Goal: Task Accomplishment & Management: Complete application form

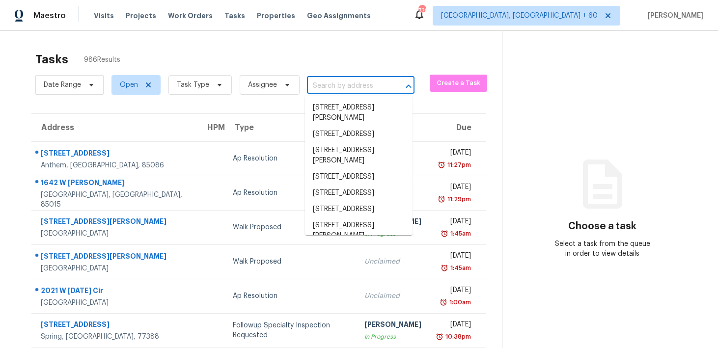
click at [338, 87] on input "text" at bounding box center [347, 86] width 80 height 15
paste input "[STREET_ADDRESS]"
type input "[STREET_ADDRESS]"
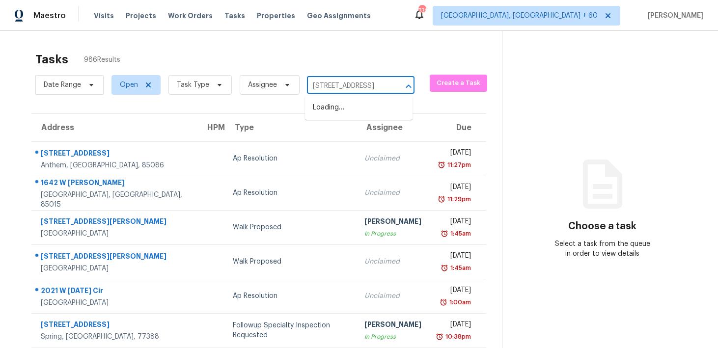
scroll to position [0, 69]
click at [336, 114] on li "20901 S Hadrian Way, Queen Creek, AZ 85142" at bounding box center [359, 108] width 108 height 16
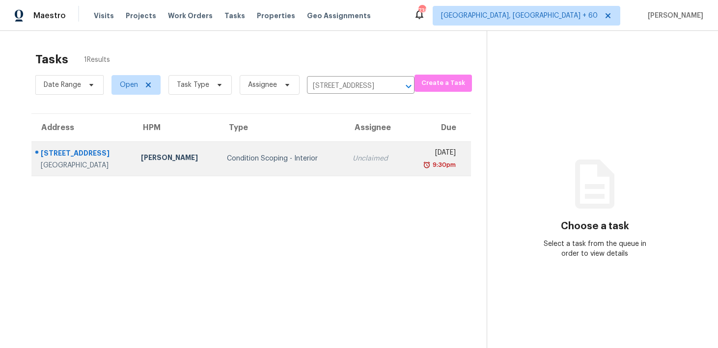
click at [353, 157] on div "Unclaimed" at bounding box center [375, 159] width 45 height 10
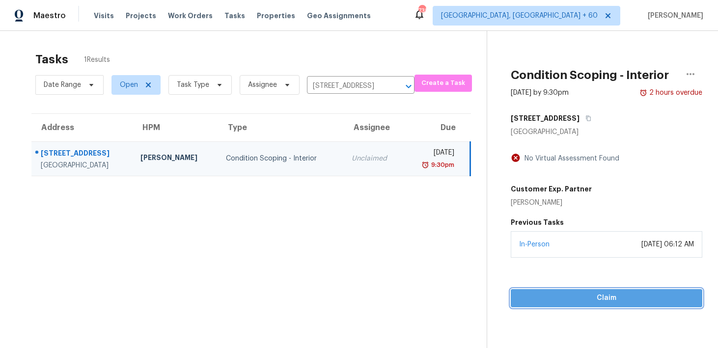
click at [540, 299] on span "Claim" at bounding box center [607, 298] width 176 height 12
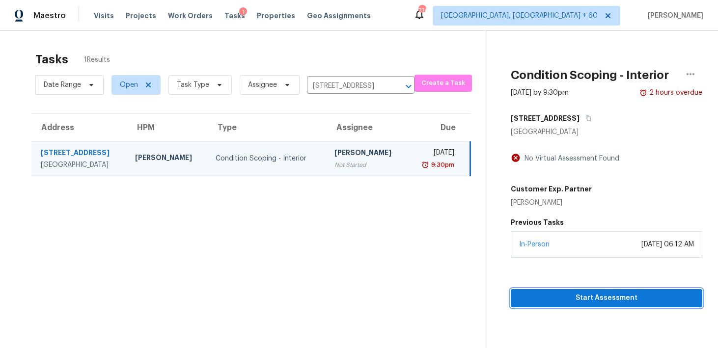
click at [581, 300] on span "Start Assessment" at bounding box center [607, 298] width 176 height 12
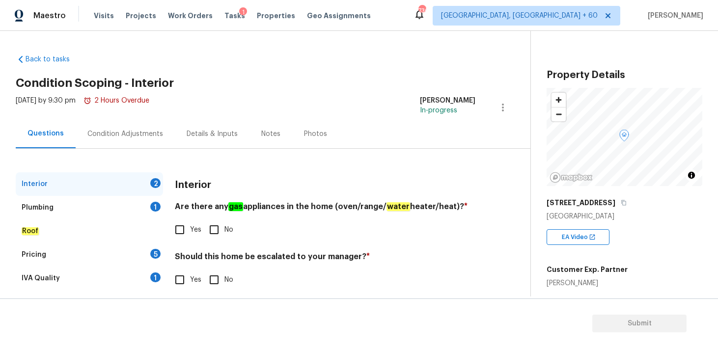
scroll to position [4, 0]
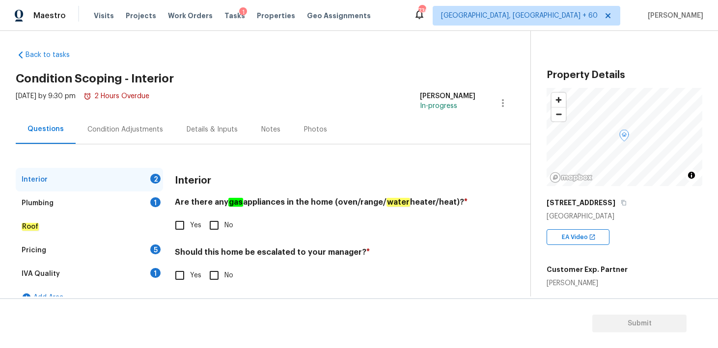
click at [183, 224] on input "Yes" at bounding box center [180, 225] width 21 height 21
checkbox input "true"
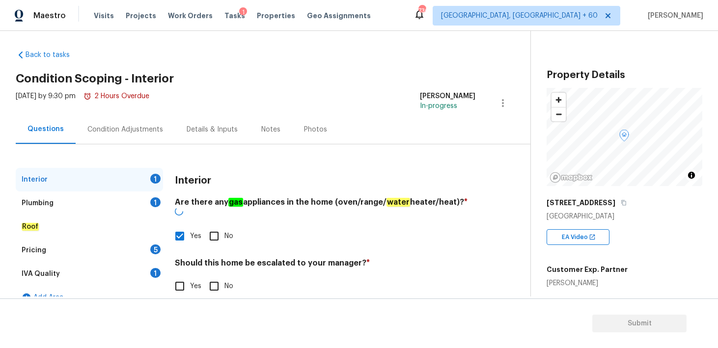
scroll to position [20, 0]
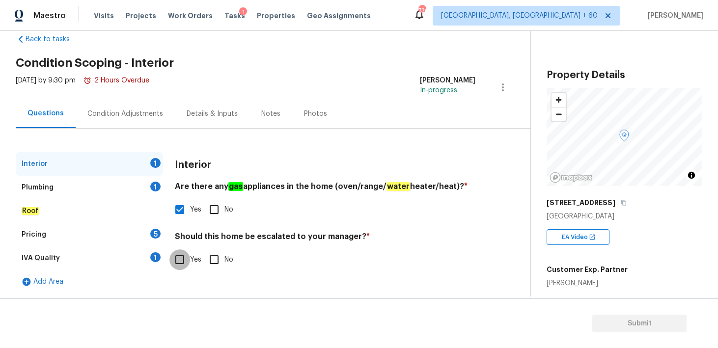
click at [183, 261] on input "Yes" at bounding box center [180, 260] width 21 height 21
checkbox input "true"
click at [197, 283] on input "text" at bounding box center [325, 284] width 301 height 23
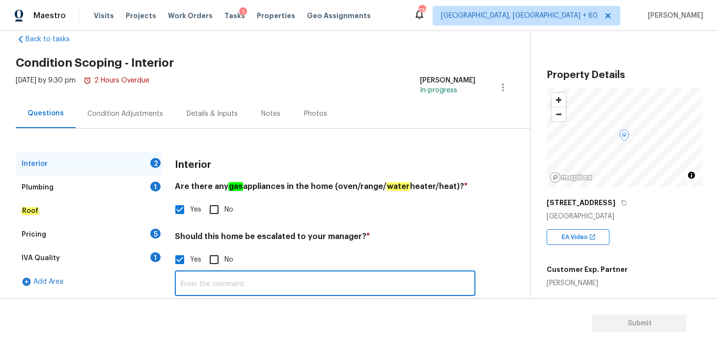
paste input "Basement home, just wanted to flag all the drywall issues. Unsure if this was f…"
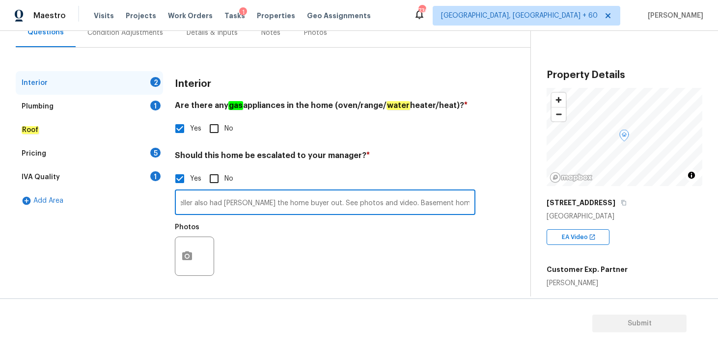
type input "Basement home, just wanted to flag all the drywall issues. Unsure if this was f…"
click at [190, 258] on icon "button" at bounding box center [187, 256] width 10 height 9
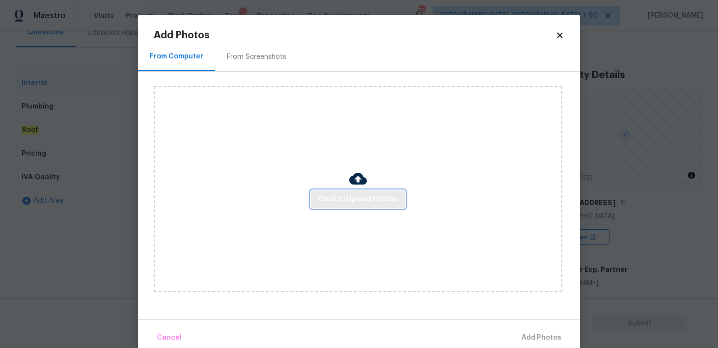
click at [360, 194] on span "Click to Upload Photos" at bounding box center [358, 200] width 79 height 12
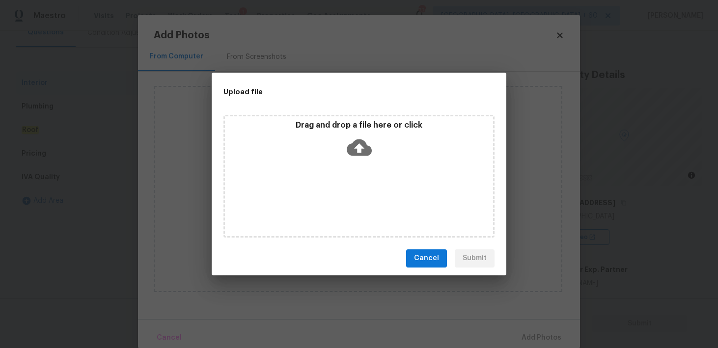
click at [357, 145] on icon at bounding box center [359, 147] width 25 height 25
click at [362, 151] on icon at bounding box center [359, 147] width 25 height 17
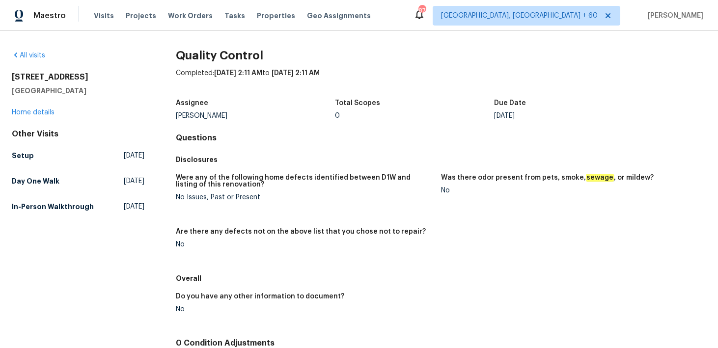
click at [225, 11] on div "Tasks" at bounding box center [235, 16] width 21 height 10
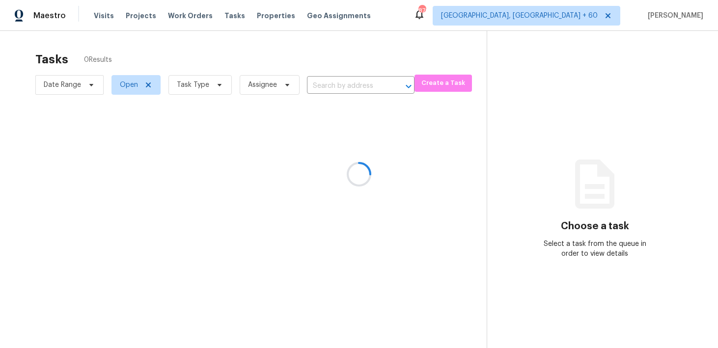
click at [97, 13] on div at bounding box center [359, 174] width 718 height 348
click at [101, 15] on div at bounding box center [359, 174] width 718 height 348
click at [101, 18] on div at bounding box center [359, 174] width 718 height 348
click at [97, 17] on div at bounding box center [359, 174] width 718 height 348
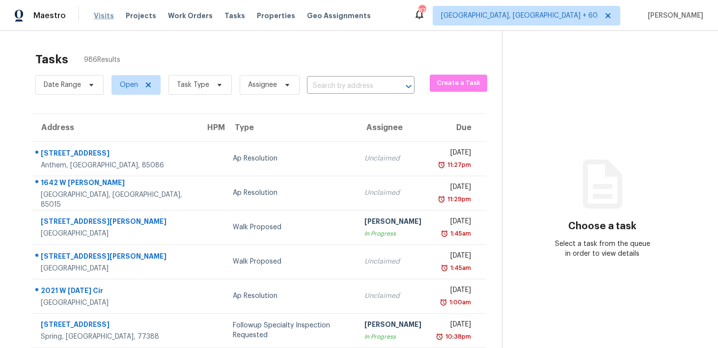
click at [105, 20] on span "Visits" at bounding box center [104, 16] width 20 height 10
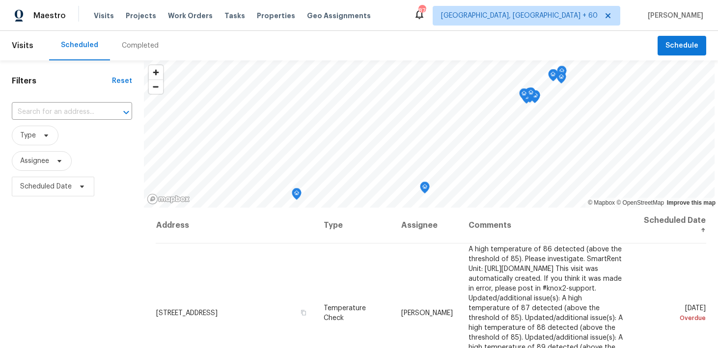
click at [126, 49] on div "Completed" at bounding box center [140, 46] width 37 height 10
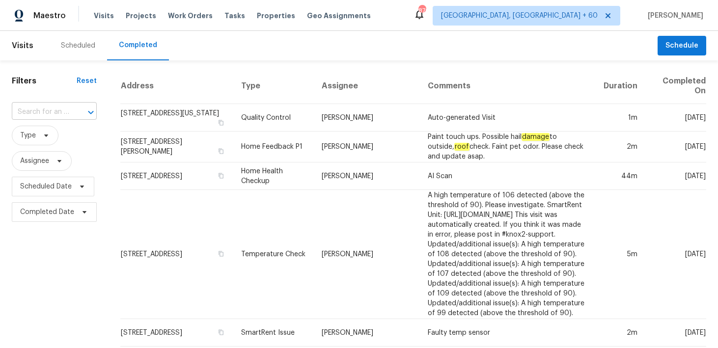
click at [62, 108] on input "text" at bounding box center [40, 112] width 57 height 15
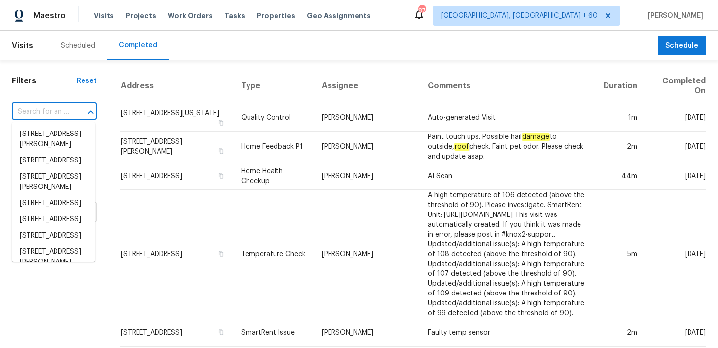
paste input "20901 S Hadrian Way Queen Creek AZ 85142"
type input "20901 S Hadrian Way Queen Creek AZ 85142"
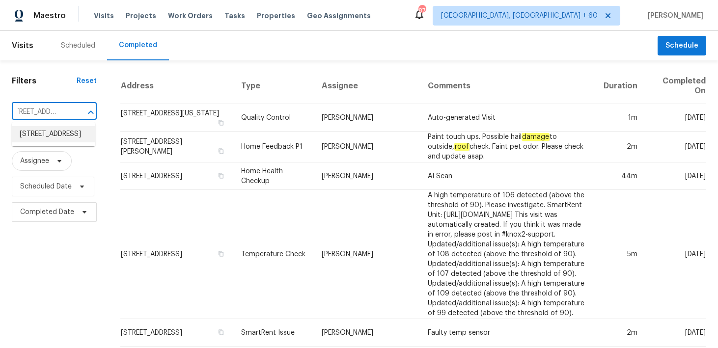
click at [40, 134] on li "20901 S Hadrian Way, Queen Creek, AZ 85142" at bounding box center [54, 134] width 84 height 16
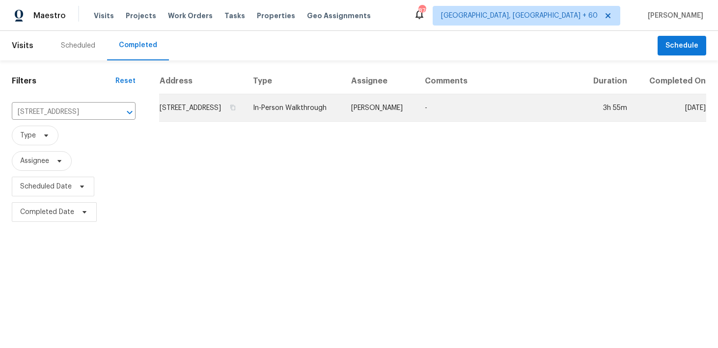
click at [316, 116] on td "In-Person Walkthrough" at bounding box center [294, 108] width 98 height 28
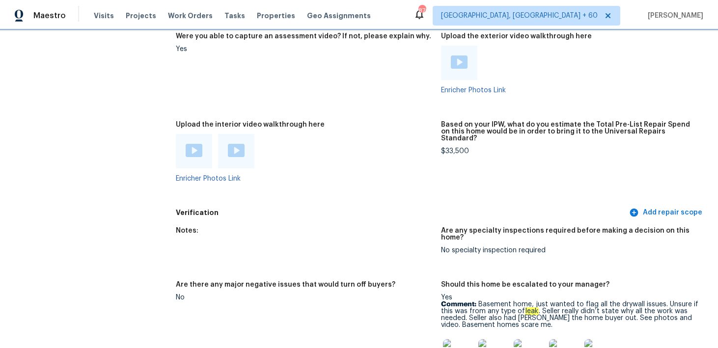
scroll to position [2132, 0]
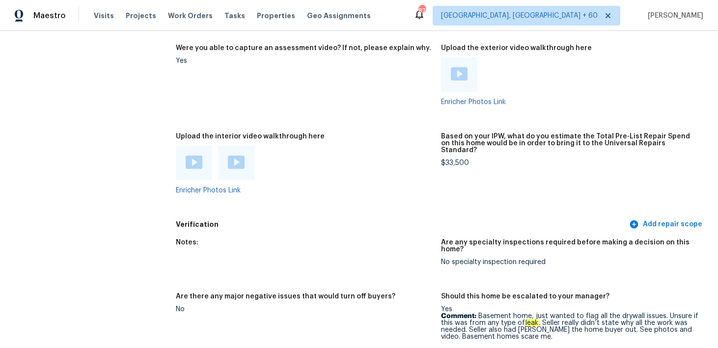
click at [196, 168] on div at bounding box center [194, 163] width 36 height 34
click at [196, 159] on img at bounding box center [194, 162] width 17 height 13
click at [231, 156] on img at bounding box center [236, 162] width 17 height 13
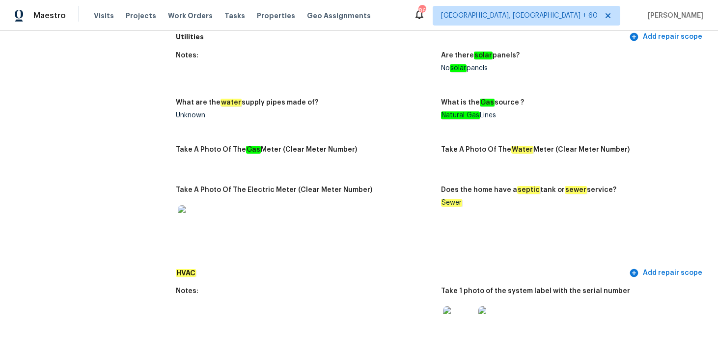
scroll to position [2225, 0]
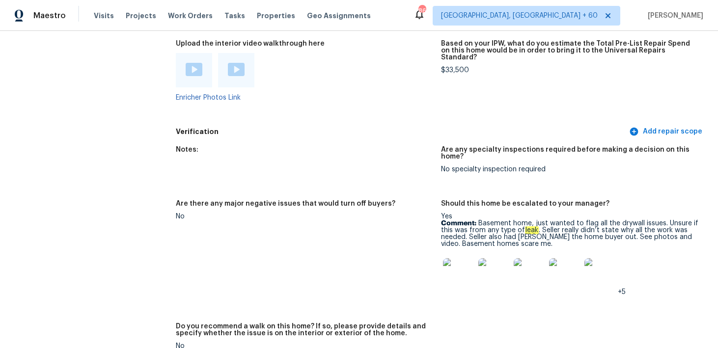
click at [500, 220] on p "Comment: Basement home, just wanted to flag all the drywall issues. Unsure if t…" at bounding box center [569, 234] width 257 height 28
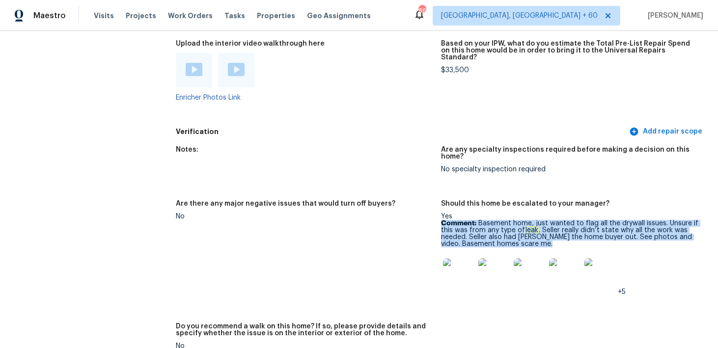
click at [500, 220] on p "Comment: Basement home, just wanted to flag all the drywall issues. Unsure if t…" at bounding box center [569, 234] width 257 height 28
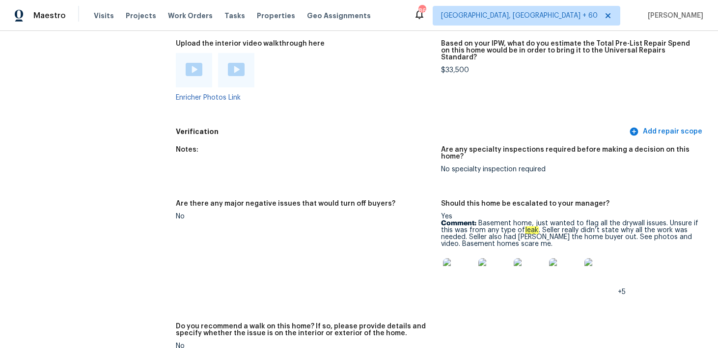
click at [490, 220] on p "Comment: Basement home, just wanted to flag all the drywall issues. Unsure if t…" at bounding box center [569, 234] width 257 height 28
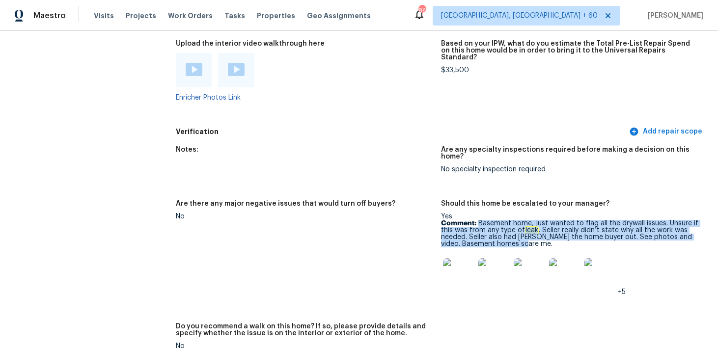
drag, startPoint x: 479, startPoint y: 207, endPoint x: 531, endPoint y: 232, distance: 57.8
click at [531, 232] on p "Comment: Basement home, just wanted to flag all the drywall issues. Unsure if t…" at bounding box center [569, 234] width 257 height 28
copy p "Basement home, just wanted to flag all the drywall issues. Unsure if this was f…"
click at [457, 261] on img at bounding box center [458, 273] width 31 height 31
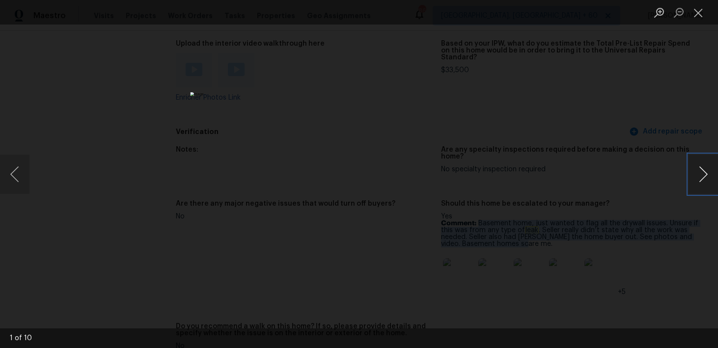
click at [703, 169] on button "Next image" at bounding box center [703, 174] width 29 height 39
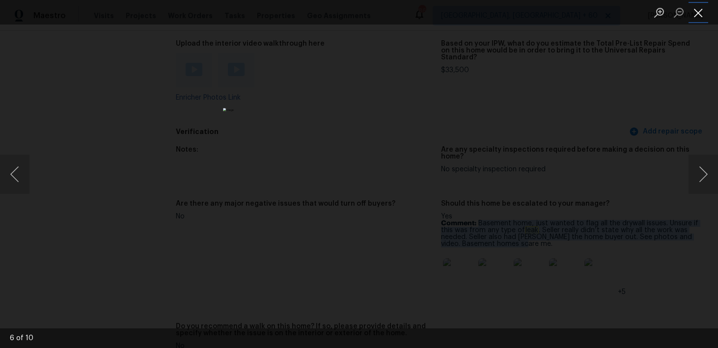
click at [706, 13] on button "Close lightbox" at bounding box center [699, 12] width 20 height 17
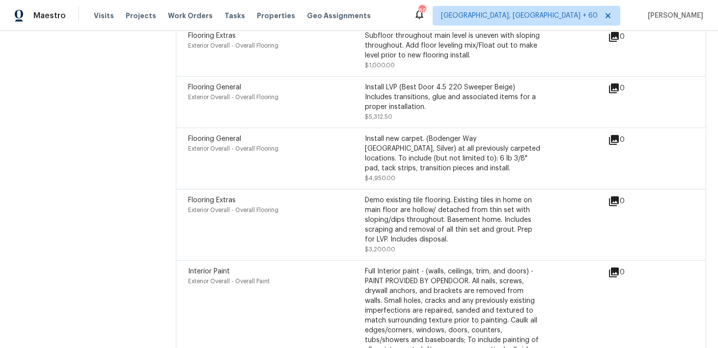
scroll to position [3608, 0]
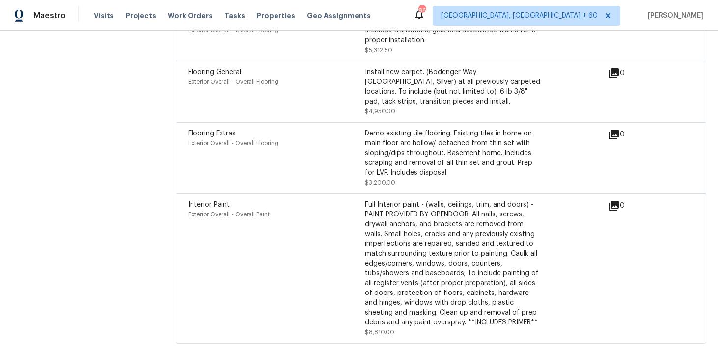
drag, startPoint x: 365, startPoint y: 185, endPoint x: 401, endPoint y: 303, distance: 123.4
click at [401, 303] on div "Full Interior paint - (walls, ceilings, trim, and doors) - PAINT PROVIDED BY OP…" at bounding box center [453, 264] width 177 height 128
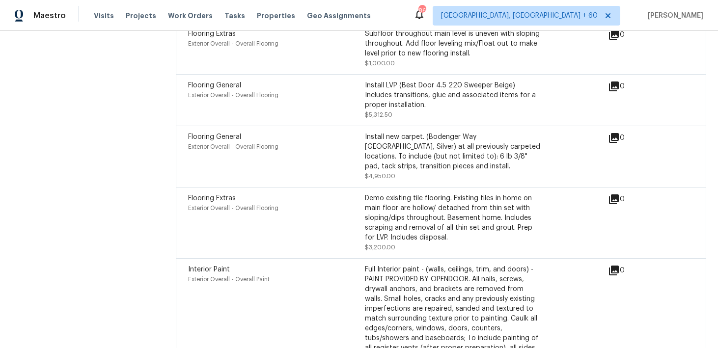
scroll to position [3512, 0]
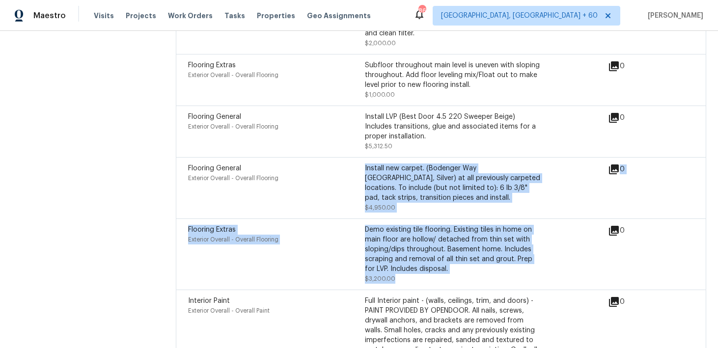
drag, startPoint x: 364, startPoint y: 158, endPoint x: 408, endPoint y: 261, distance: 112.1
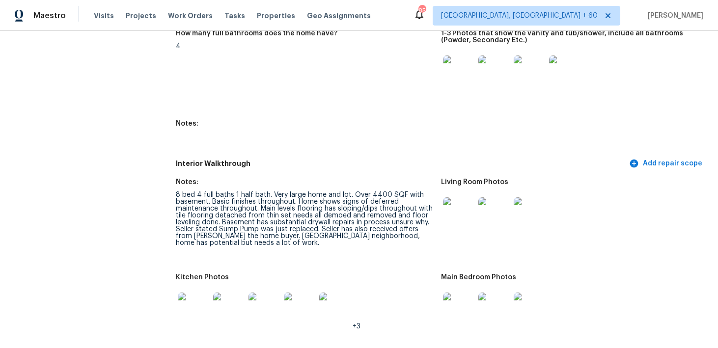
scroll to position [1210, 0]
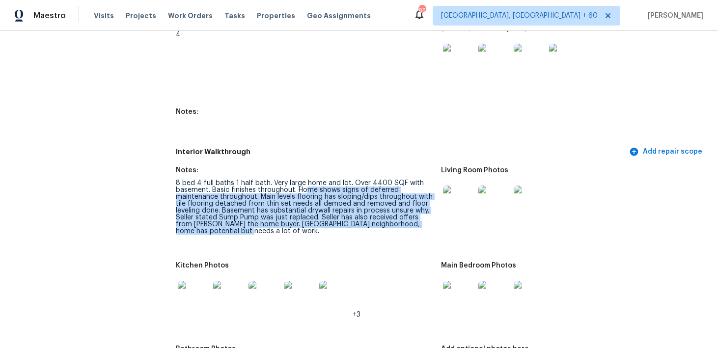
drag, startPoint x: 308, startPoint y: 188, endPoint x: 352, endPoint y: 238, distance: 66.5
click at [352, 238] on figure "Notes: 8 bed 4 full baths 1 half bath. Very large home and lot. Over 4400 SQF w…" at bounding box center [308, 209] width 265 height 84
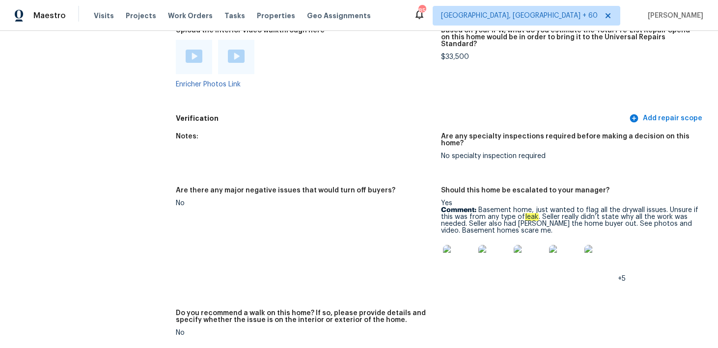
scroll to position [2246, 0]
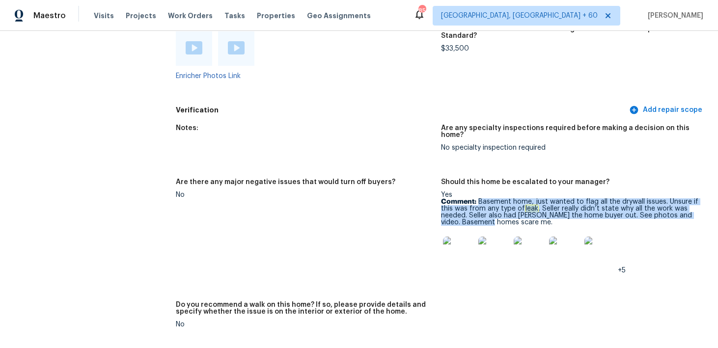
drag, startPoint x: 478, startPoint y: 187, endPoint x: 498, endPoint y: 213, distance: 32.5
click at [498, 212] on div "Yes Comment: Basement home, just wanted to flag all the drywall issues. Unsure …" at bounding box center [569, 233] width 257 height 83
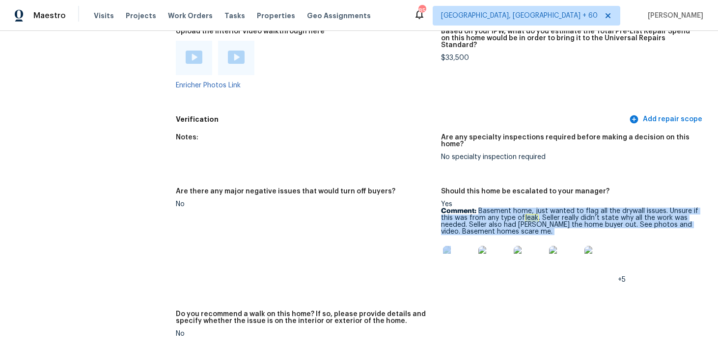
scroll to position [2251, 0]
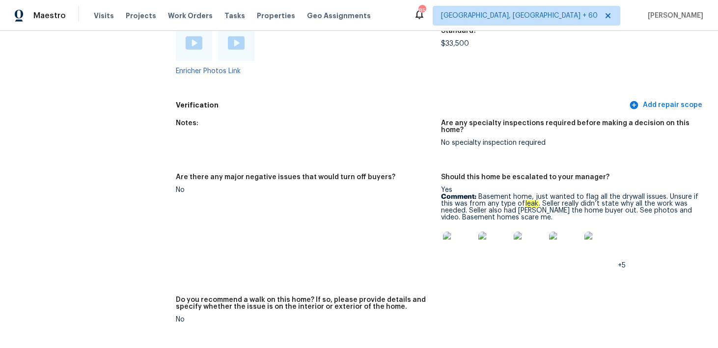
click at [412, 199] on figure "Are there any major negative issues that would turn off buyers? No" at bounding box center [308, 229] width 265 height 111
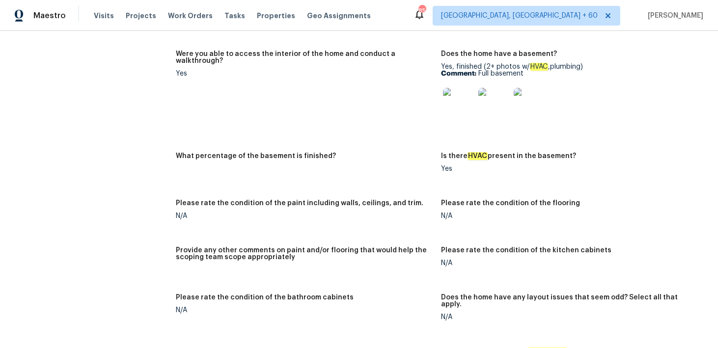
scroll to position [1476, 0]
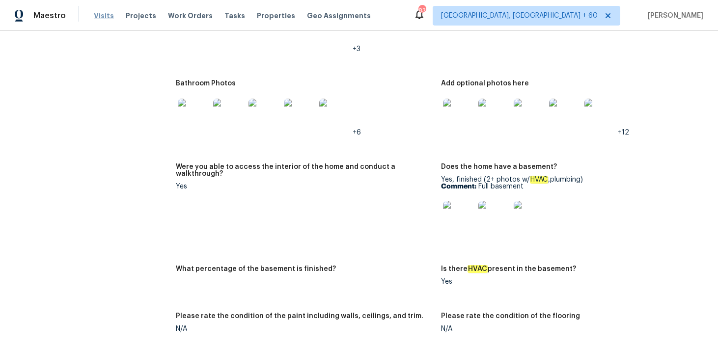
click at [100, 20] on span "Visits" at bounding box center [104, 16] width 20 height 10
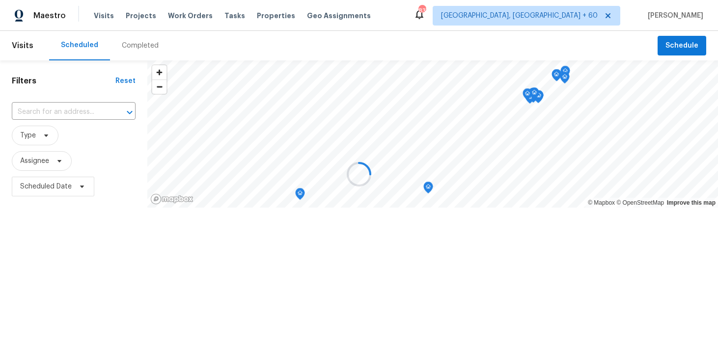
click at [130, 50] on div at bounding box center [359, 174] width 718 height 348
click at [129, 42] on div at bounding box center [359, 174] width 718 height 348
click at [127, 46] on div at bounding box center [359, 174] width 718 height 348
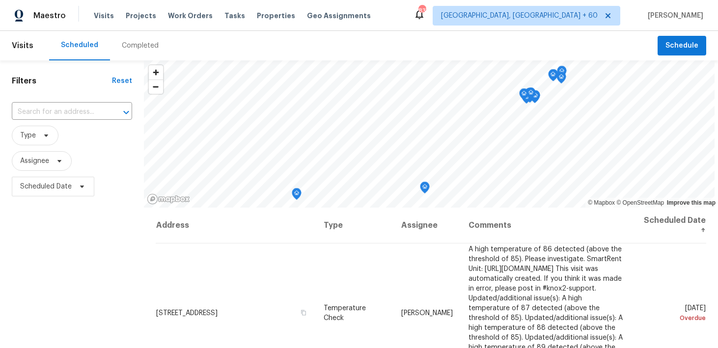
click at [131, 40] on div "Completed" at bounding box center [140, 45] width 60 height 29
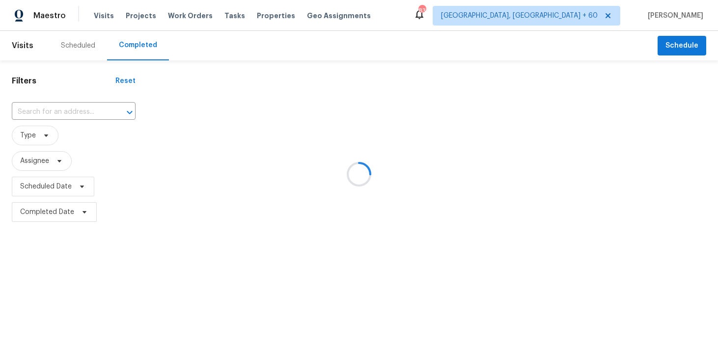
click at [40, 112] on div at bounding box center [359, 174] width 718 height 348
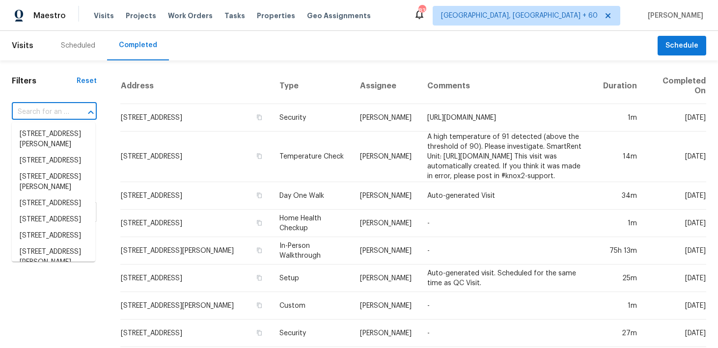
click at [40, 112] on input "text" at bounding box center [40, 112] width 57 height 15
paste input "3717 W Spurgeon St Fort Worth TX 76133"
type input "3717 W Spurgeon St Fort Worth TX 76133"
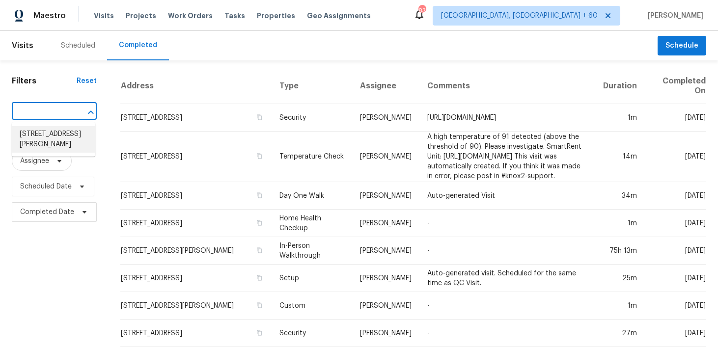
click at [40, 134] on li "3717 W Spurgeon St, Fort Worth, TX 76133" at bounding box center [54, 139] width 84 height 27
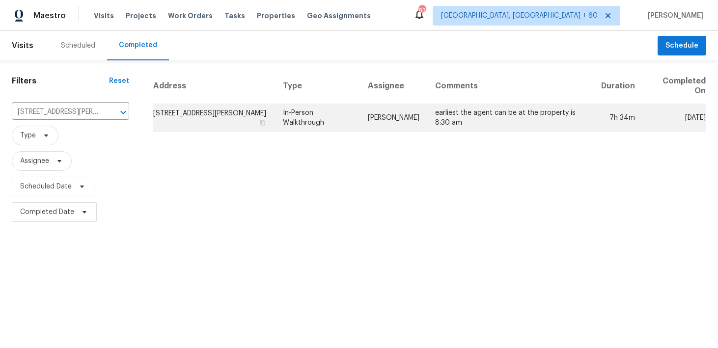
click at [310, 123] on td "In-Person Walkthrough" at bounding box center [318, 118] width 86 height 28
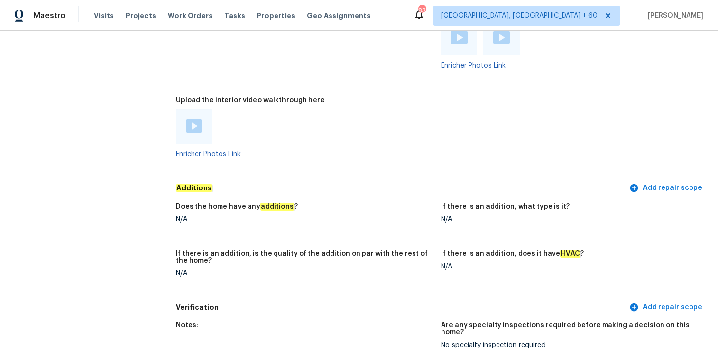
scroll to position [2127, 0]
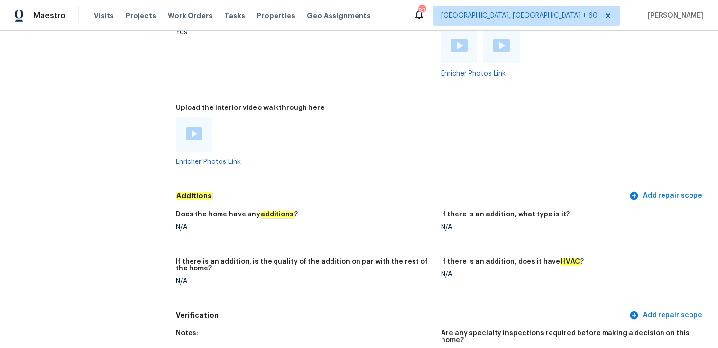
click at [196, 140] on div at bounding box center [194, 134] width 36 height 34
click at [196, 132] on img at bounding box center [194, 133] width 17 height 13
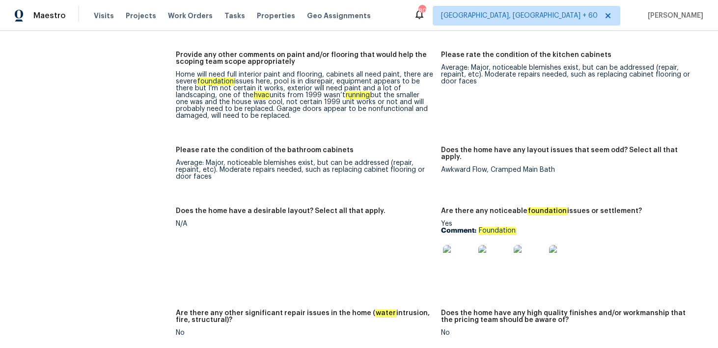
scroll to position [1697, 0]
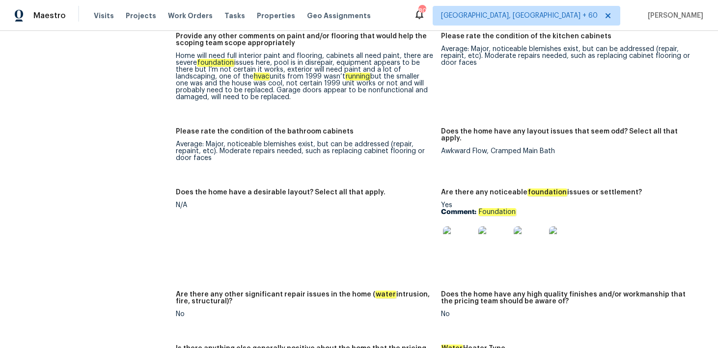
click at [469, 240] on img at bounding box center [458, 242] width 31 height 31
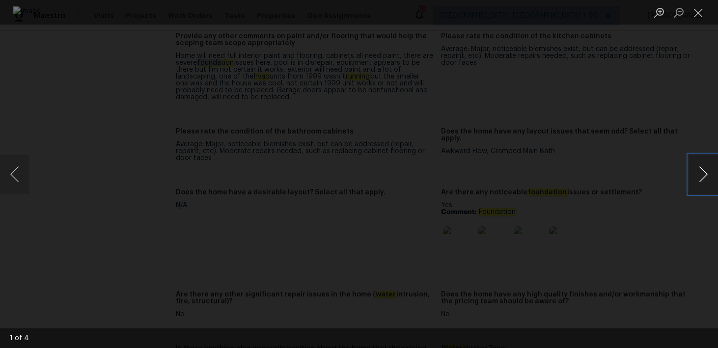
click at [714, 168] on button "Next image" at bounding box center [703, 174] width 29 height 39
click at [712, 166] on button "Next image" at bounding box center [703, 174] width 29 height 39
click at [701, 16] on button "Close lightbox" at bounding box center [699, 12] width 20 height 17
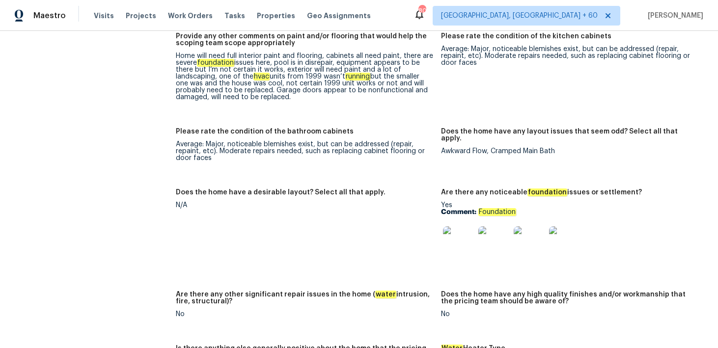
click at [500, 208] on em "Foundation" at bounding box center [498, 212] width 38 height 8
copy p "Comment: Foundation"
click at [496, 208] on em "Foundation" at bounding box center [498, 212] width 38 height 8
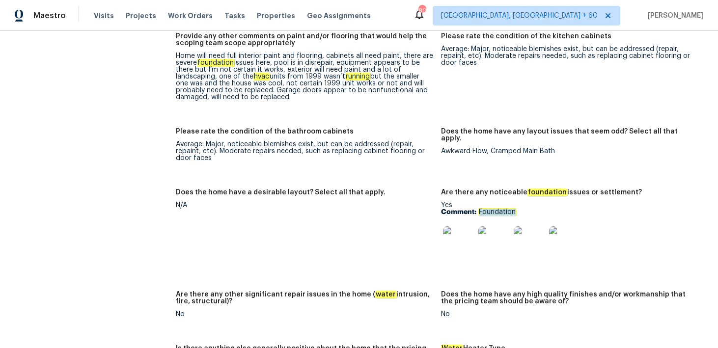
click at [496, 208] on em "Foundation" at bounding box center [498, 212] width 38 height 8
copy em "Foundation"
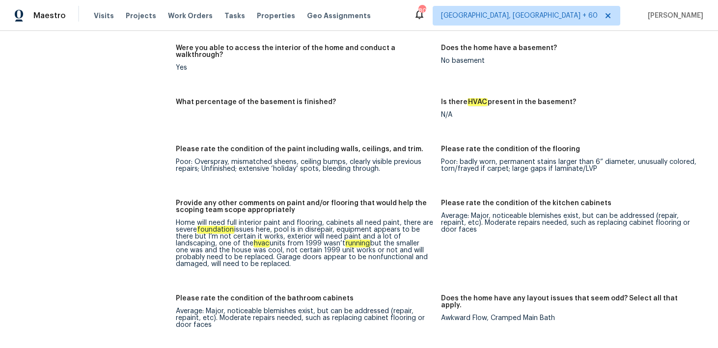
scroll to position [1530, 0]
drag, startPoint x: 326, startPoint y: 219, endPoint x: 398, endPoint y: 216, distance: 71.8
click at [398, 219] on div "Home will need full interior paint and flooring, cabinets all need paint, there…" at bounding box center [304, 243] width 257 height 48
drag, startPoint x: 325, startPoint y: 216, endPoint x: 399, endPoint y: 217, distance: 73.7
click at [399, 219] on div "Home will need full interior paint and flooring, cabinets all need paint, there…" at bounding box center [304, 243] width 257 height 48
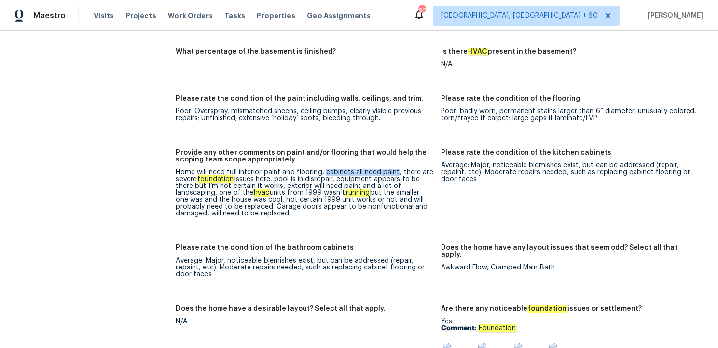
scroll to position [1582, 0]
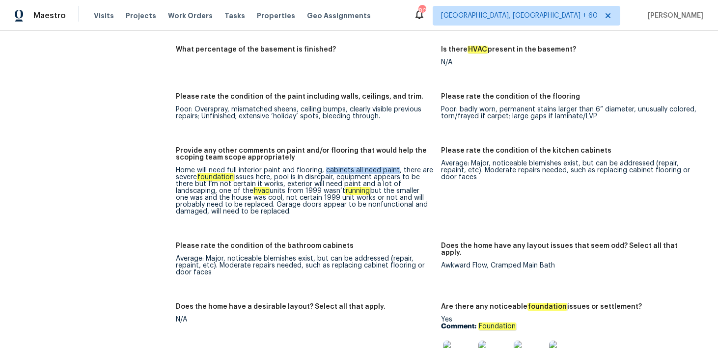
drag, startPoint x: 277, startPoint y: 200, endPoint x: 358, endPoint y: 202, distance: 81.1
click at [358, 202] on div "Home will need full interior paint and flooring, cabinets all need paint, there…" at bounding box center [304, 191] width 257 height 48
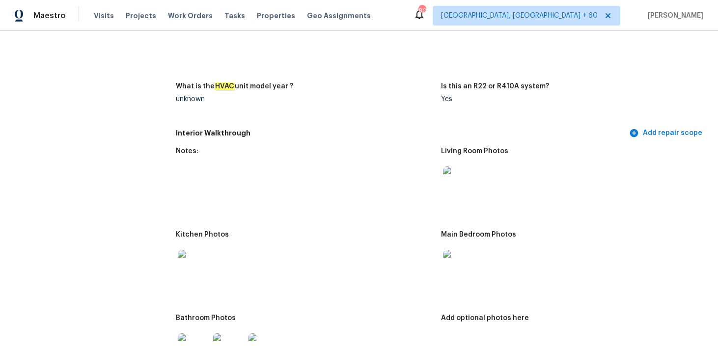
scroll to position [1230, 0]
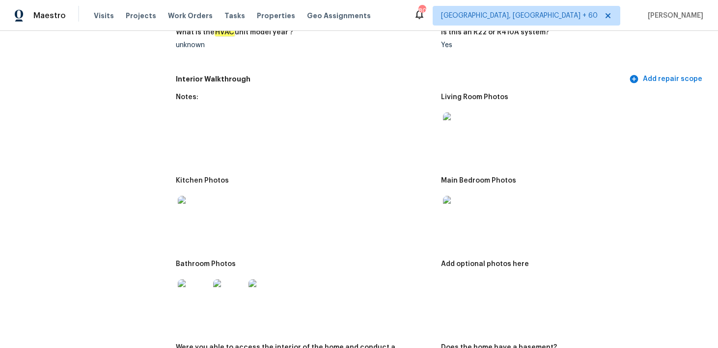
click at [195, 210] on img at bounding box center [193, 211] width 31 height 31
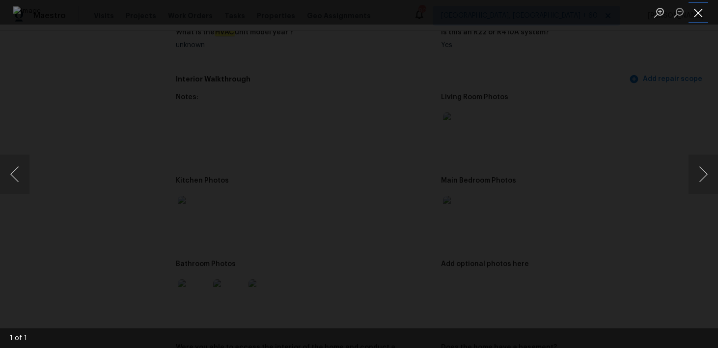
click at [699, 13] on button "Close lightbox" at bounding box center [699, 12] width 20 height 17
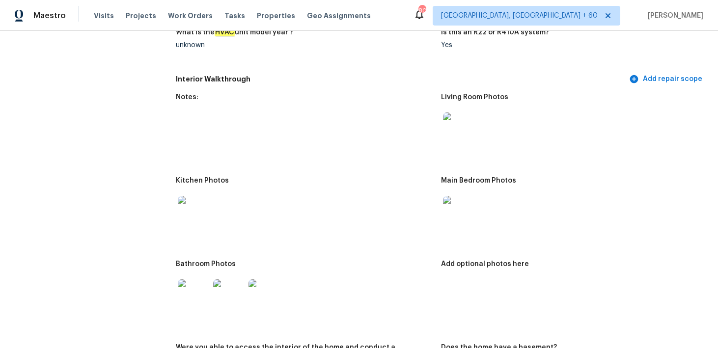
click at [201, 294] on img at bounding box center [193, 295] width 31 height 31
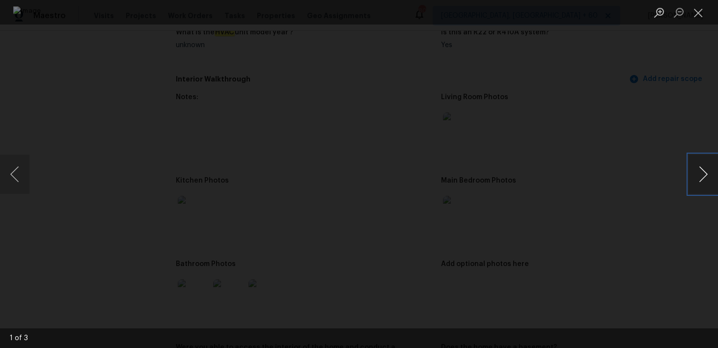
click at [703, 174] on button "Next image" at bounding box center [703, 174] width 29 height 39
click at [701, 175] on button "Next image" at bounding box center [703, 174] width 29 height 39
click at [697, 14] on button "Close lightbox" at bounding box center [699, 12] width 20 height 17
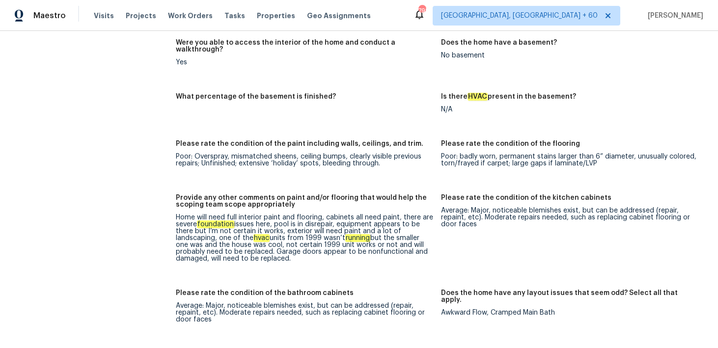
scroll to position [1502, 0]
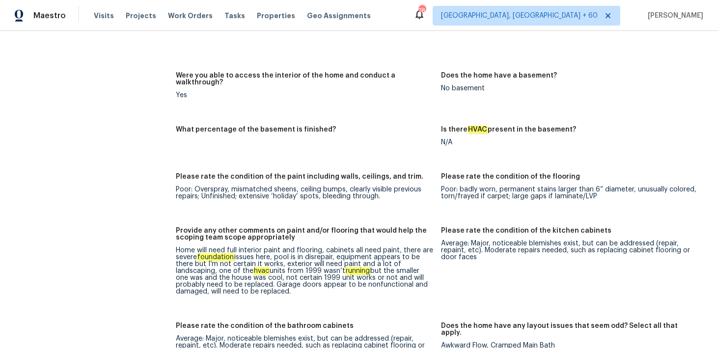
click at [101, 21] on div "Visits Projects Work Orders Tasks Properties Geo Assignments" at bounding box center [238, 16] width 289 height 20
click at [101, 15] on span "Visits" at bounding box center [104, 16] width 20 height 10
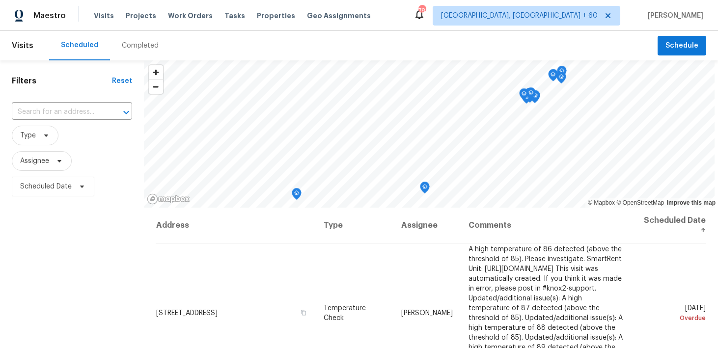
click at [124, 42] on div "Completed" at bounding box center [140, 46] width 37 height 10
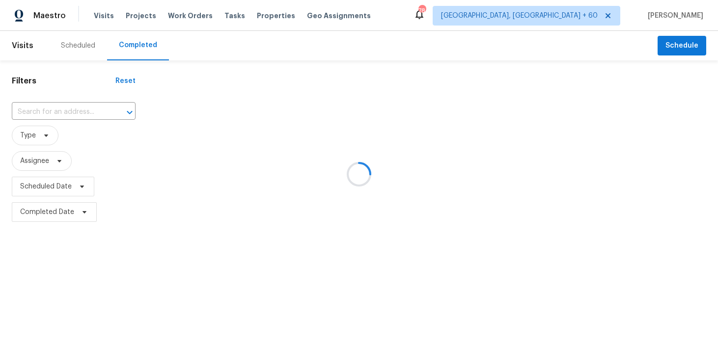
click at [61, 111] on div at bounding box center [359, 174] width 718 height 348
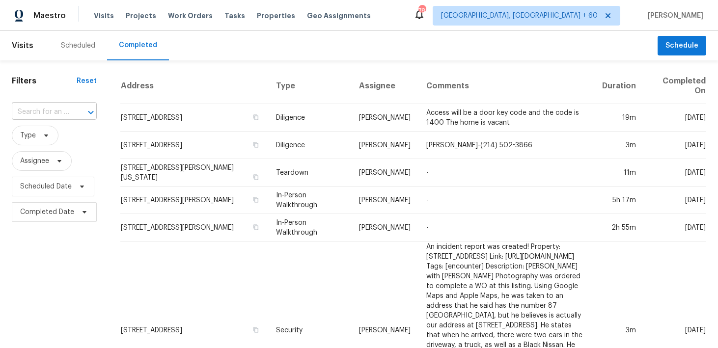
click at [45, 116] on input "text" at bounding box center [40, 112] width 57 height 15
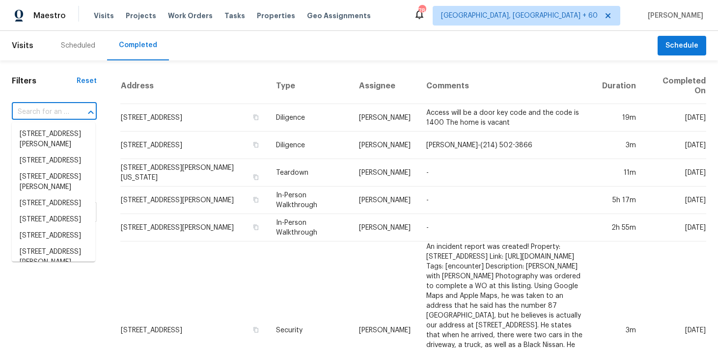
paste input "15810 Rancherias Rd Apple Valley CA 92307"
type input "15810 Rancherias Rd Apple Valley CA 92307"
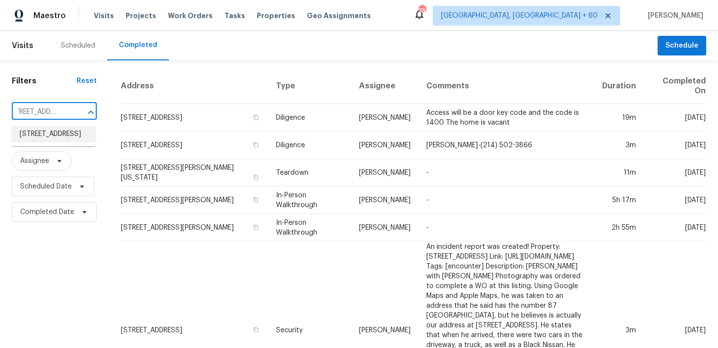
click at [40, 133] on li "15810 Rancherias Rd, Apple Valley, CA 92307" at bounding box center [54, 134] width 84 height 16
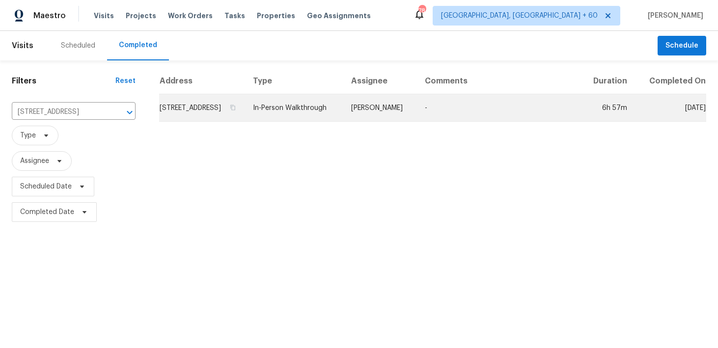
click at [317, 121] on td "In-Person Walkthrough" at bounding box center [294, 108] width 98 height 28
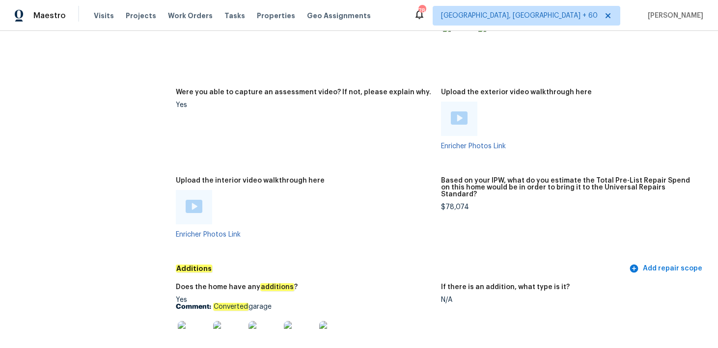
scroll to position [1932, 0]
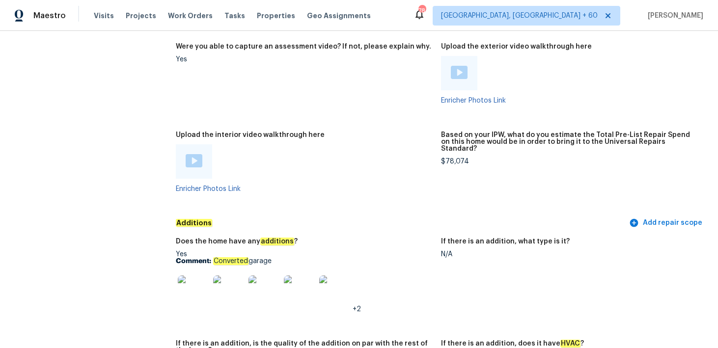
click at [203, 165] on div at bounding box center [194, 161] width 36 height 34
click at [189, 159] on img at bounding box center [194, 160] width 17 height 13
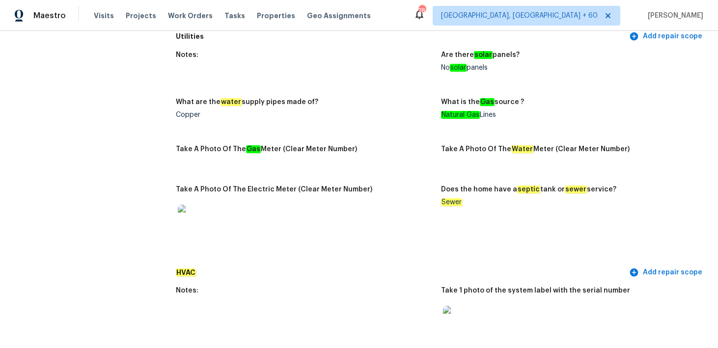
scroll to position [1959, 0]
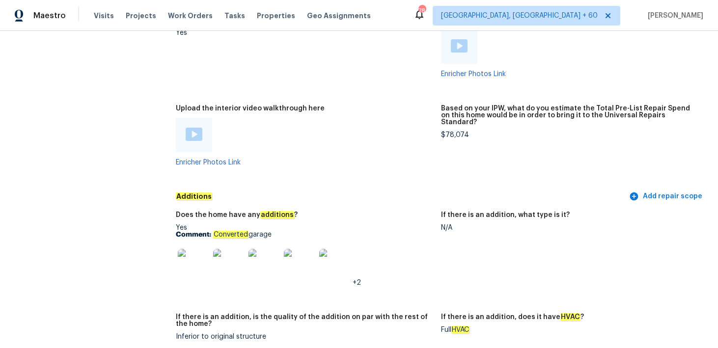
click at [225, 231] on em "Converted" at bounding box center [230, 235] width 35 height 8
click at [224, 231] on em "Converted" at bounding box center [230, 235] width 35 height 8
drag, startPoint x: 214, startPoint y: 226, endPoint x: 283, endPoint y: 225, distance: 68.3
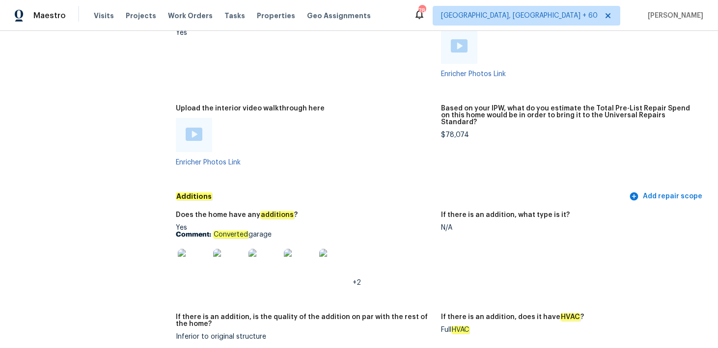
click at [283, 231] on p "Comment: Converted garage" at bounding box center [304, 234] width 257 height 7
copy p "Converted garage"
click at [200, 250] on img at bounding box center [193, 264] width 31 height 31
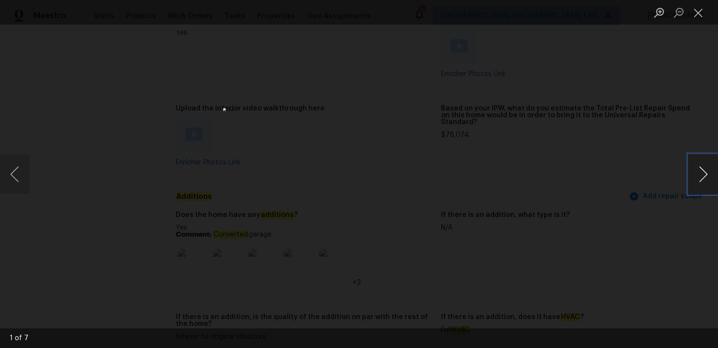
click at [708, 174] on button "Next image" at bounding box center [703, 174] width 29 height 39
click at [694, 19] on button "Close lightbox" at bounding box center [699, 12] width 20 height 17
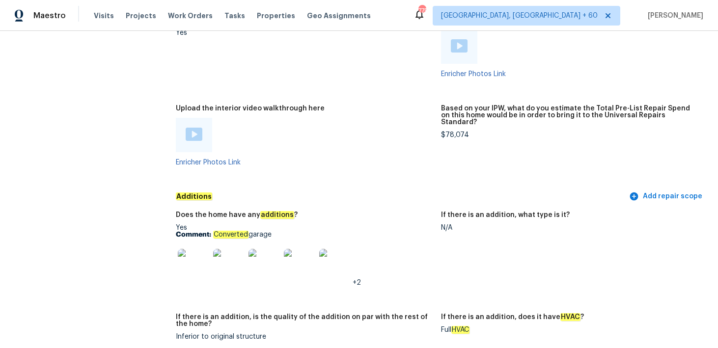
click at [200, 257] on img at bounding box center [193, 264] width 31 height 31
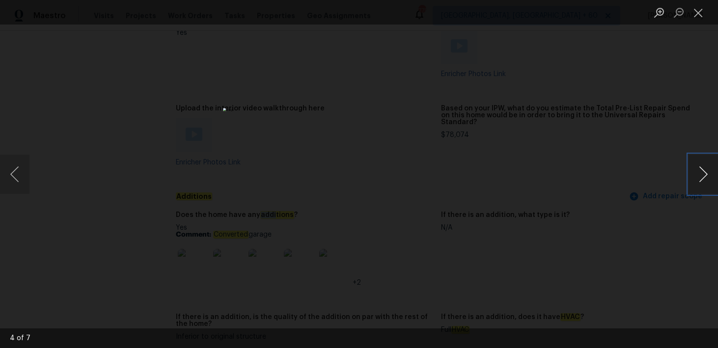
click at [704, 177] on button "Next image" at bounding box center [703, 174] width 29 height 39
click at [707, 179] on button "Next image" at bounding box center [703, 174] width 29 height 39
click at [698, 14] on button "Close lightbox" at bounding box center [699, 12] width 20 height 17
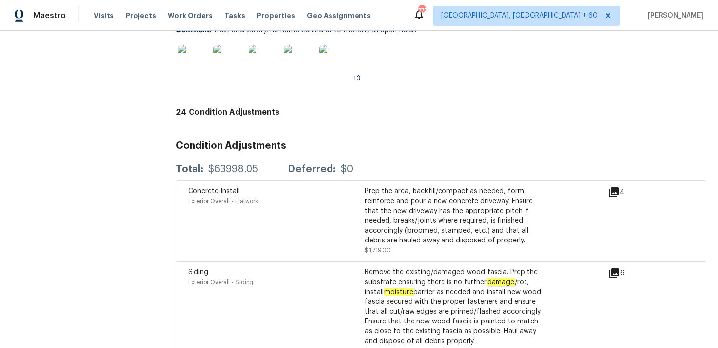
scroll to position [115, 0]
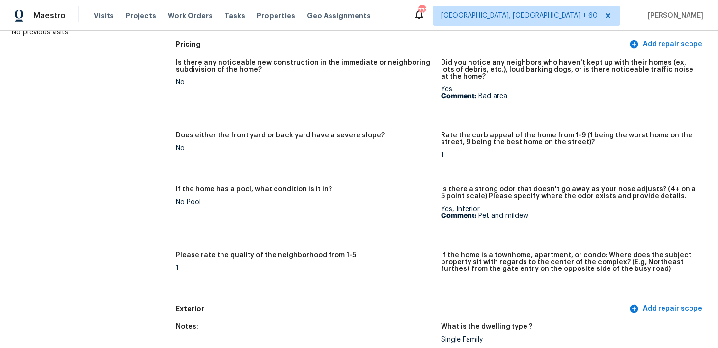
click at [514, 215] on p "Comment: Pet and mildew" at bounding box center [569, 216] width 257 height 7
click at [407, 215] on figure "If the home has a pool, what condition is it in? No Pool" at bounding box center [308, 213] width 265 height 54
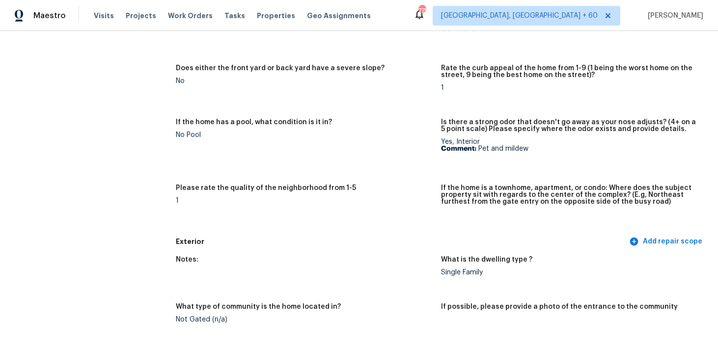
scroll to position [0, 0]
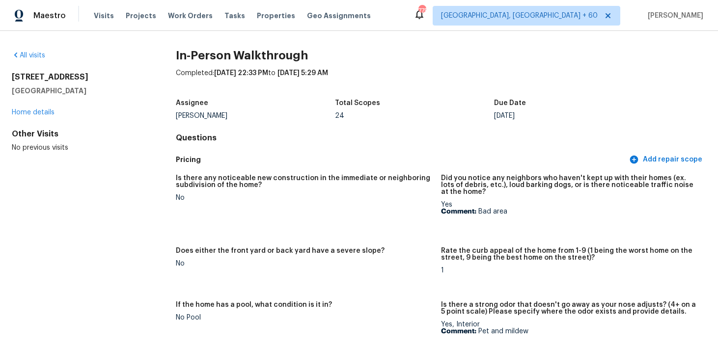
drag, startPoint x: 6, startPoint y: 78, endPoint x: 108, endPoint y: 93, distance: 102.4
click at [108, 93] on div "All visits 15810 Rancherias Rd Apple Valley, CA 92307 Home details Other Visits…" at bounding box center [359, 189] width 718 height 317
copy div "15810 Rancherias Rd Apple Valley, CA 92307"
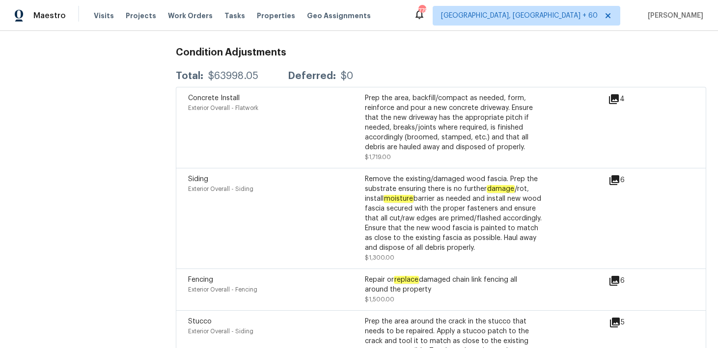
scroll to position [2311, 0]
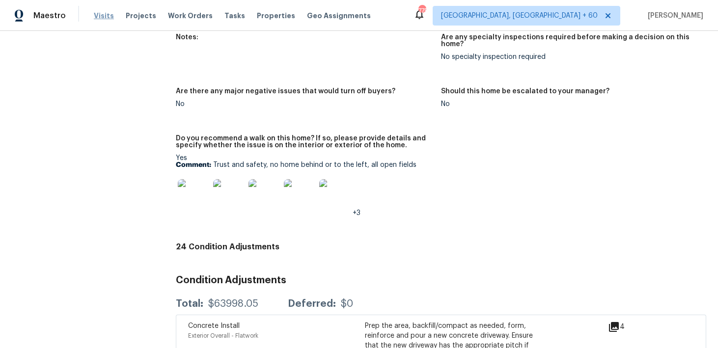
click at [98, 13] on span "Visits" at bounding box center [104, 16] width 20 height 10
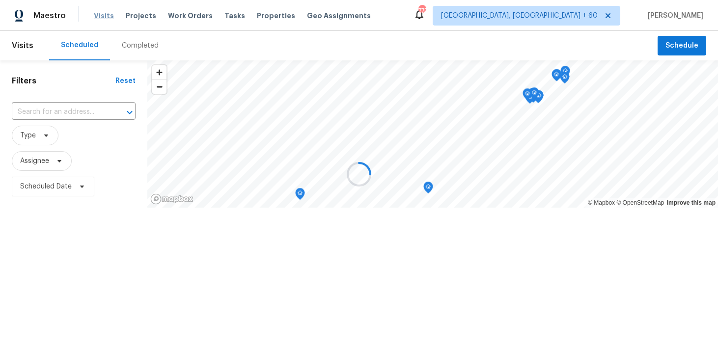
click at [98, 13] on div at bounding box center [359, 174] width 718 height 348
click at [135, 46] on div at bounding box center [359, 174] width 718 height 348
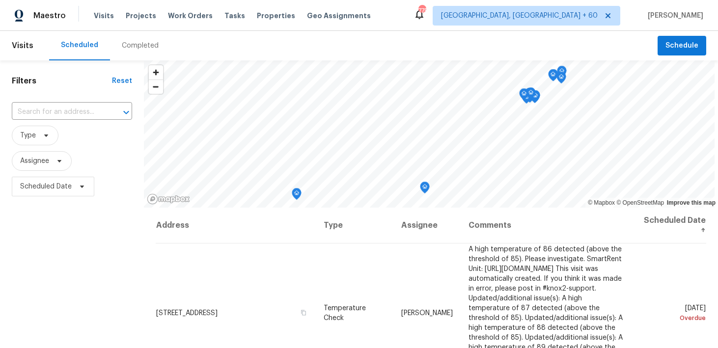
click at [149, 35] on div "Completed" at bounding box center [140, 45] width 60 height 29
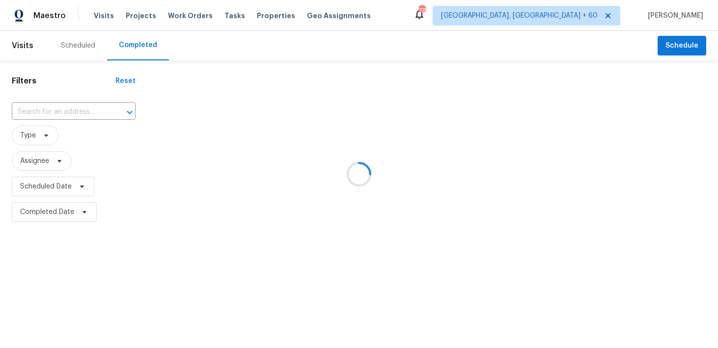
click at [73, 110] on div at bounding box center [359, 174] width 718 height 348
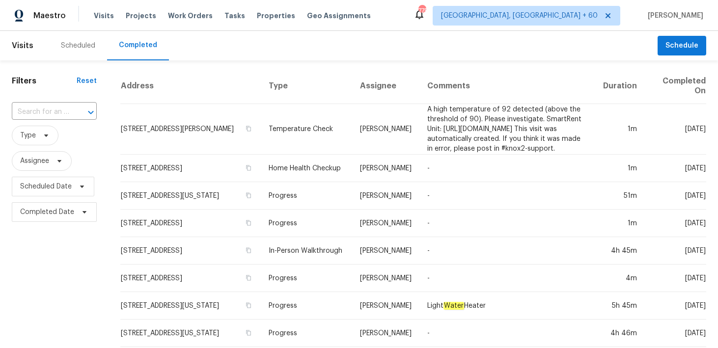
click at [53, 121] on div "​" at bounding box center [54, 112] width 85 height 21
type input "x"
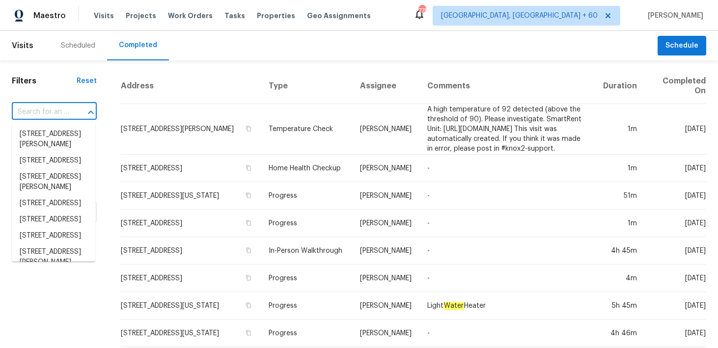
paste input "7134 Georges Way Morrow GA 30260"
type input "7134 Georges Way Morrow GA 30260"
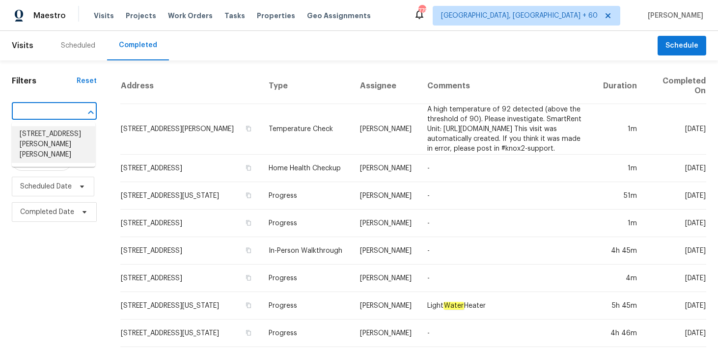
click at [39, 137] on li "7134 Georges Way, Morrow, GA 30260" at bounding box center [54, 144] width 84 height 37
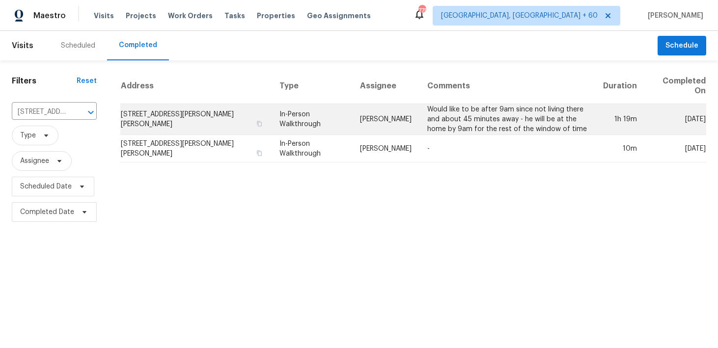
click at [296, 104] on td "In-Person Walkthrough" at bounding box center [312, 119] width 81 height 31
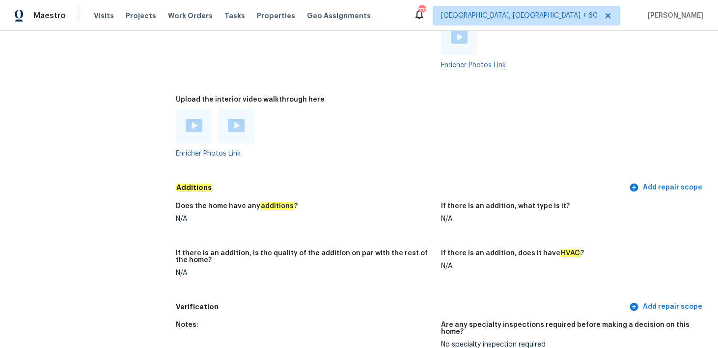
scroll to position [2331, 0]
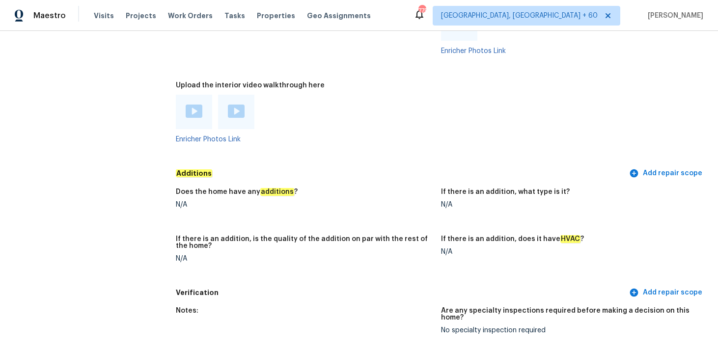
click at [192, 105] on img at bounding box center [194, 111] width 17 height 13
click at [227, 106] on div at bounding box center [236, 112] width 36 height 34
click at [230, 105] on img at bounding box center [236, 111] width 17 height 13
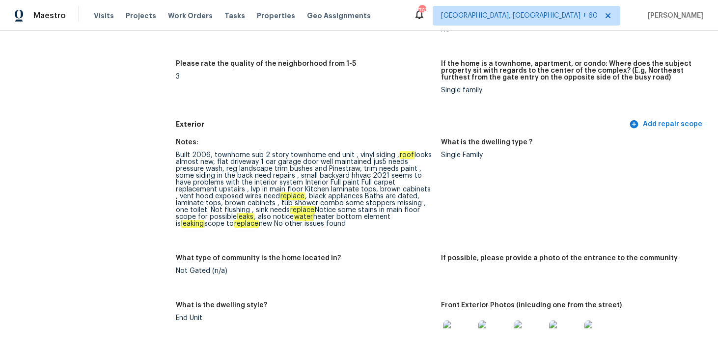
scroll to position [1760, 0]
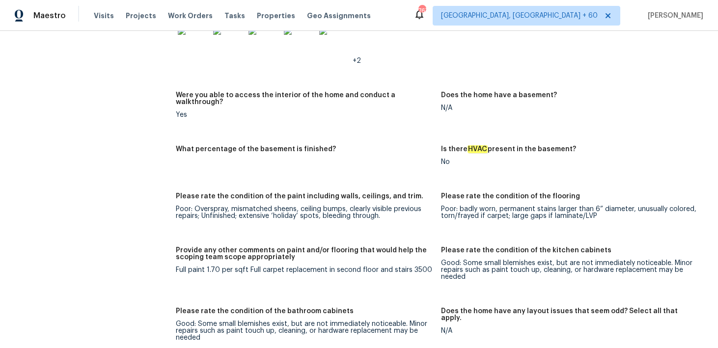
click at [420, 267] on div "Full paint 1.70 per sqft Full carpet replacement in second floor and stairs 3500" at bounding box center [304, 270] width 257 height 7
copy div "3500"
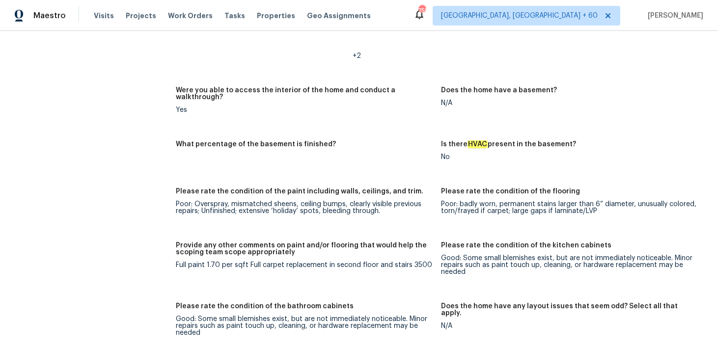
scroll to position [1830, 0]
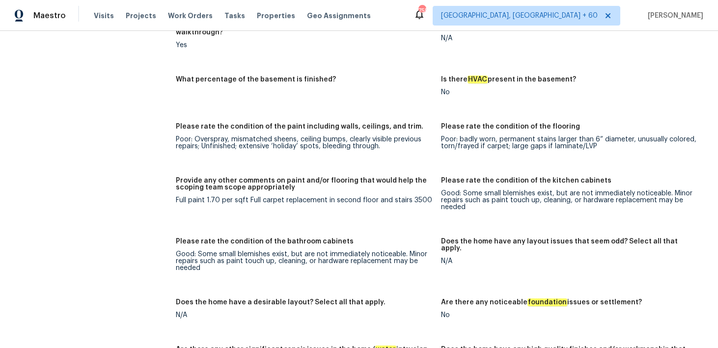
drag, startPoint x: 328, startPoint y: 199, endPoint x: 401, endPoint y: 199, distance: 72.7
click at [401, 199] on figure "Provide any other comments on paint and/or flooring that would help the scoping…" at bounding box center [308, 201] width 265 height 49
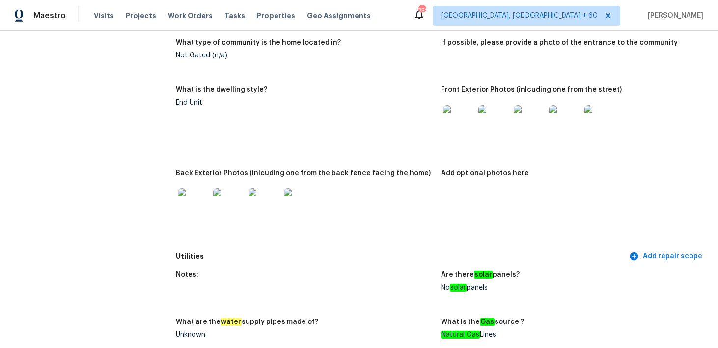
scroll to position [0, 0]
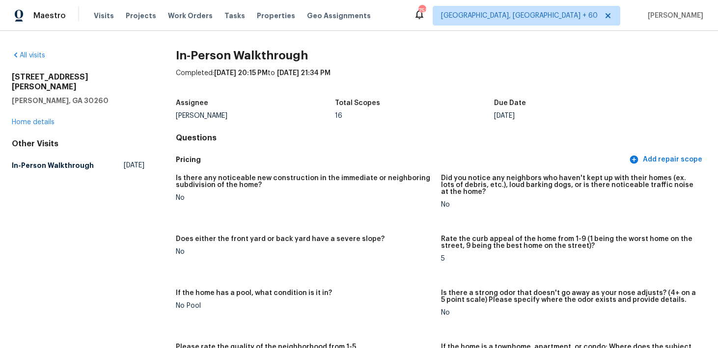
click at [98, 22] on div "Visits Projects Work Orders Tasks Properties Geo Assignments" at bounding box center [238, 16] width 289 height 20
click at [100, 13] on span "Visits" at bounding box center [104, 16] width 20 height 10
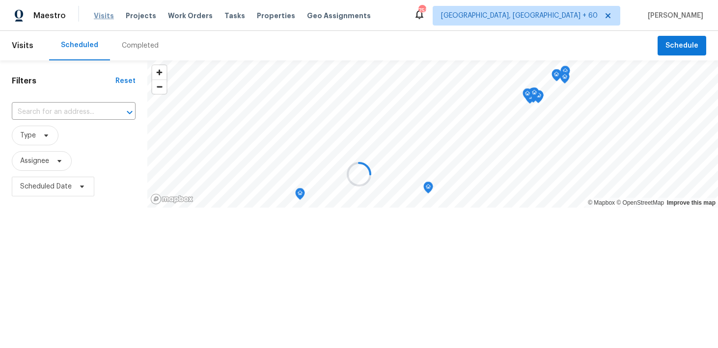
click at [100, 13] on div at bounding box center [359, 174] width 718 height 348
click at [121, 48] on div at bounding box center [359, 174] width 718 height 348
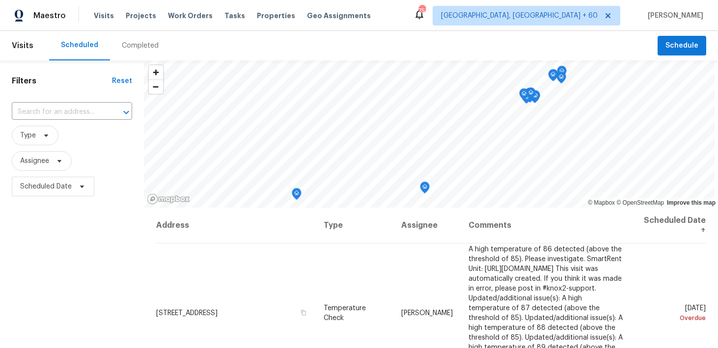
click at [138, 49] on div "Completed" at bounding box center [140, 46] width 37 height 10
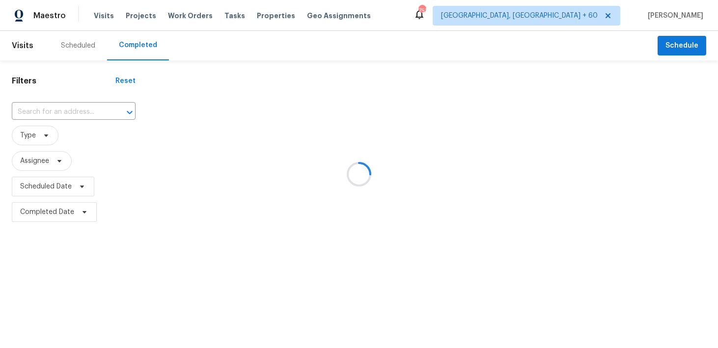
click at [60, 107] on div at bounding box center [359, 174] width 718 height 348
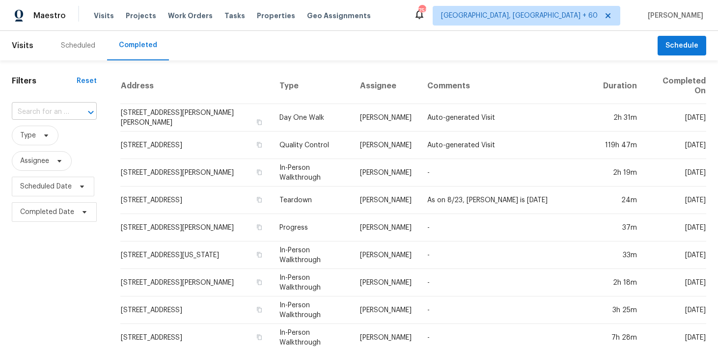
click at [40, 112] on input "text" at bounding box center [40, 112] width 57 height 15
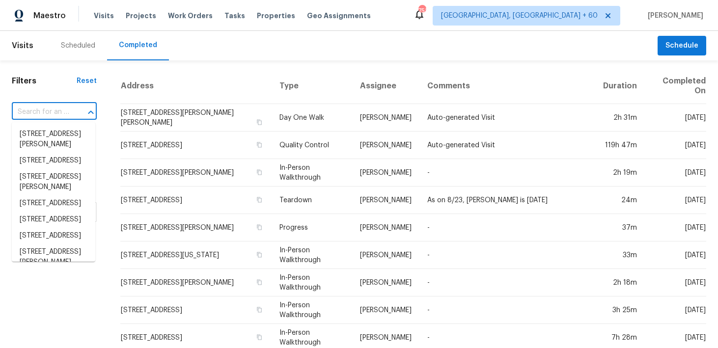
paste input "1508 View Dr Birmingham AL 35235"
type input "1508 View Dr Birmingham AL 35235"
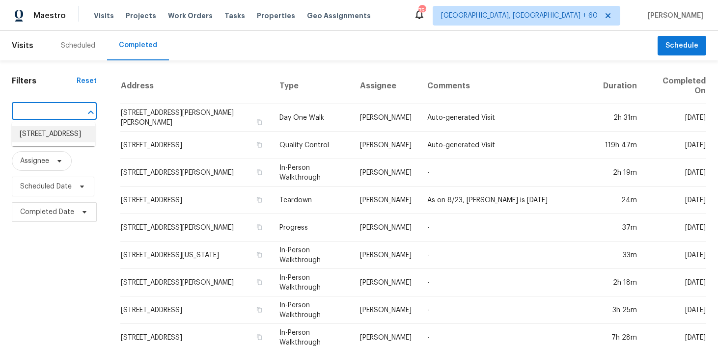
click at [47, 141] on li "1508 View Dr, Birmingham, AL 35235" at bounding box center [54, 134] width 84 height 16
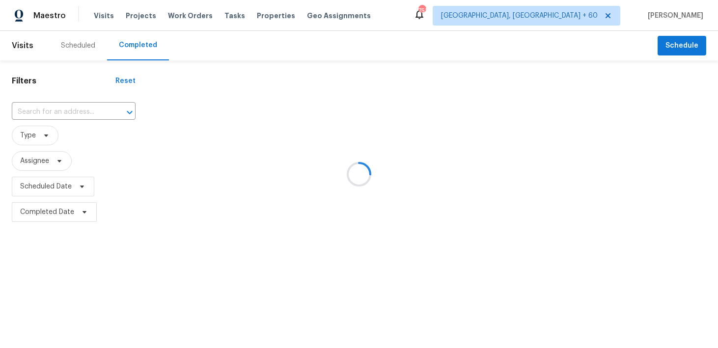
type input "1508 View Dr, Birmingham, AL 35235"
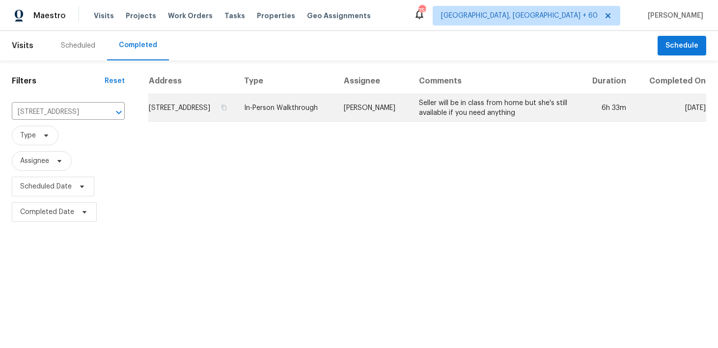
click at [298, 119] on td "In-Person Walkthrough" at bounding box center [286, 108] width 100 height 28
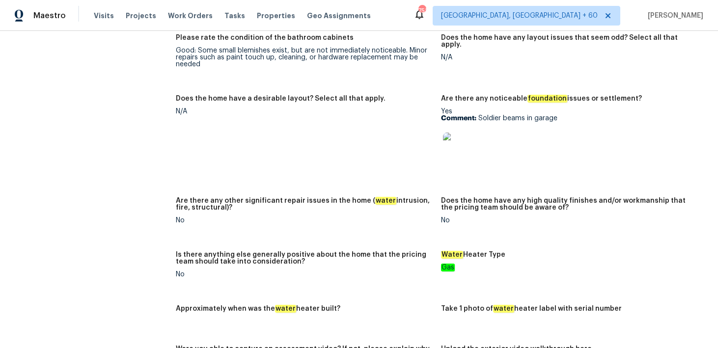
scroll to position [1612, 0]
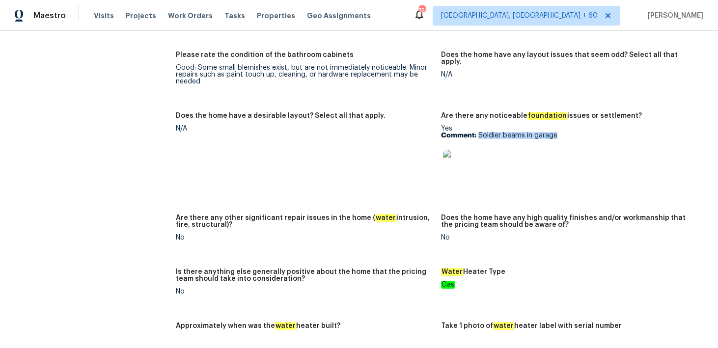
drag, startPoint x: 478, startPoint y: 136, endPoint x: 588, endPoint y: 142, distance: 110.2
click at [587, 142] on div "Yes Comment: Soldier beams in garage" at bounding box center [569, 156] width 257 height 62
copy p "Soldier beams in garage"
click at [460, 169] on img at bounding box center [458, 165] width 31 height 31
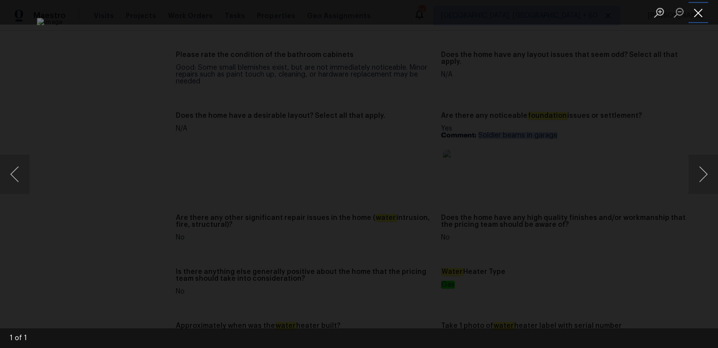
click at [698, 15] on button "Close lightbox" at bounding box center [699, 12] width 20 height 17
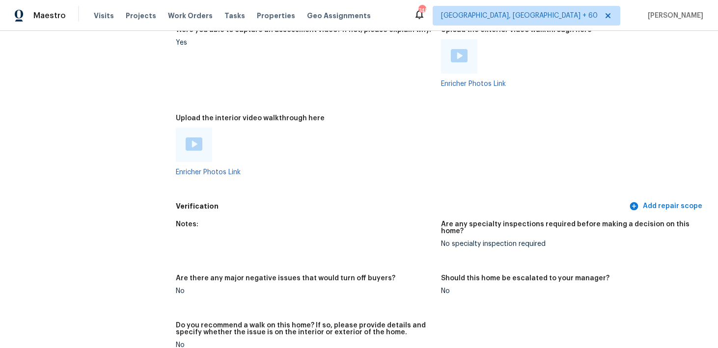
scroll to position [1951, 0]
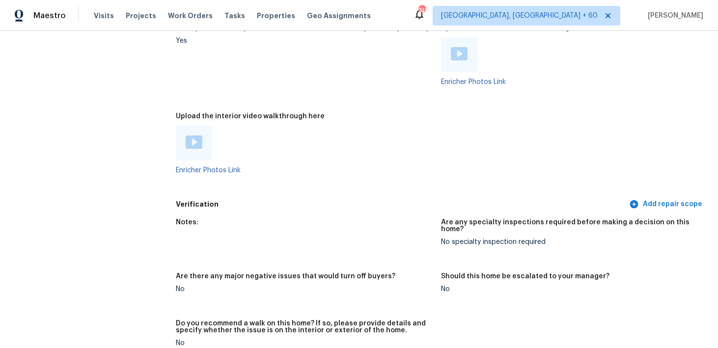
click at [196, 146] on img at bounding box center [194, 142] width 17 height 13
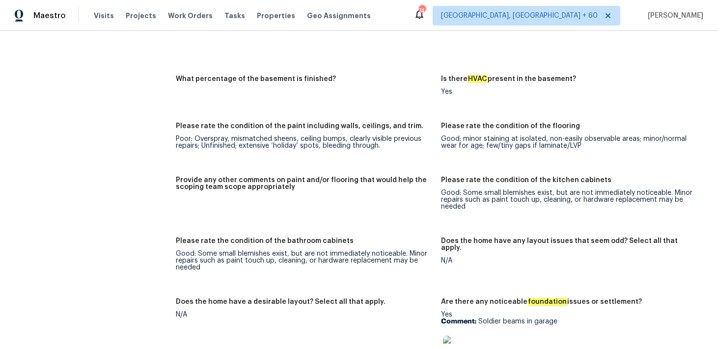
scroll to position [1420, 0]
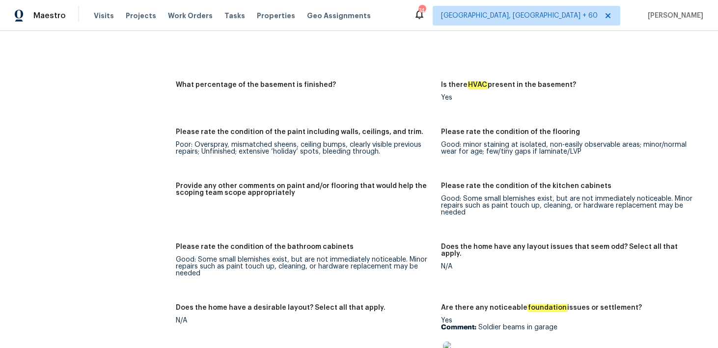
click at [335, 70] on div "Notes: Major water stains on ceiling in basement under kitchen. Strip of carpet…" at bounding box center [441, 224] width 531 height 1003
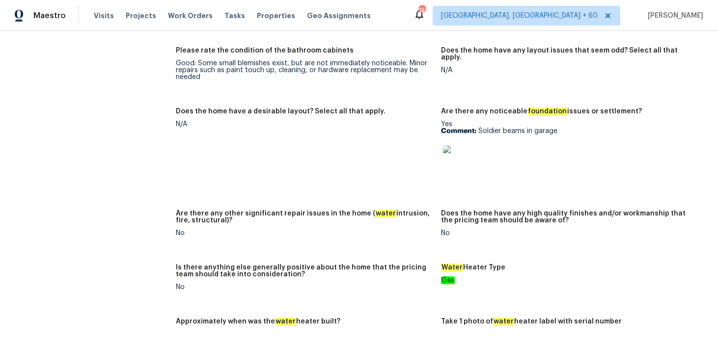
scroll to position [1653, 0]
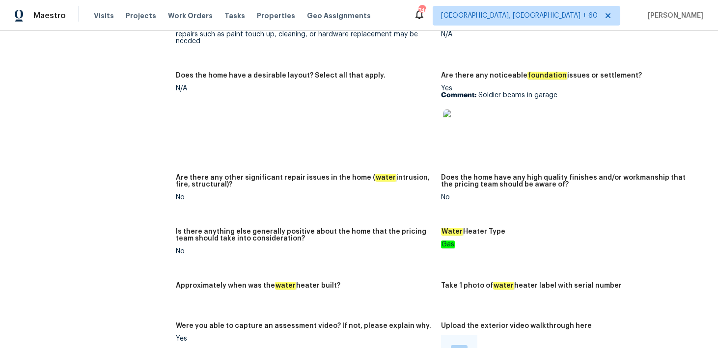
click at [457, 122] on img at bounding box center [458, 125] width 31 height 31
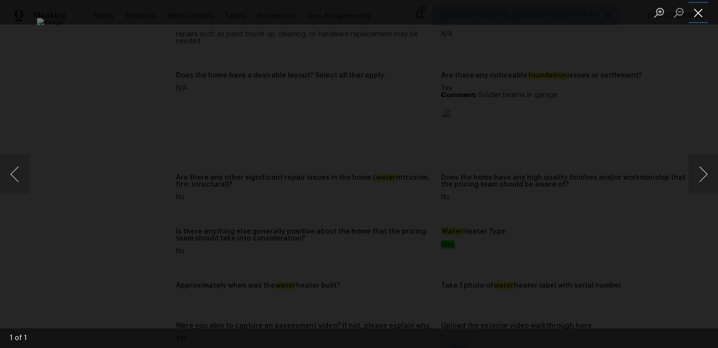
click at [697, 13] on button "Close lightbox" at bounding box center [699, 12] width 20 height 17
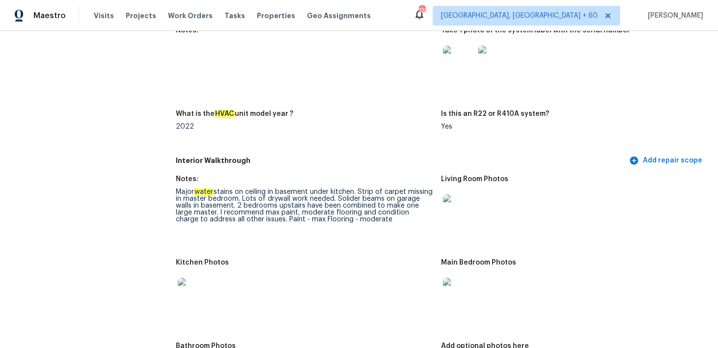
scroll to position [977, 0]
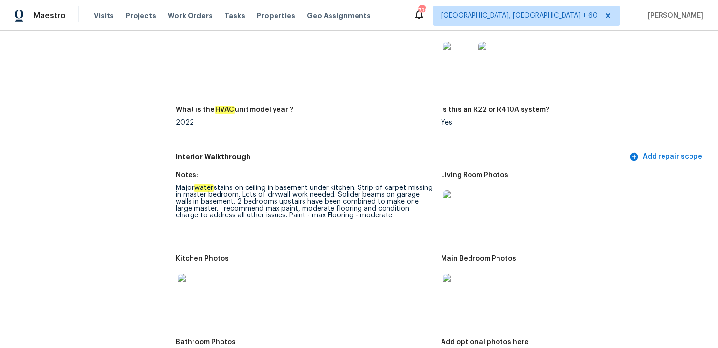
drag, startPoint x: 225, startPoint y: 218, endPoint x: 303, endPoint y: 222, distance: 77.7
click at [303, 222] on figure "Notes: Major water stains on ceiling in basement under kitchen. Strip of carpet…" at bounding box center [308, 208] width 265 height 72
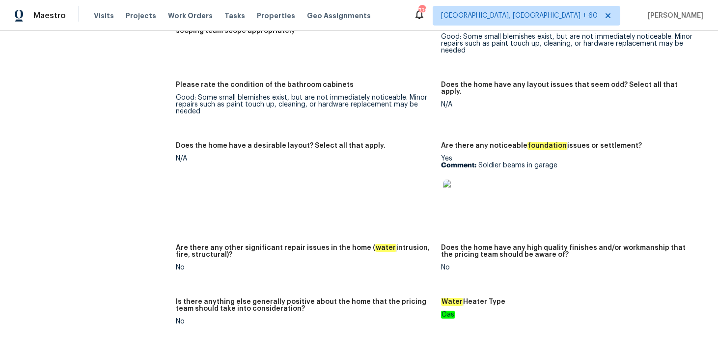
scroll to position [1598, 0]
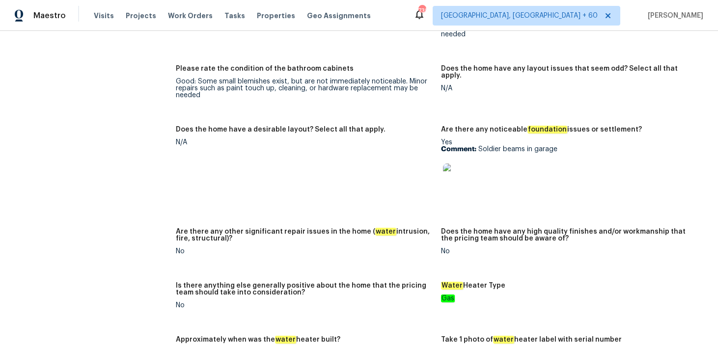
drag, startPoint x: 479, startPoint y: 154, endPoint x: 547, endPoint y: 154, distance: 68.3
click at [547, 154] on div "Yes Comment: Soldier beams in garage" at bounding box center [569, 170] width 257 height 62
drag, startPoint x: 482, startPoint y: 150, endPoint x: 594, endPoint y: 150, distance: 111.5
click at [594, 150] on p "Comment: Soldier beams in garage" at bounding box center [569, 149] width 257 height 7
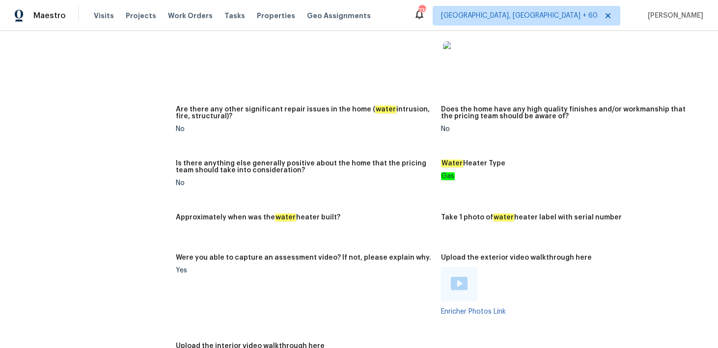
scroll to position [1772, 0]
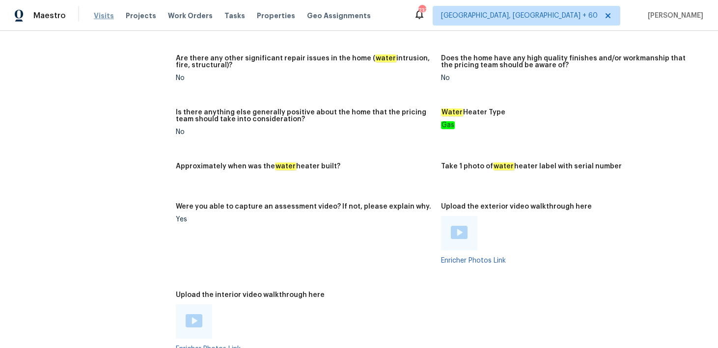
click at [109, 12] on span "Visits" at bounding box center [104, 16] width 20 height 10
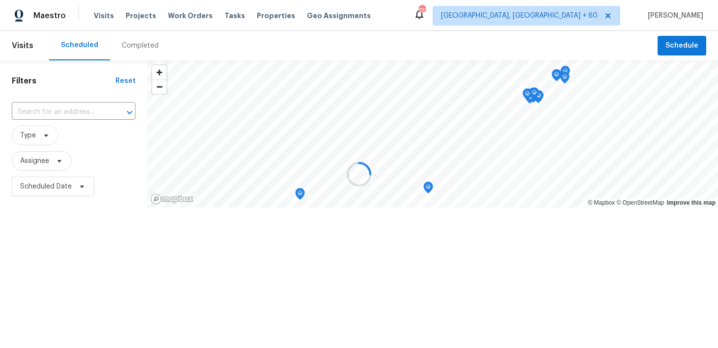
click at [143, 51] on div at bounding box center [359, 174] width 718 height 348
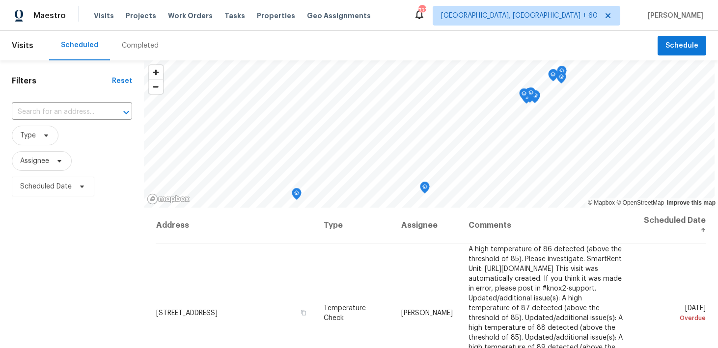
click at [138, 46] on div "Completed" at bounding box center [140, 46] width 37 height 10
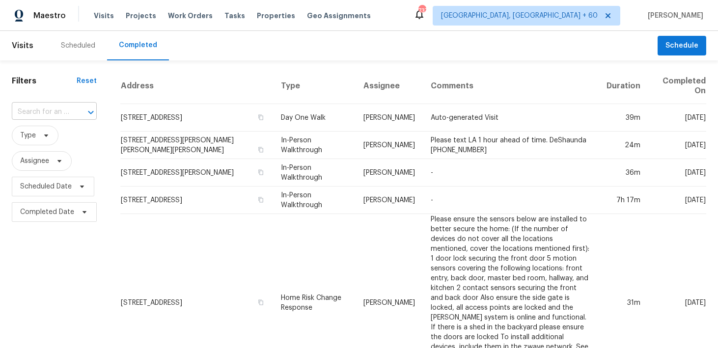
click at [52, 109] on input "text" at bounding box center [40, 112] width 57 height 15
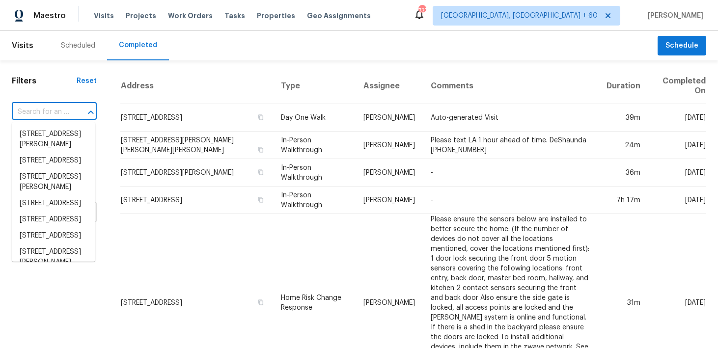
paste input "5815 Pyle St San Antonio TX 78223"
type input "5815 Pyle St San Antonio TX 78223"
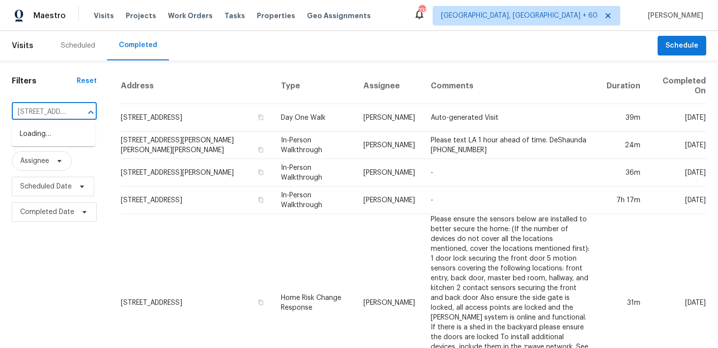
scroll to position [0, 60]
click at [26, 147] on li "5815 Pyle St, San Antonio, TX 78223" at bounding box center [54, 139] width 84 height 27
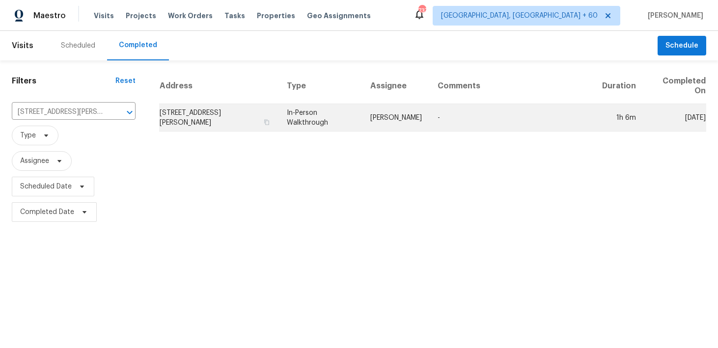
click at [312, 124] on td "In-Person Walkthrough" at bounding box center [321, 118] width 84 height 28
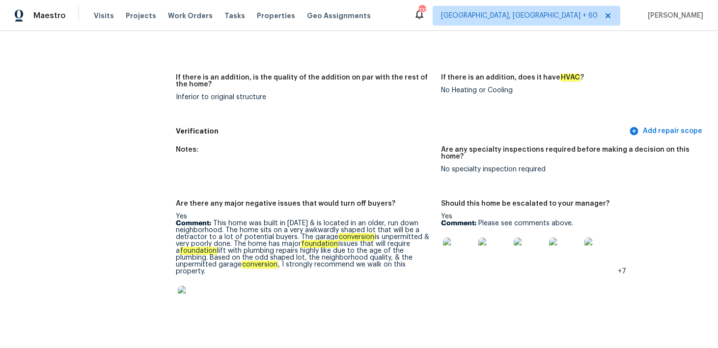
scroll to position [2191, 0]
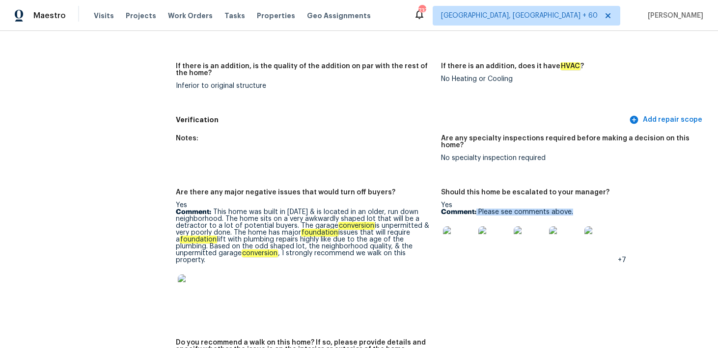
drag, startPoint x: 477, startPoint y: 198, endPoint x: 612, endPoint y: 196, distance: 134.6
click at [612, 209] on p "Comment: Please see comments above." at bounding box center [569, 212] width 257 height 7
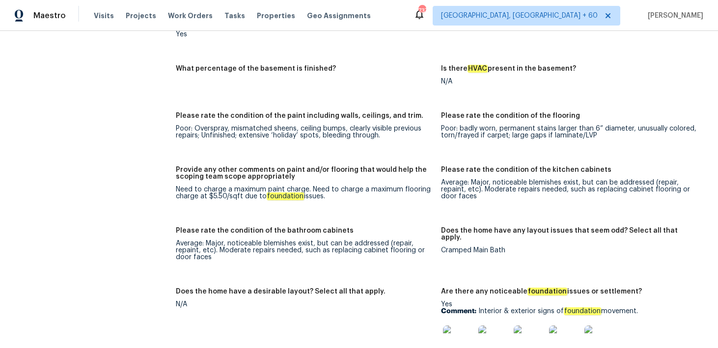
scroll to position [1470, 0]
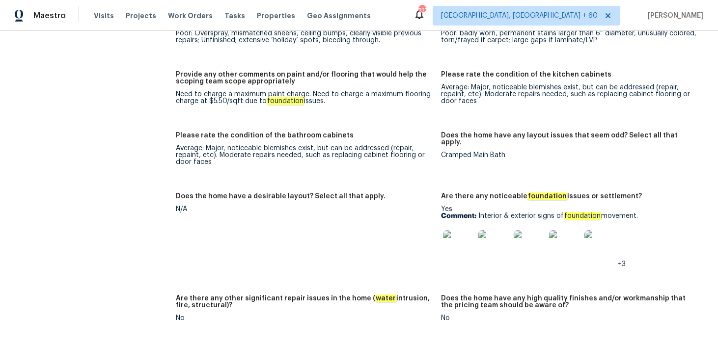
click at [479, 213] on p "Comment: Interior & exterior signs of foundation movement." at bounding box center [569, 216] width 257 height 7
click at [482, 213] on p "Comment: Interior & exterior signs of foundation movement." at bounding box center [569, 216] width 257 height 7
drag, startPoint x: 478, startPoint y: 208, endPoint x: 721, endPoint y: 208, distance: 243.7
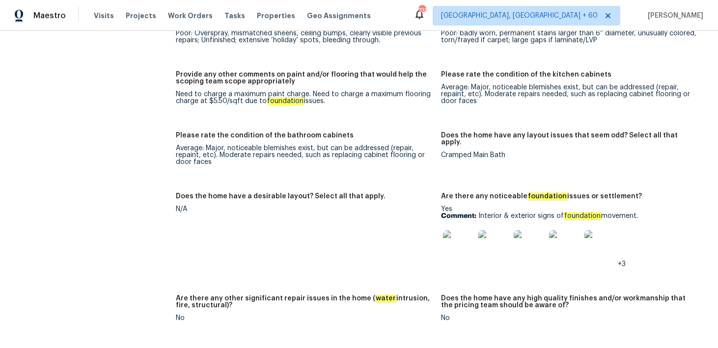
click at [718, 208] on html "Maestro Visits Projects Work Orders Tasks Properties Geo Assignments 737 Albuqu…" at bounding box center [359, 174] width 718 height 348
copy p "Interior & exterior signs of foundation movement."
click at [458, 234] on img at bounding box center [458, 245] width 31 height 31
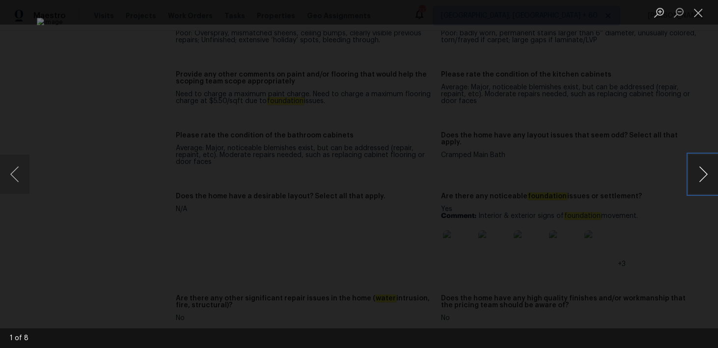
click at [702, 173] on button "Next image" at bounding box center [703, 174] width 29 height 39
click at [707, 173] on button "Next image" at bounding box center [703, 174] width 29 height 39
click at [700, 20] on button "Close lightbox" at bounding box center [699, 12] width 20 height 17
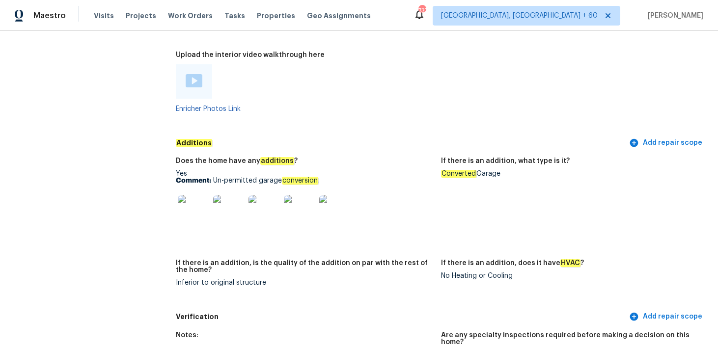
scroll to position [1998, 0]
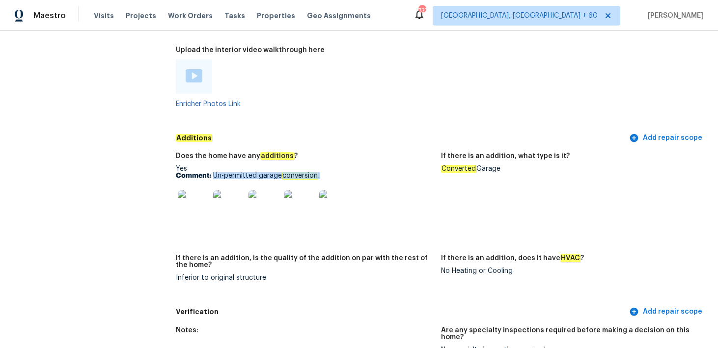
drag, startPoint x: 214, startPoint y: 169, endPoint x: 416, endPoint y: 169, distance: 202.5
click at [416, 172] on p "Comment: Un-permitted garage conversion ." at bounding box center [304, 175] width 257 height 7
copy p "Un-permitted garage conversion ."
click at [199, 207] on img at bounding box center [193, 205] width 31 height 31
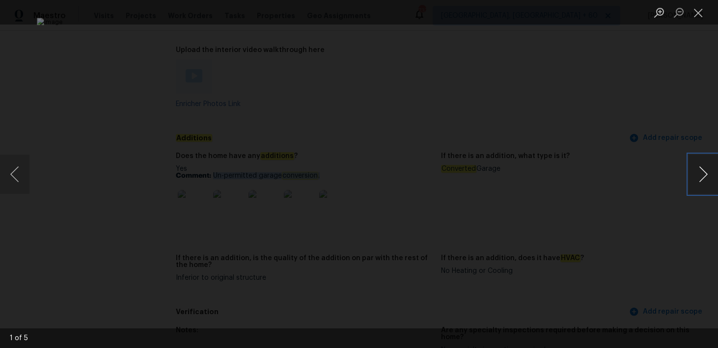
click at [705, 180] on button "Next image" at bounding box center [703, 174] width 29 height 39
click at [698, 15] on button "Close lightbox" at bounding box center [699, 12] width 20 height 17
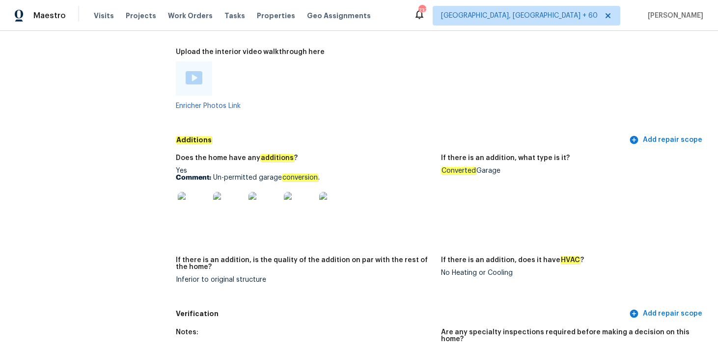
scroll to position [1981, 0]
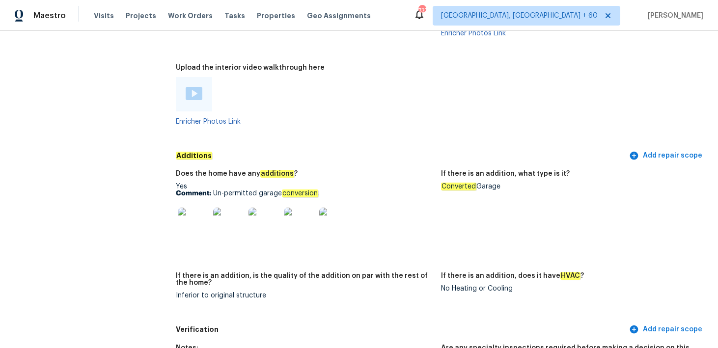
click at [198, 106] on div "Enricher Photos Link" at bounding box center [304, 101] width 257 height 48
click at [193, 95] on div at bounding box center [194, 94] width 36 height 34
click at [199, 92] on img at bounding box center [194, 93] width 17 height 13
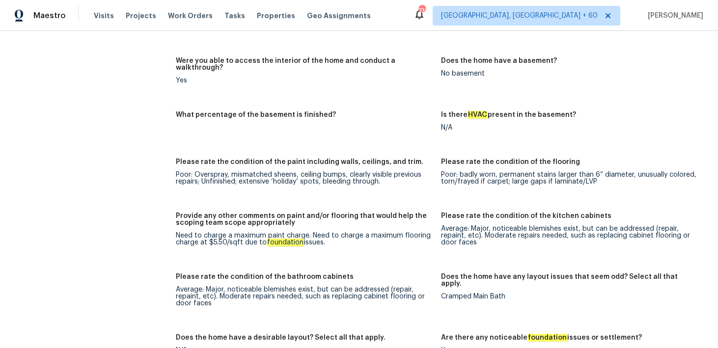
scroll to position [1314, 0]
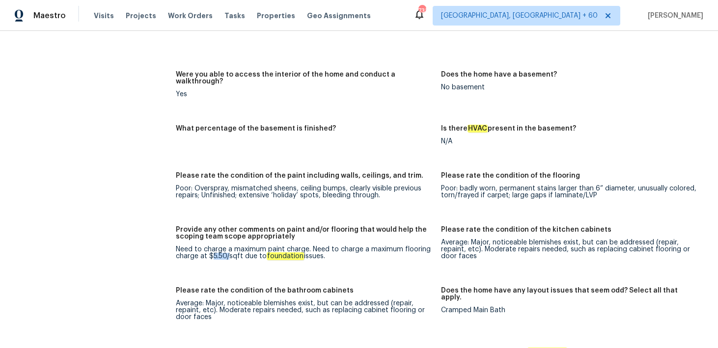
drag, startPoint x: 211, startPoint y: 251, endPoint x: 228, endPoint y: 251, distance: 17.2
click at [228, 251] on div "Need to charge a maximum paint charge. Need to charge a maximum flooring charge…" at bounding box center [304, 253] width 257 height 14
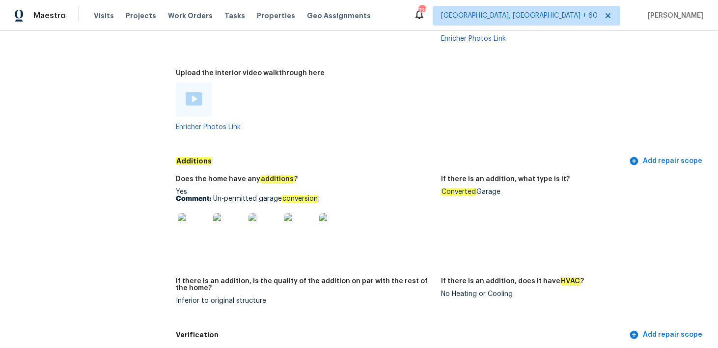
scroll to position [1976, 0]
drag, startPoint x: 227, startPoint y: 190, endPoint x: 320, endPoint y: 190, distance: 92.9
click at [319, 195] on p "Comment: Un-permitted garage conversion ." at bounding box center [304, 198] width 257 height 7
drag, startPoint x: 212, startPoint y: 191, endPoint x: 385, endPoint y: 191, distance: 173.5
click at [385, 195] on p "Comment: Un-permitted garage conversion ." at bounding box center [304, 198] width 257 height 7
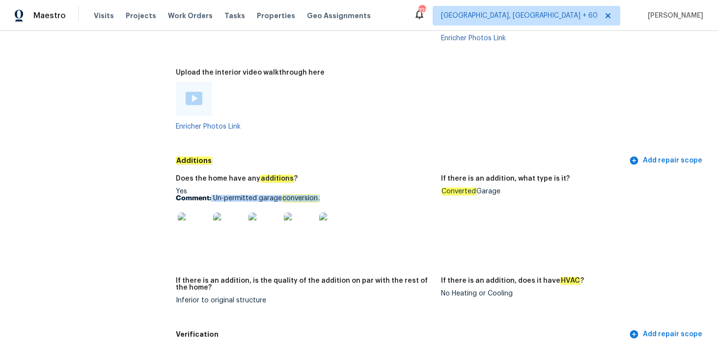
click at [190, 229] on img at bounding box center [193, 228] width 31 height 31
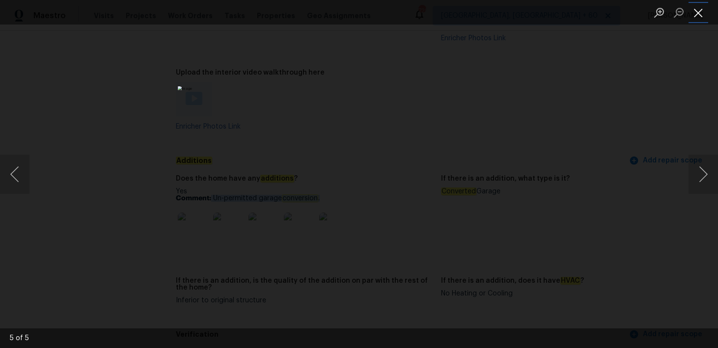
click at [701, 15] on button "Close lightbox" at bounding box center [699, 12] width 20 height 17
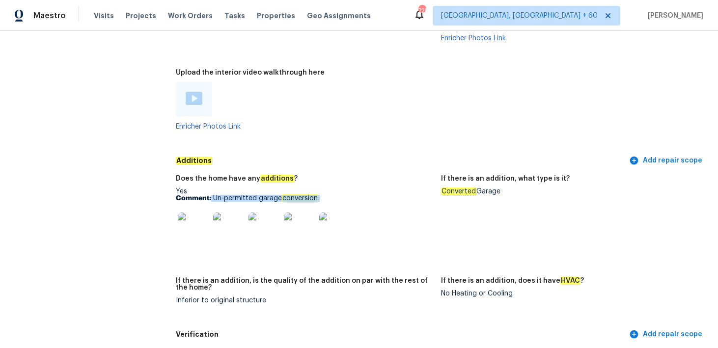
click at [193, 213] on img at bounding box center [193, 228] width 31 height 31
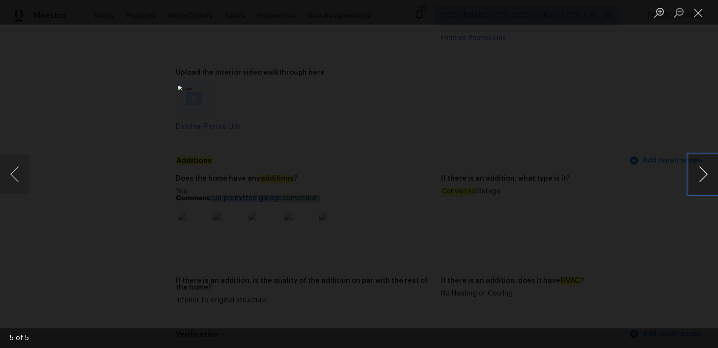
click at [704, 185] on button "Next image" at bounding box center [703, 174] width 29 height 39
click at [703, 20] on button "Close lightbox" at bounding box center [699, 12] width 20 height 17
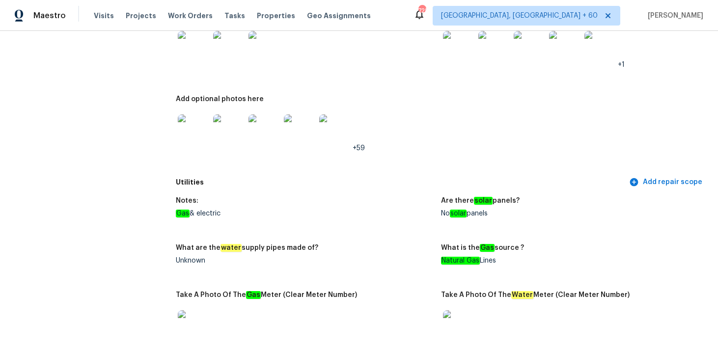
scroll to position [572, 0]
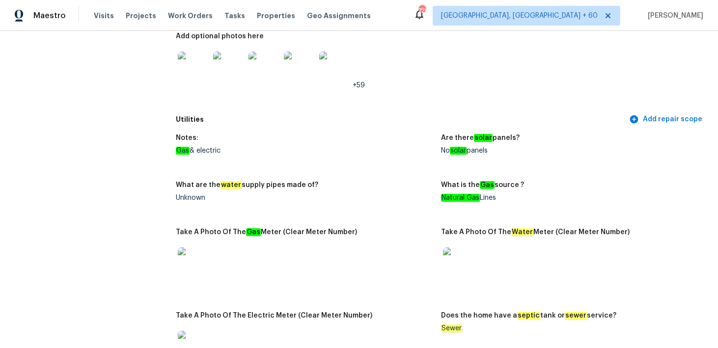
drag, startPoint x: 439, startPoint y: 154, endPoint x: 511, endPoint y: 189, distance: 80.0
click at [511, 188] on div "Notes: Gas & electric Are there solar panels? No solar panels What are the wate…" at bounding box center [441, 259] width 531 height 261
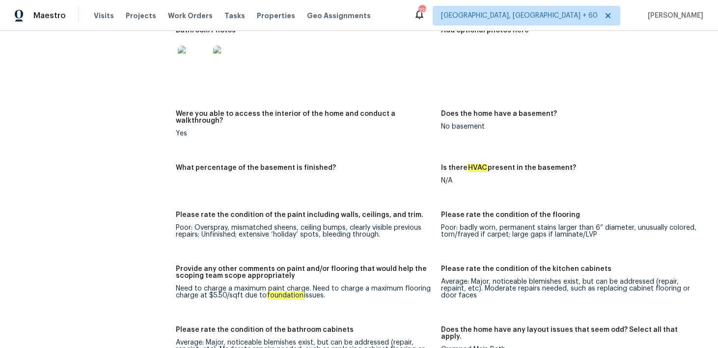
scroll to position [1294, 0]
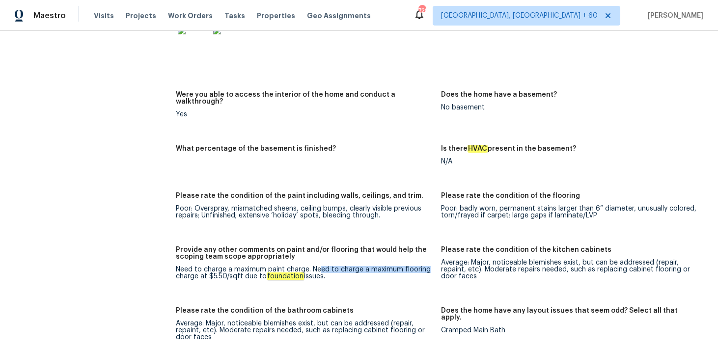
drag, startPoint x: 320, startPoint y: 265, endPoint x: 437, endPoint y: 265, distance: 117.4
click at [437, 265] on figure "Provide any other comments on paint and/or flooring that would help the scoping…" at bounding box center [308, 271] width 265 height 49
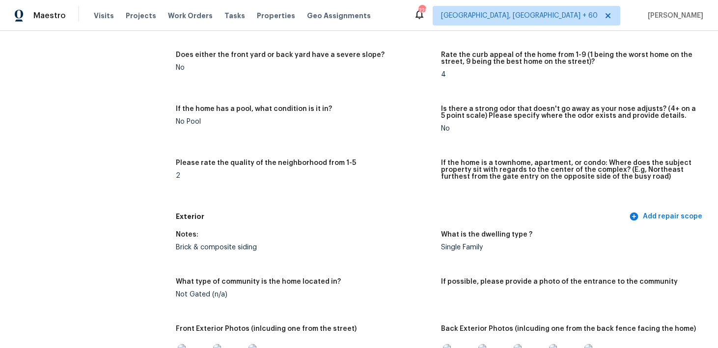
scroll to position [0, 0]
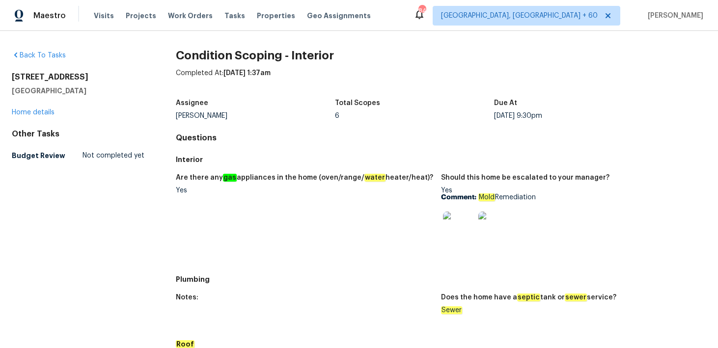
drag, startPoint x: 11, startPoint y: 73, endPoint x: 108, endPoint y: 92, distance: 98.6
click at [107, 92] on div "Back To Tasks 15810 Rancherias Rd Apple Valley, CA 92307 Home details Other Tas…" at bounding box center [359, 189] width 718 height 317
copy div "[STREET_ADDRESS]"
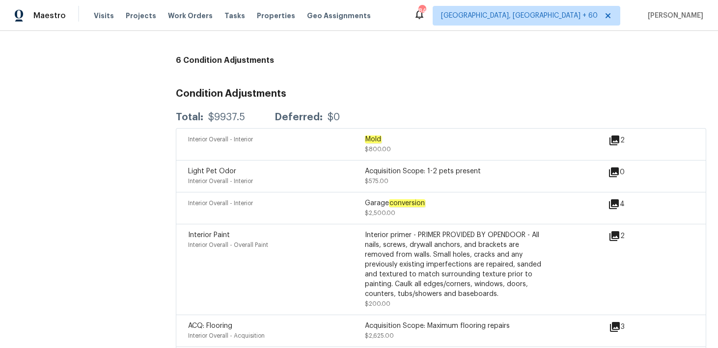
scroll to position [687, 0]
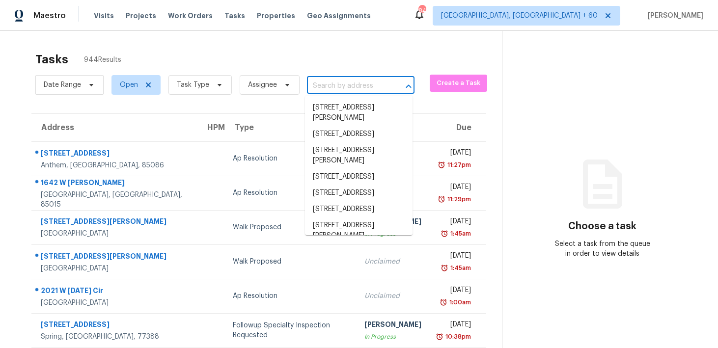
click at [310, 82] on input "text" at bounding box center [347, 86] width 80 height 15
paste input "[STREET_ADDRESS][PERSON_NAME]"
type input "[STREET_ADDRESS][PERSON_NAME]"
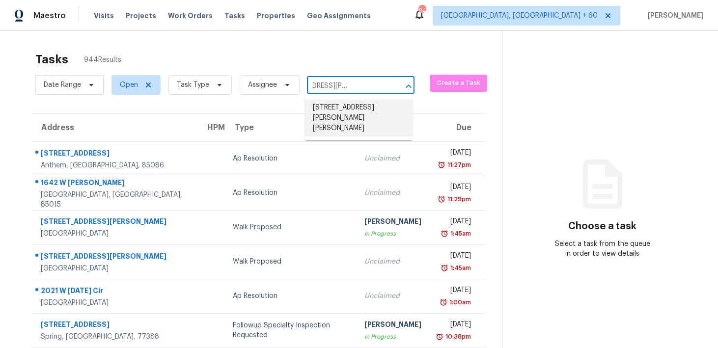
click at [337, 109] on li "[STREET_ADDRESS][PERSON_NAME][PERSON_NAME]" at bounding box center [359, 118] width 108 height 37
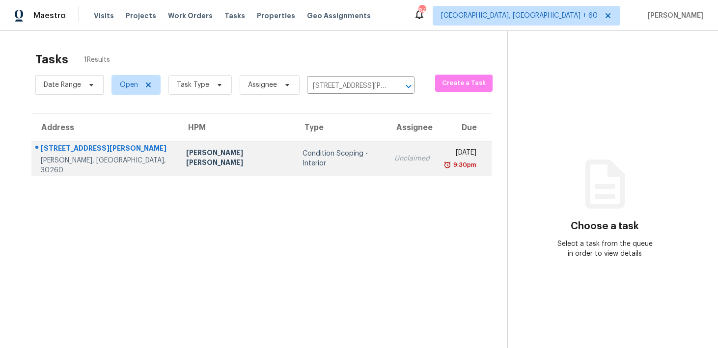
click at [395, 158] on div "Unclaimed" at bounding box center [412, 159] width 35 height 10
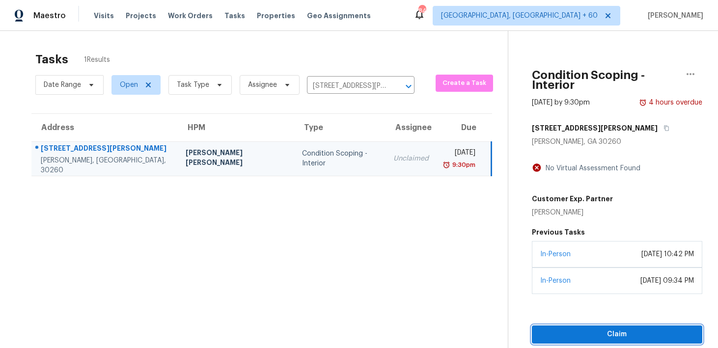
click at [542, 329] on span "Claim" at bounding box center [617, 335] width 155 height 12
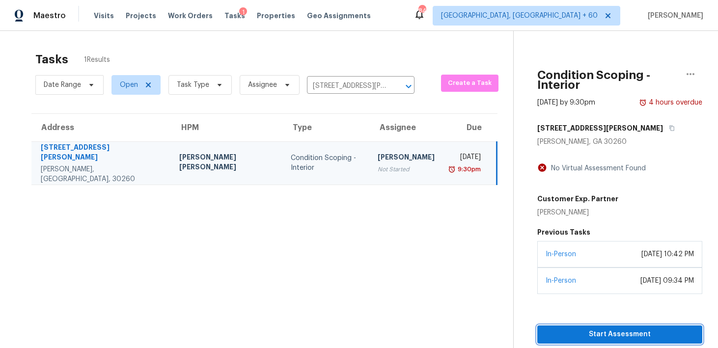
click at [595, 329] on span "Start Assessment" at bounding box center [619, 335] width 149 height 12
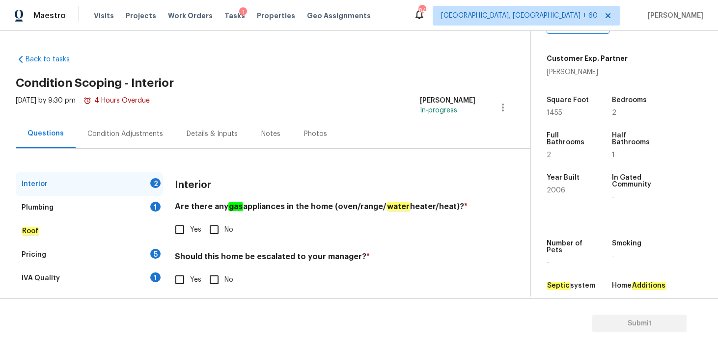
scroll to position [216, 0]
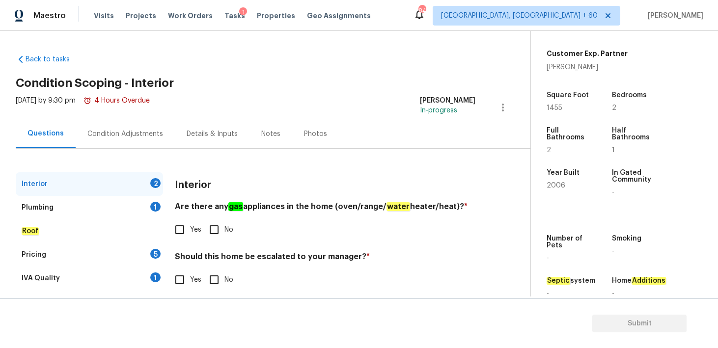
click at [182, 231] on input "Yes" at bounding box center [180, 230] width 21 height 21
checkbox input "true"
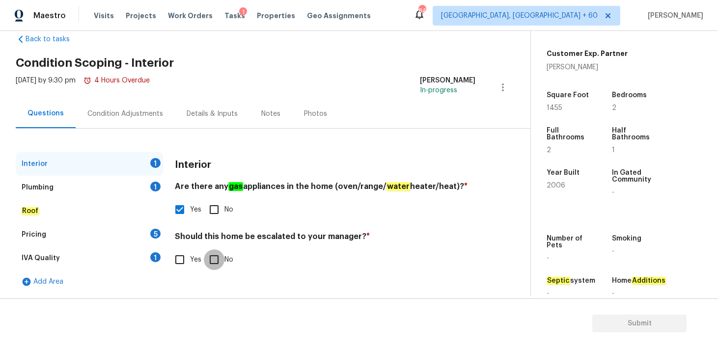
click at [209, 258] on input "No" at bounding box center [214, 260] width 21 height 21
checkbox input "true"
click at [54, 185] on div "Plumbing 1" at bounding box center [89, 188] width 147 height 24
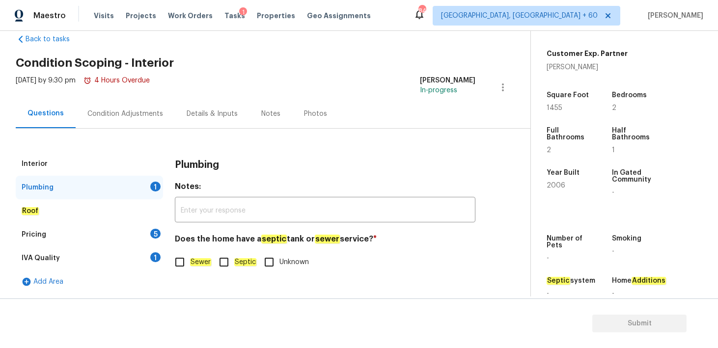
click at [182, 265] on input "Sewer" at bounding box center [180, 262] width 21 height 21
checkbox input "true"
click at [29, 212] on em "Roof" at bounding box center [30, 211] width 17 height 8
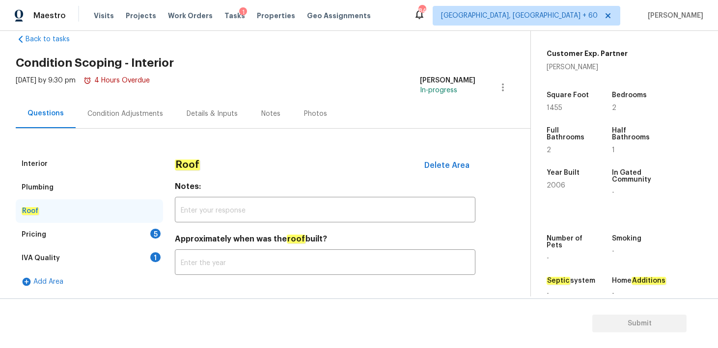
click at [29, 231] on div "Pricing" at bounding box center [34, 235] width 25 height 10
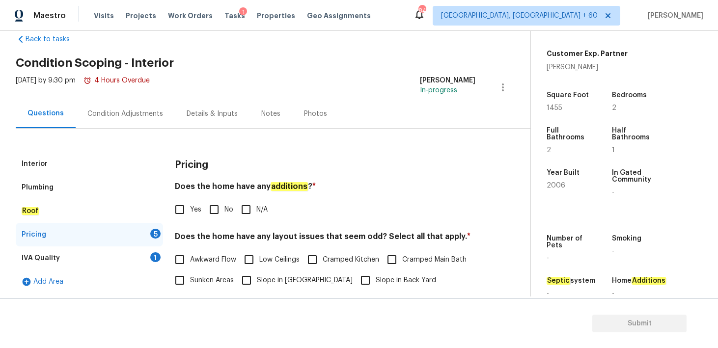
scroll to position [62, 0]
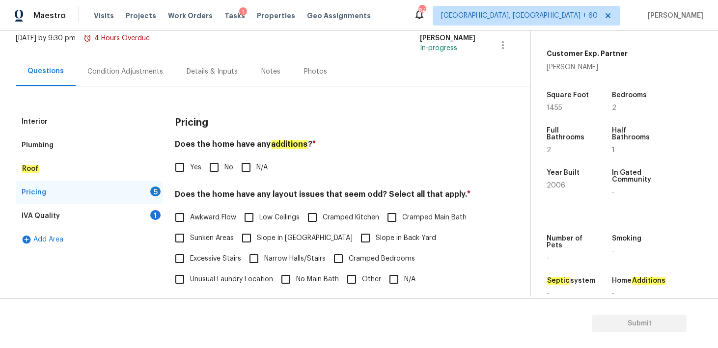
click at [244, 169] on input "N/A" at bounding box center [246, 167] width 21 height 21
click at [244, 169] on input "N/A" at bounding box center [246, 168] width 21 height 21
checkbox input "true"
click at [215, 169] on input "No" at bounding box center [214, 168] width 21 height 21
checkbox input "true"
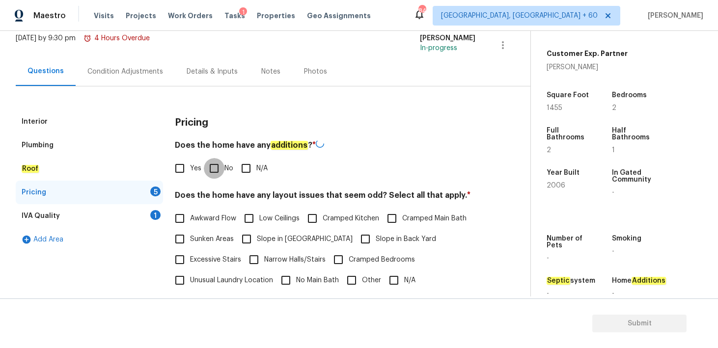
checkbox input "false"
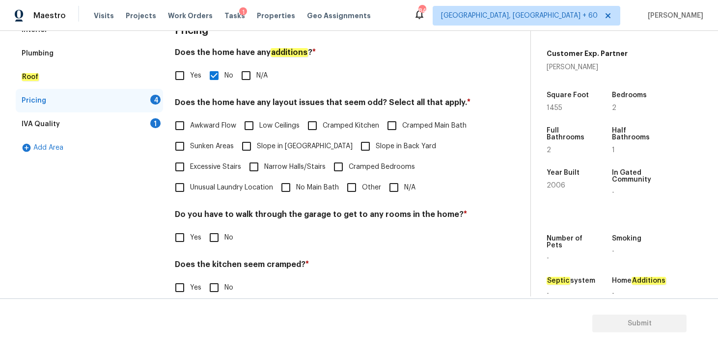
scroll to position [162, 0]
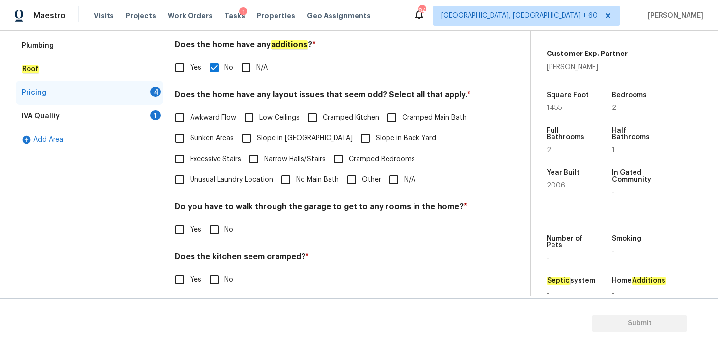
click at [397, 175] on input "N/A" at bounding box center [394, 180] width 21 height 21
checkbox input "true"
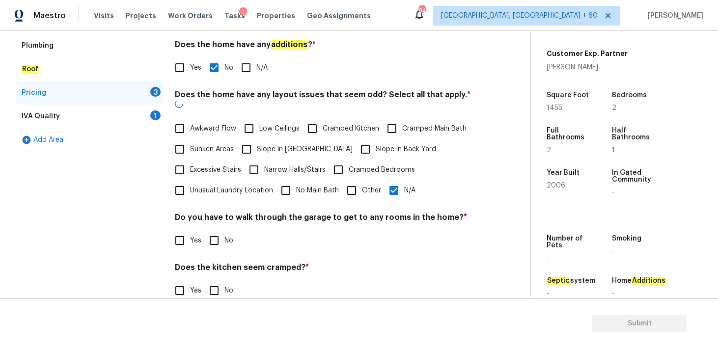
click at [213, 231] on input "No" at bounding box center [214, 240] width 21 height 21
checkbox input "true"
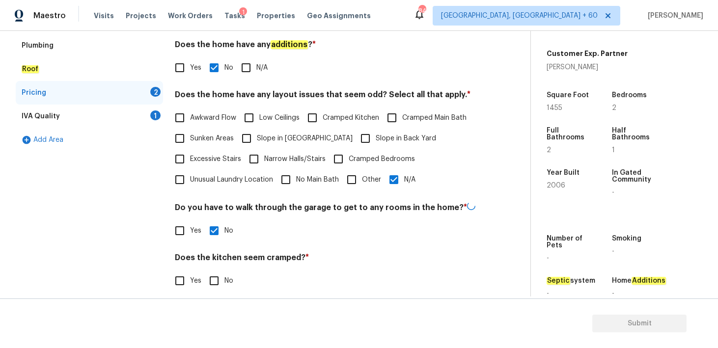
click at [213, 279] on input "No" at bounding box center [214, 281] width 21 height 21
checkbox input "true"
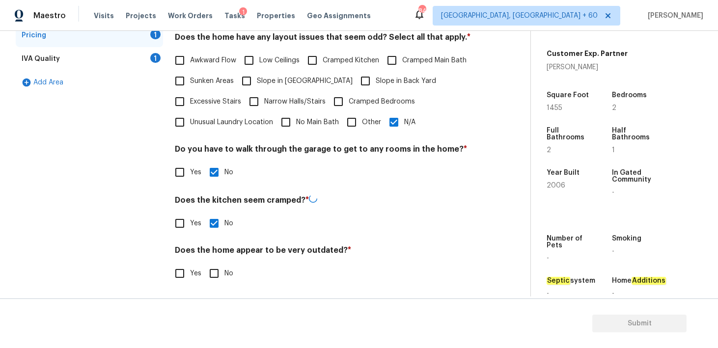
scroll to position [221, 0]
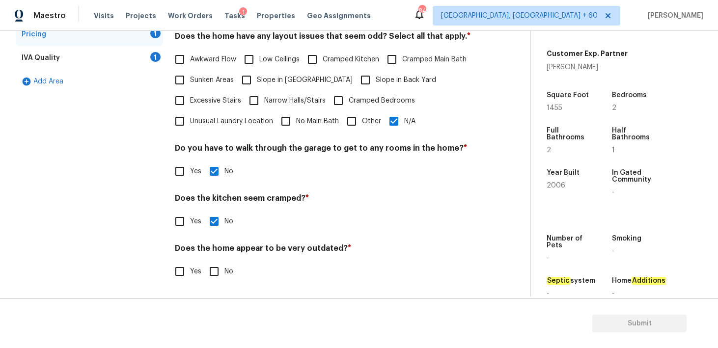
click at [215, 271] on input "No" at bounding box center [214, 271] width 21 height 21
checkbox input "true"
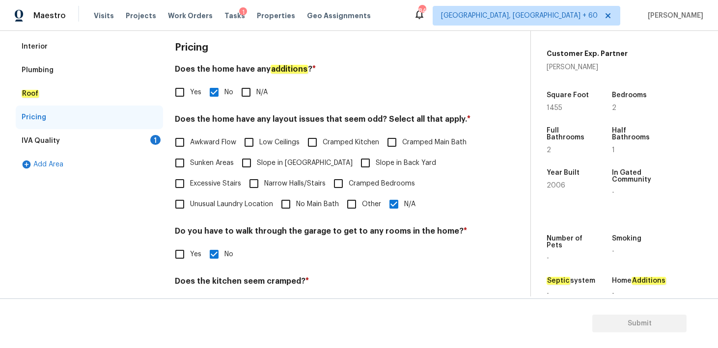
click at [57, 140] on div "IVA Quality" at bounding box center [41, 141] width 38 height 10
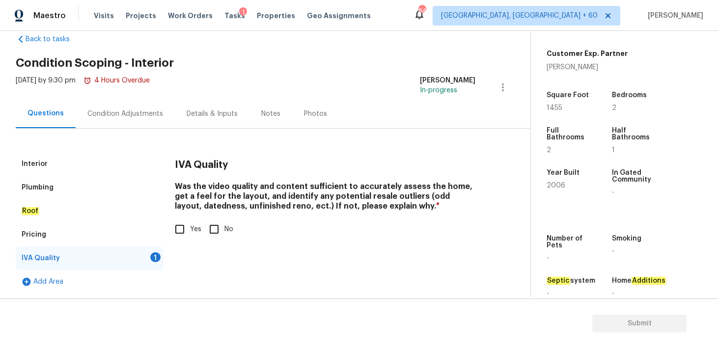
scroll to position [20, 0]
click at [181, 231] on input "Yes" at bounding box center [180, 229] width 21 height 21
checkbox input "true"
click at [138, 112] on div "Condition Adjustments" at bounding box center [125, 114] width 76 height 10
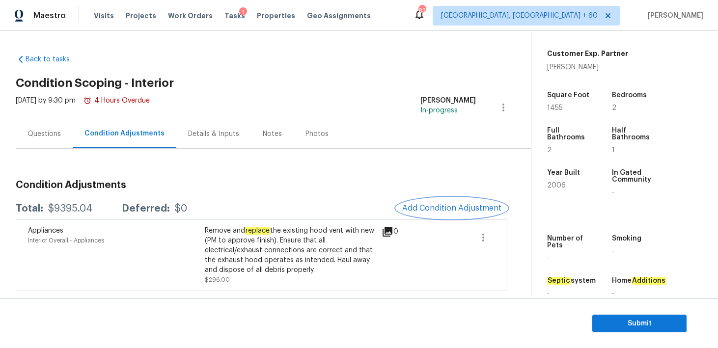
click at [419, 205] on span "Add Condition Adjustment" at bounding box center [451, 208] width 99 height 9
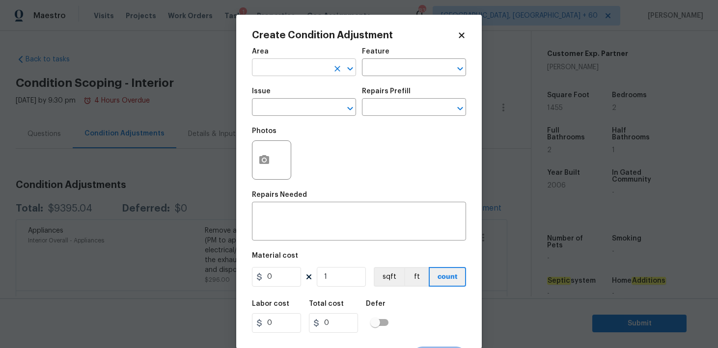
click at [282, 71] on input "text" at bounding box center [290, 68] width 77 height 15
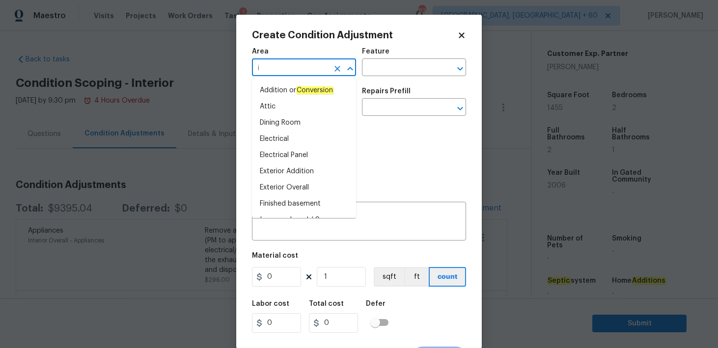
type input "in"
type input "t"
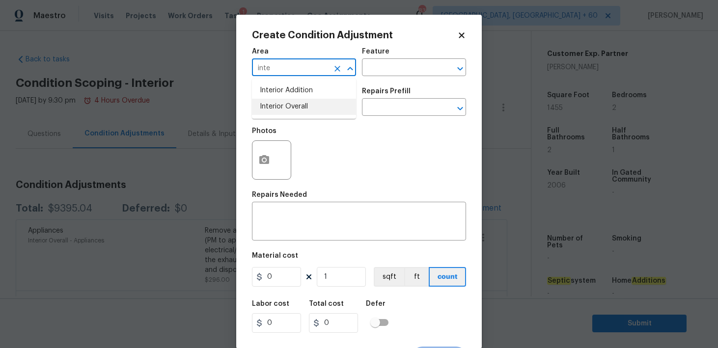
click at [299, 102] on li "Interior Overall" at bounding box center [304, 107] width 104 height 16
type input "Interior Overall"
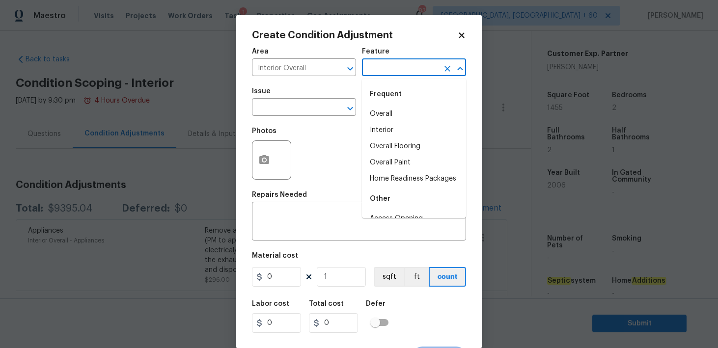
click at [380, 70] on input "text" at bounding box center [400, 68] width 77 height 15
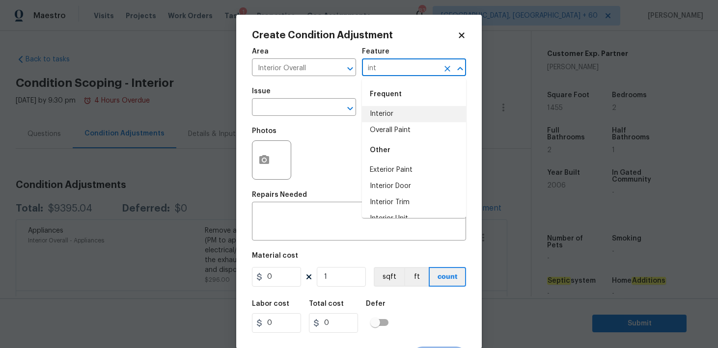
click at [386, 111] on li "Interior" at bounding box center [414, 114] width 104 height 16
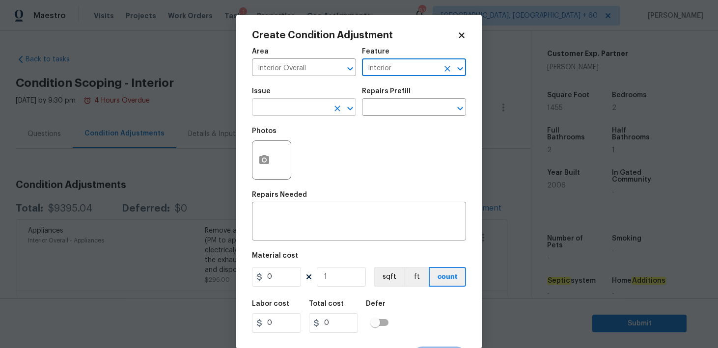
type input "Interior"
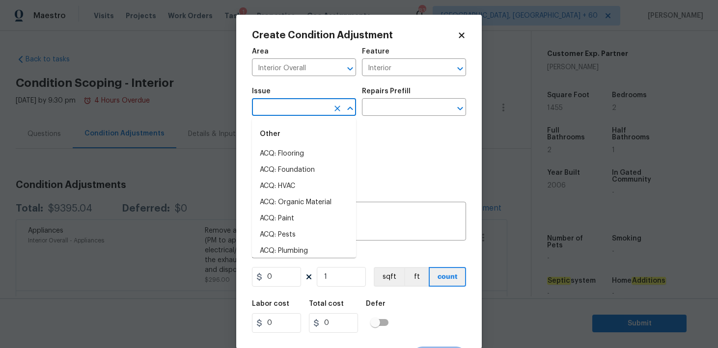
click at [279, 107] on input "text" at bounding box center [290, 108] width 77 height 15
click at [284, 150] on li "ACQ: Flooring" at bounding box center [304, 154] width 104 height 16
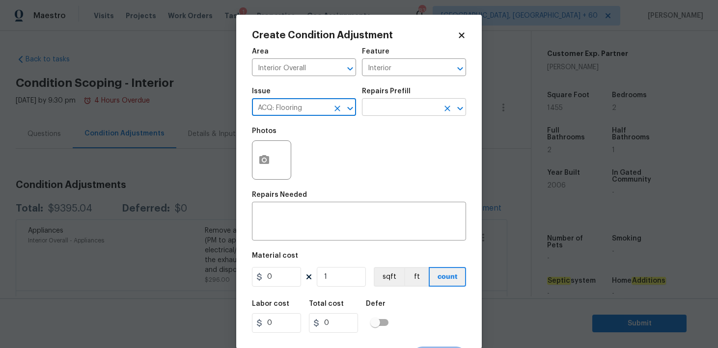
type input "ACQ: Flooring"
click at [383, 101] on input "text" at bounding box center [400, 108] width 77 height 15
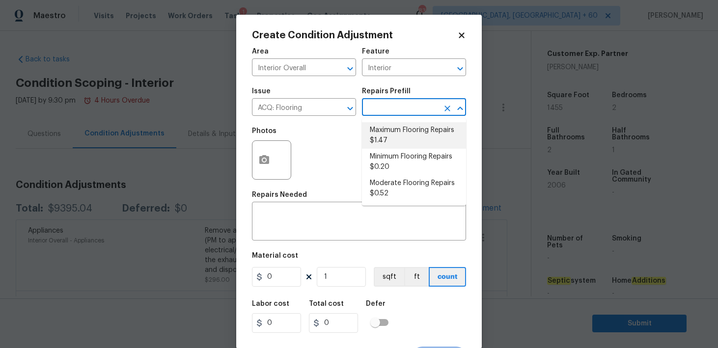
click at [387, 137] on li "Maximum Flooring Repairs $1.47" at bounding box center [414, 135] width 104 height 27
type input "Acquisition"
type textarea "Acquisition Scope: Maximum flooring repairs"
type input "1.47"
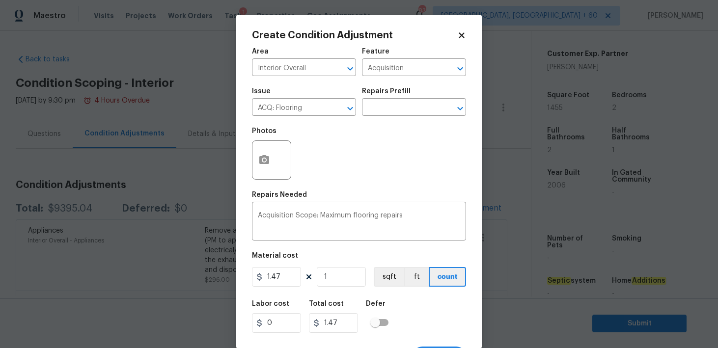
click at [316, 159] on div "Photos" at bounding box center [359, 154] width 214 height 64
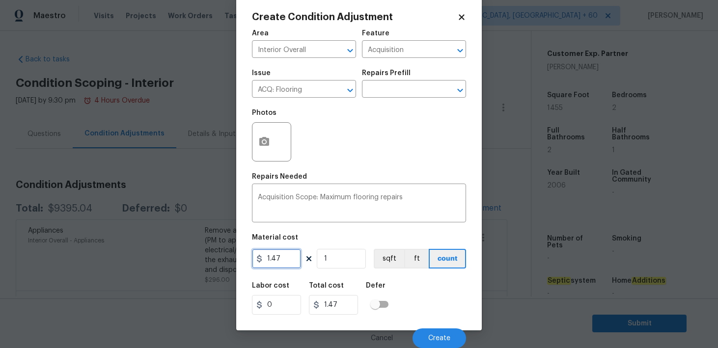
click at [276, 250] on input "1.47" at bounding box center [276, 259] width 49 height 20
type input "3500"
click at [401, 284] on div "Labor cost 0 Total cost 3500 Defer" at bounding box center [359, 299] width 214 height 44
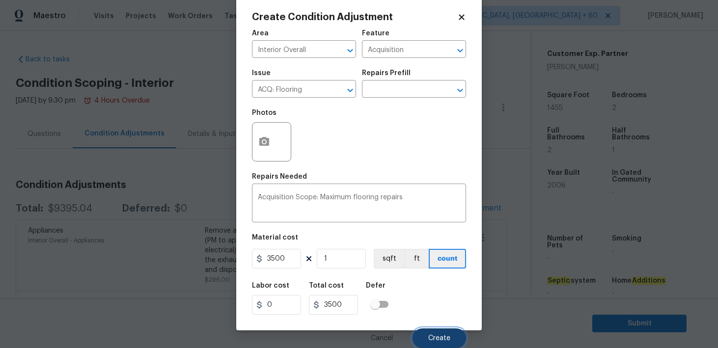
click at [425, 336] on button "Create" at bounding box center [440, 339] width 54 height 20
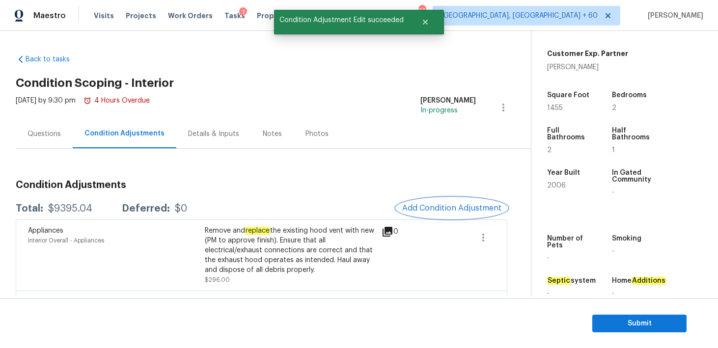
scroll to position [0, 0]
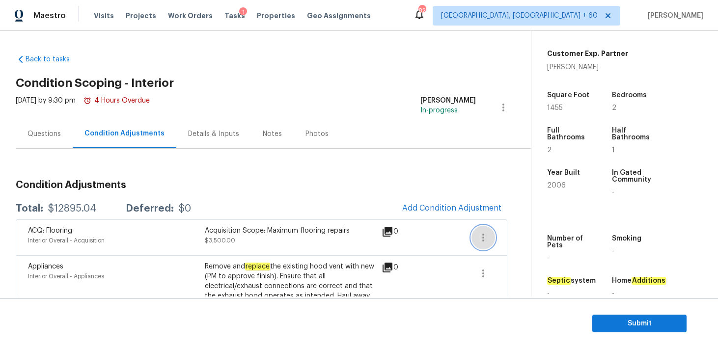
click at [483, 234] on icon "button" at bounding box center [484, 238] width 2 height 8
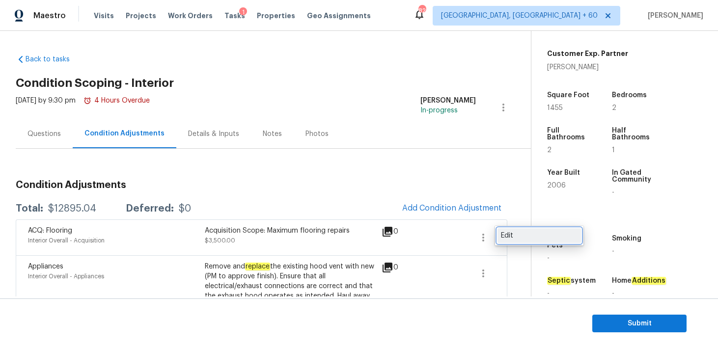
click at [502, 236] on div "Edit" at bounding box center [539, 236] width 77 height 10
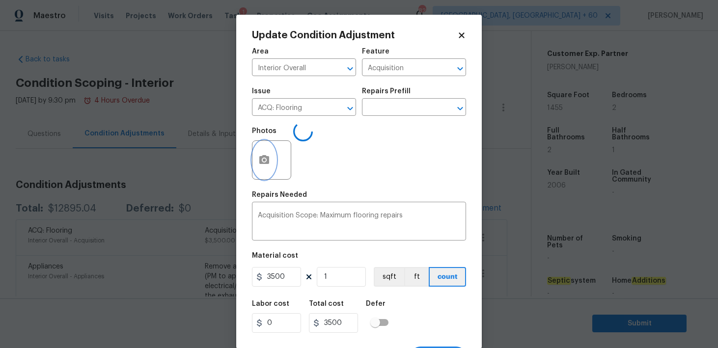
click at [270, 160] on icon "button" at bounding box center [264, 160] width 12 height 12
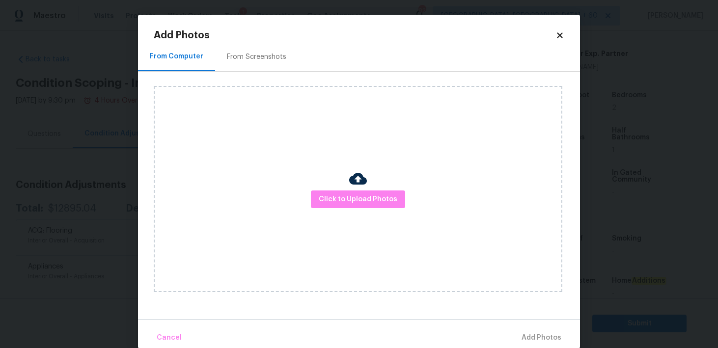
click at [337, 190] on div "Click to Upload Photos" at bounding box center [358, 189] width 409 height 206
click at [362, 178] on img at bounding box center [358, 179] width 18 height 18
click at [347, 202] on span "Click to Upload Photos" at bounding box center [358, 200] width 79 height 12
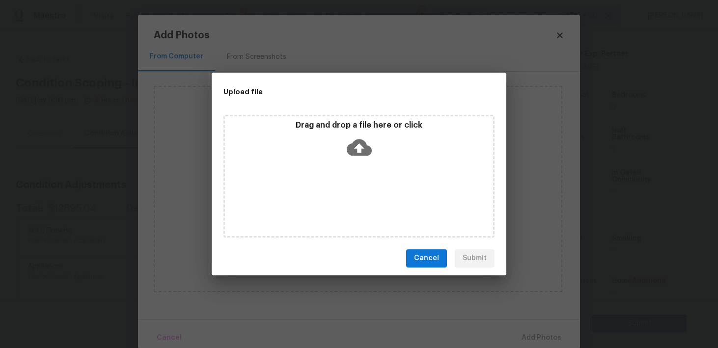
click at [355, 151] on icon at bounding box center [359, 147] width 25 height 17
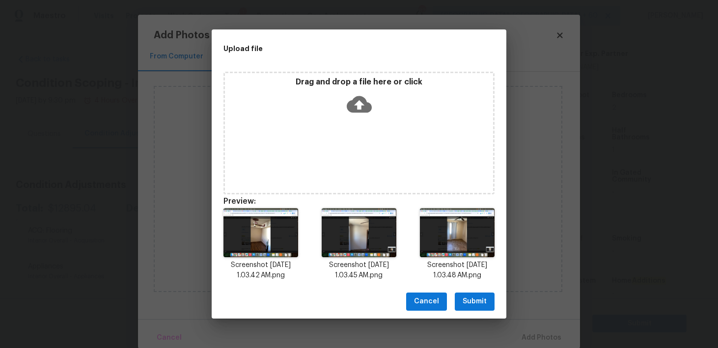
click at [479, 302] on span "Submit" at bounding box center [475, 302] width 24 height 12
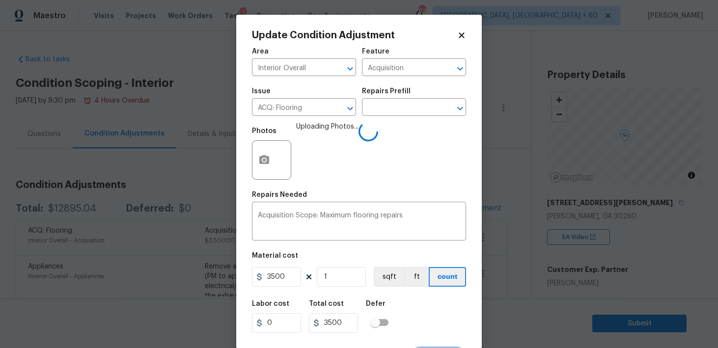
scroll to position [19, 0]
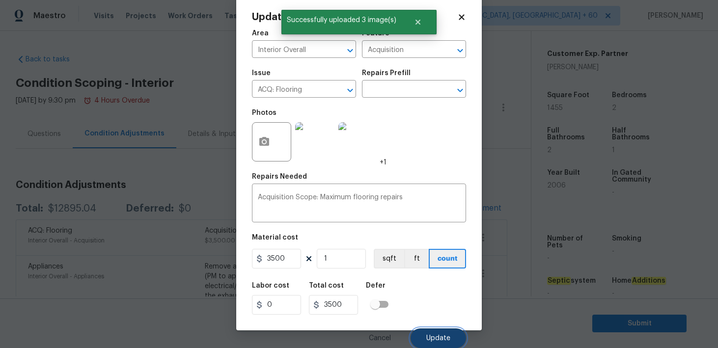
click at [440, 342] on button "Update" at bounding box center [439, 339] width 56 height 20
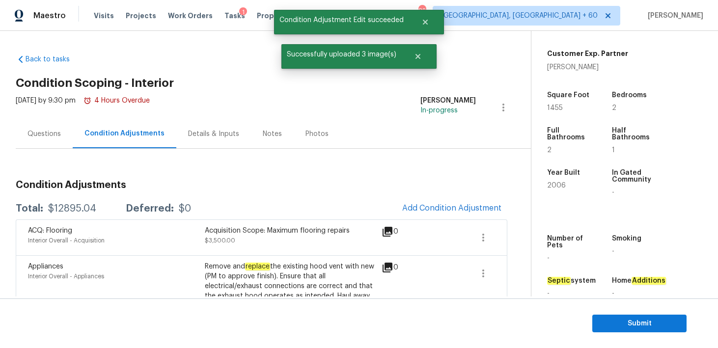
scroll to position [15, 0]
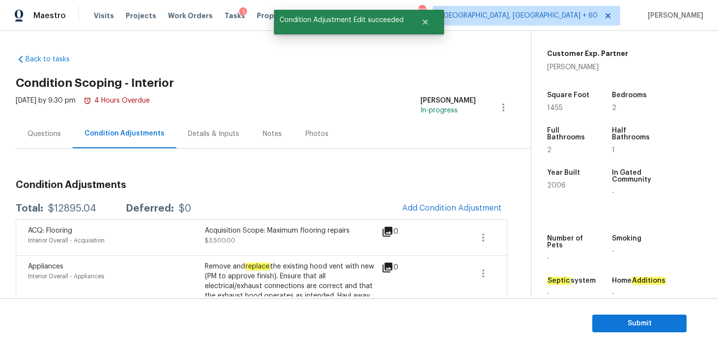
click at [440, 344] on section "Submit" at bounding box center [359, 324] width 718 height 50
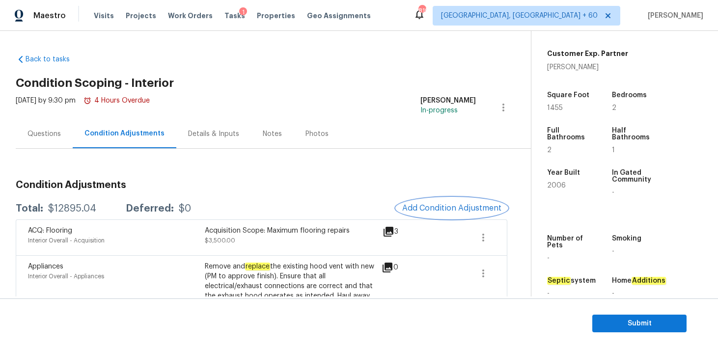
click at [429, 207] on span "Add Condition Adjustment" at bounding box center [451, 208] width 99 height 9
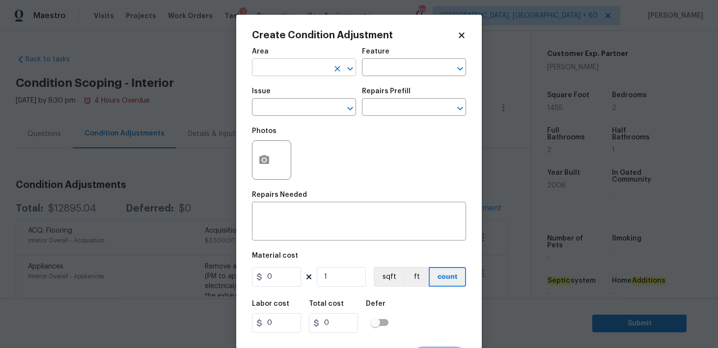
click at [320, 68] on input "text" at bounding box center [290, 68] width 77 height 15
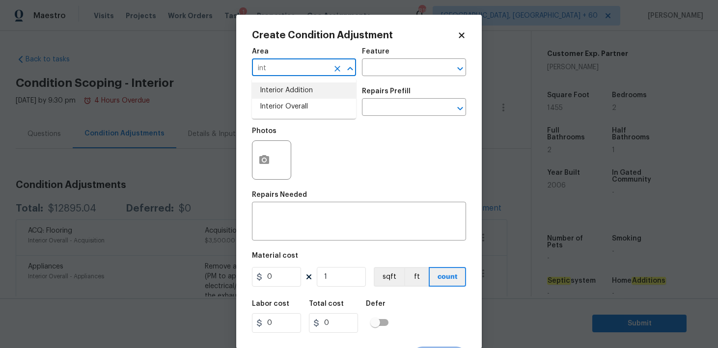
click at [315, 103] on li "Interior Overall" at bounding box center [304, 107] width 104 height 16
type input "Interior Overall"
click at [386, 61] on input "text" at bounding box center [400, 68] width 77 height 15
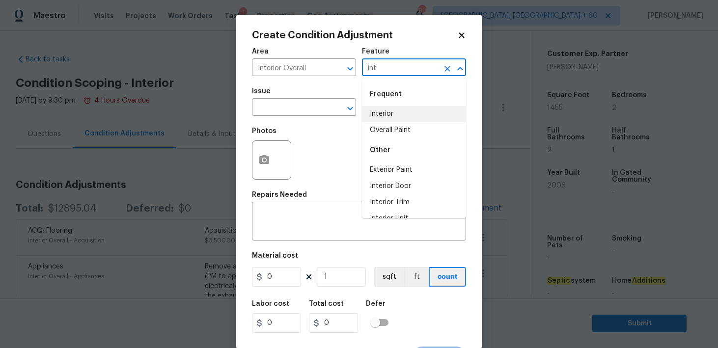
click at [373, 112] on li "Interior" at bounding box center [414, 114] width 104 height 16
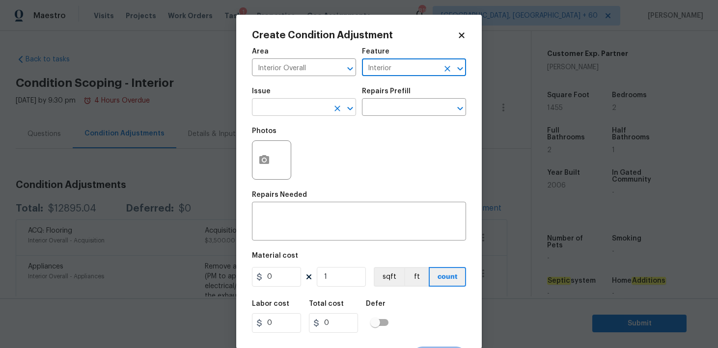
type input "Interior"
click at [303, 107] on input "text" at bounding box center [290, 108] width 77 height 15
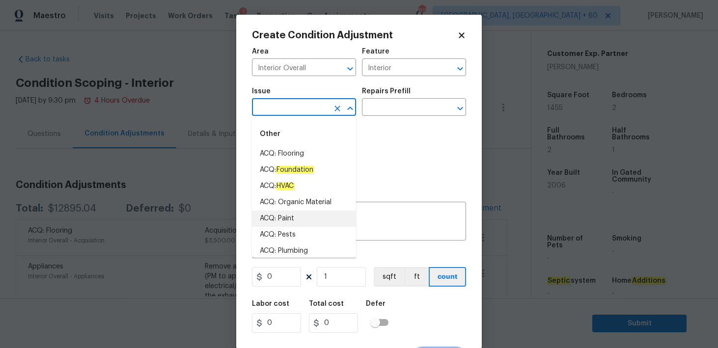
click at [281, 219] on li "ACQ: Paint" at bounding box center [304, 219] width 104 height 16
type input "ACQ: Paint"
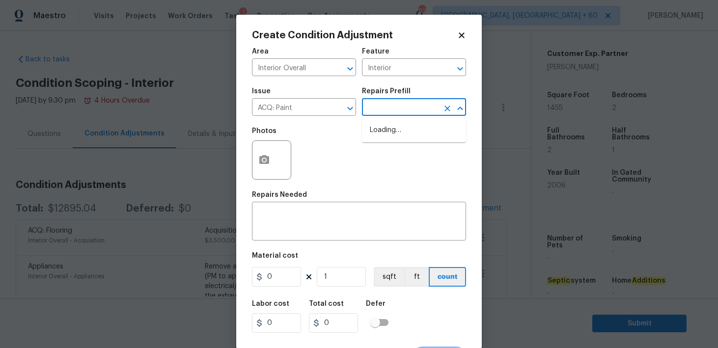
click at [378, 114] on input "text" at bounding box center [400, 108] width 77 height 15
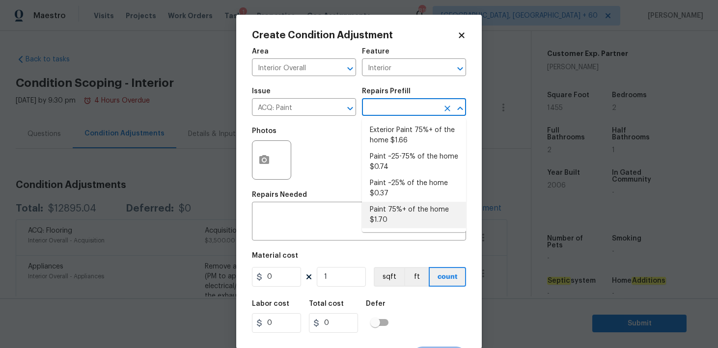
click at [382, 216] on li "Paint 75%+ of the home $1.70" at bounding box center [414, 215] width 104 height 27
type input "Acquisition"
type textarea "Acquisition Scope: 75%+ of the home will likely require interior paint"
type input "1.7"
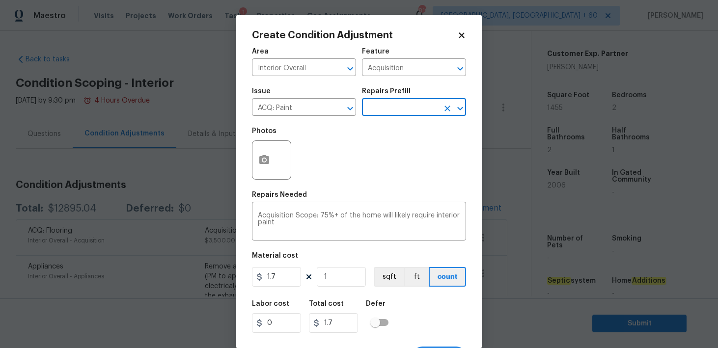
click at [252, 149] on div at bounding box center [271, 160] width 39 height 39
click at [270, 161] on icon "button" at bounding box center [264, 160] width 12 height 12
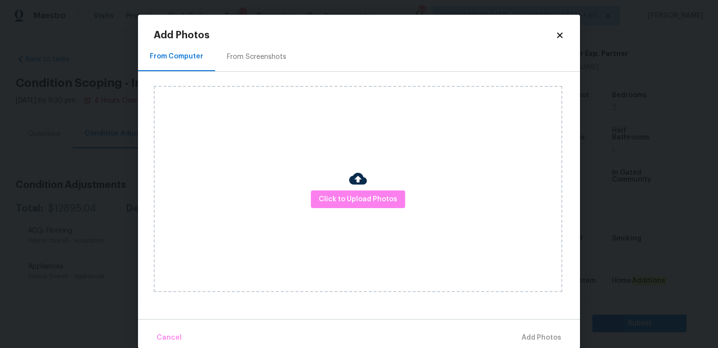
click at [359, 179] on img at bounding box center [358, 179] width 18 height 18
click at [354, 185] on img at bounding box center [358, 179] width 18 height 18
click at [359, 180] on img at bounding box center [358, 179] width 18 height 18
click at [359, 174] on img at bounding box center [358, 179] width 18 height 18
click at [356, 182] on img at bounding box center [358, 179] width 18 height 18
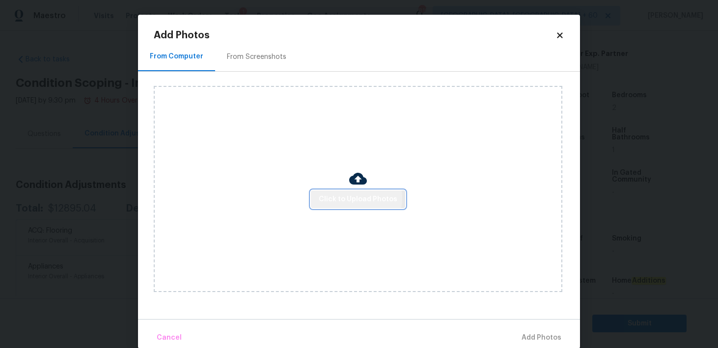
click at [356, 198] on span "Click to Upload Photos" at bounding box center [358, 200] width 79 height 12
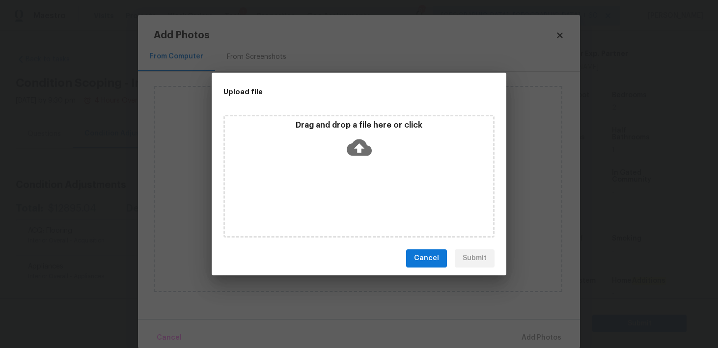
click at [354, 142] on icon at bounding box center [359, 147] width 25 height 17
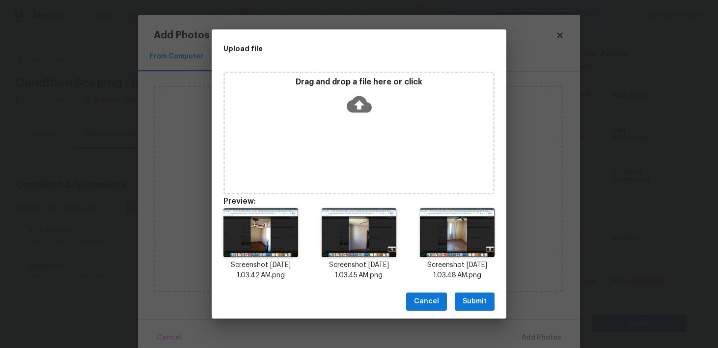
click at [467, 300] on span "Submit" at bounding box center [475, 302] width 24 height 12
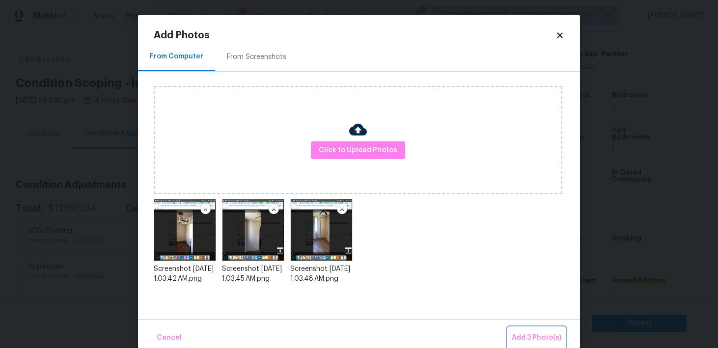
click at [529, 340] on span "Add 3 Photo(s)" at bounding box center [537, 338] width 50 height 12
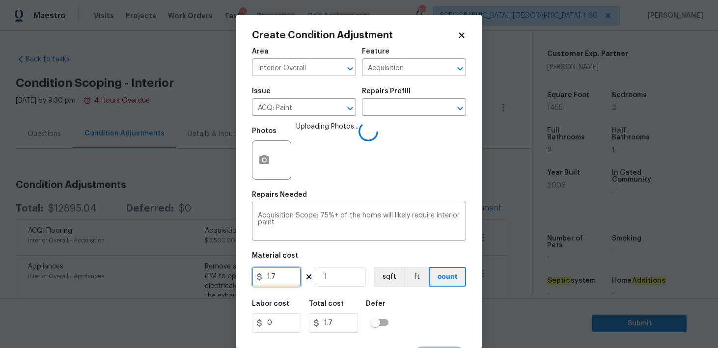
click at [282, 276] on input "1.7" at bounding box center [276, 277] width 49 height 20
type input "1.7"
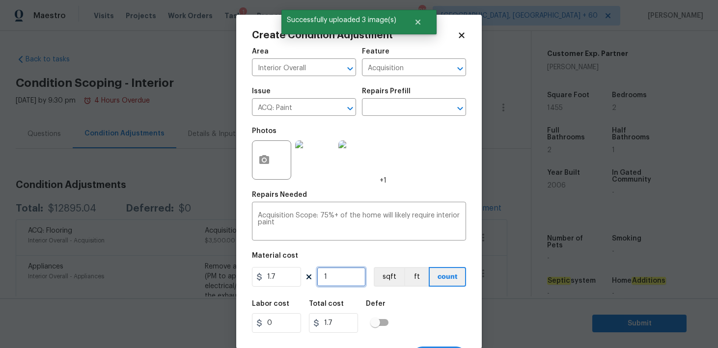
click at [339, 278] on input "1" at bounding box center [341, 277] width 49 height 20
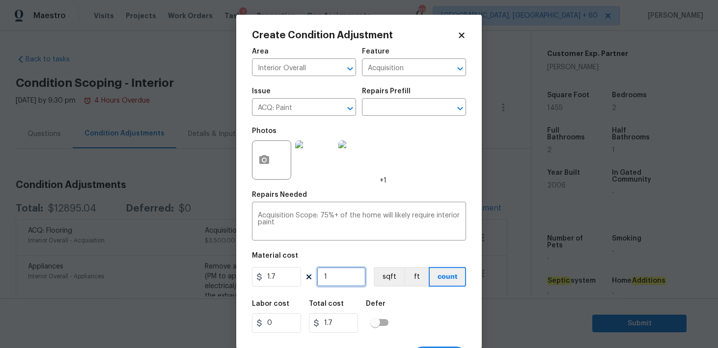
type input "0"
click at [331, 283] on input "0" at bounding box center [341, 277] width 49 height 20
type input "1"
type input "1.7"
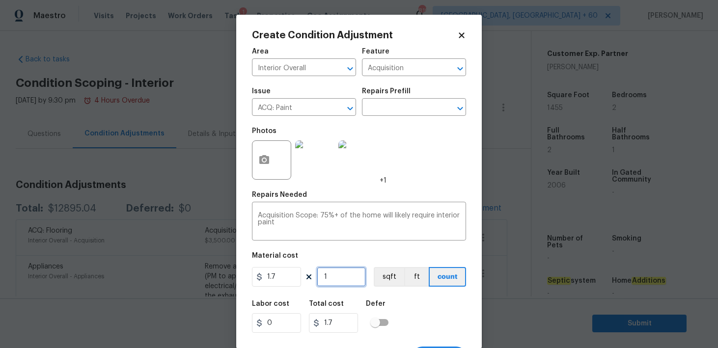
type input "14"
type input "23.8"
type input "145"
type input "246.5"
type input "1455"
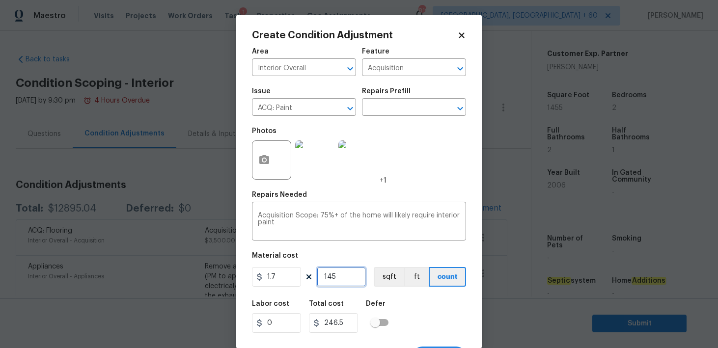
type input "2473.5"
type input "1455"
click at [427, 317] on div "Labor cost 0 Total cost 2473.5 Defer" at bounding box center [359, 317] width 214 height 44
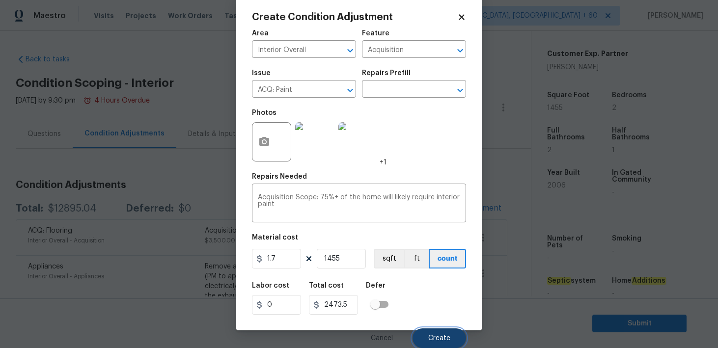
click at [436, 340] on span "Create" at bounding box center [439, 338] width 22 height 7
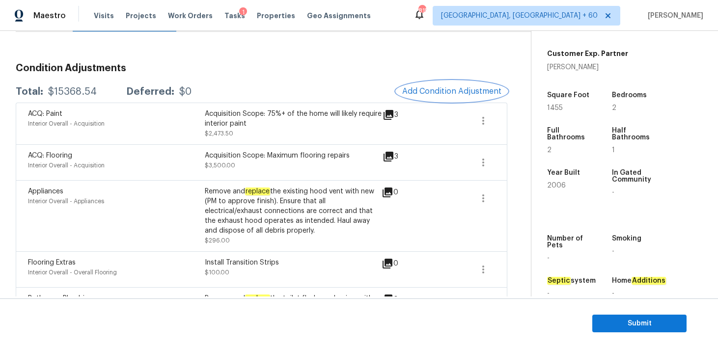
scroll to position [118, 0]
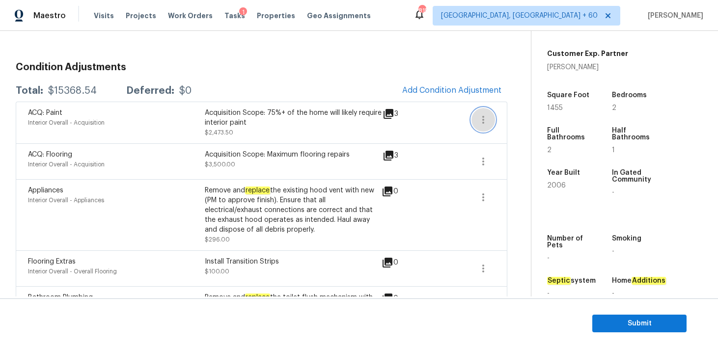
click at [484, 125] on icon "button" at bounding box center [484, 120] width 12 height 12
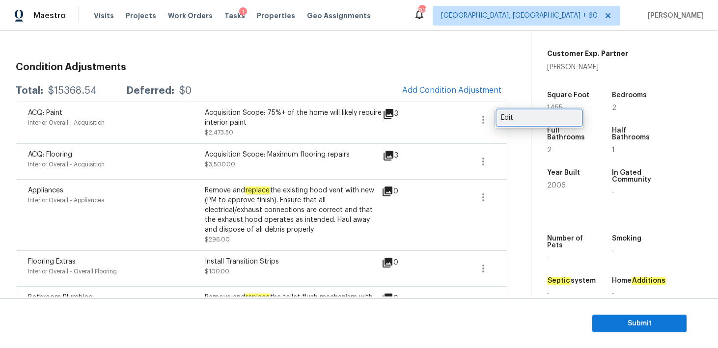
click at [504, 123] on link "Edit" at bounding box center [540, 118] width 84 height 15
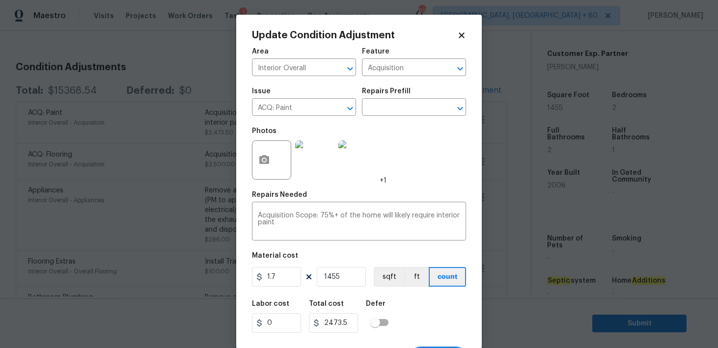
scroll to position [19, 0]
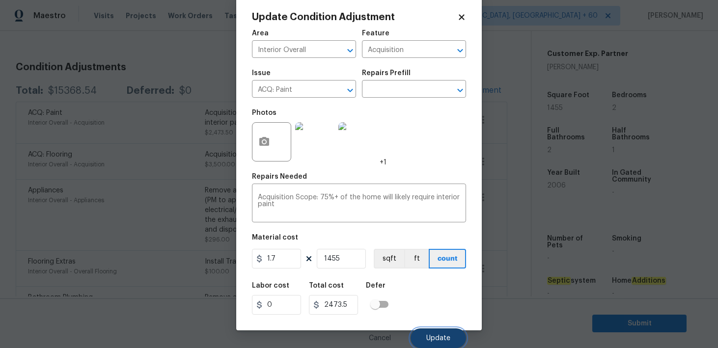
click at [434, 331] on button "Update" at bounding box center [439, 339] width 56 height 20
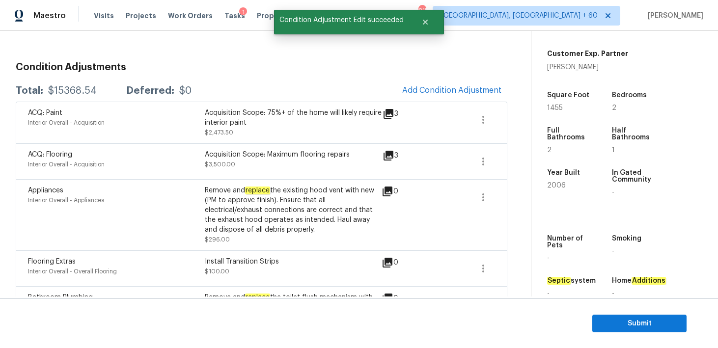
scroll to position [0, 0]
click at [484, 165] on icon "button" at bounding box center [484, 162] width 2 height 8
click at [512, 162] on div "Edit" at bounding box center [539, 160] width 77 height 10
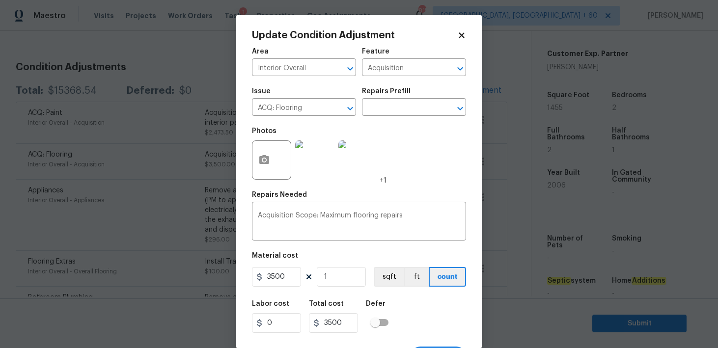
click at [445, 298] on div "Labor cost 0 Total cost 3500 Defer" at bounding box center [359, 317] width 214 height 44
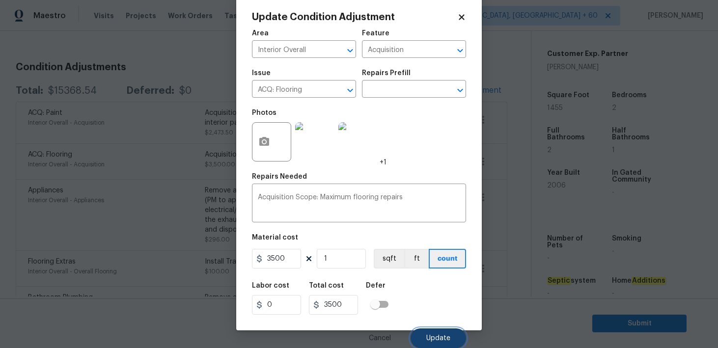
click at [437, 345] on button "Update" at bounding box center [439, 339] width 56 height 20
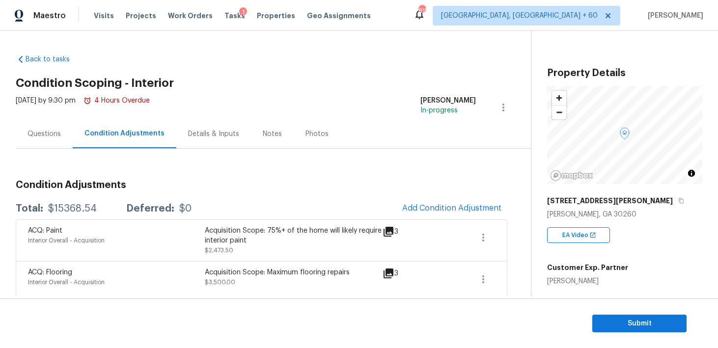
scroll to position [0, 0]
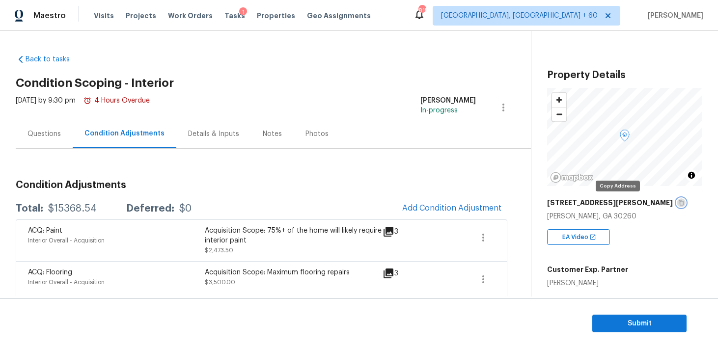
click at [679, 204] on icon "button" at bounding box center [682, 203] width 6 height 6
click at [623, 325] on span "Submit" at bounding box center [639, 324] width 79 height 12
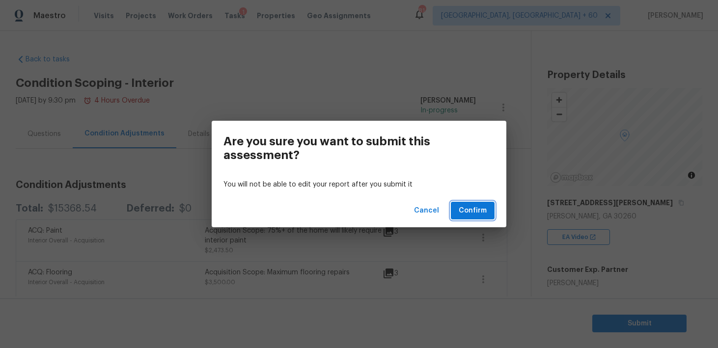
click at [479, 214] on span "Confirm" at bounding box center [473, 211] width 28 height 12
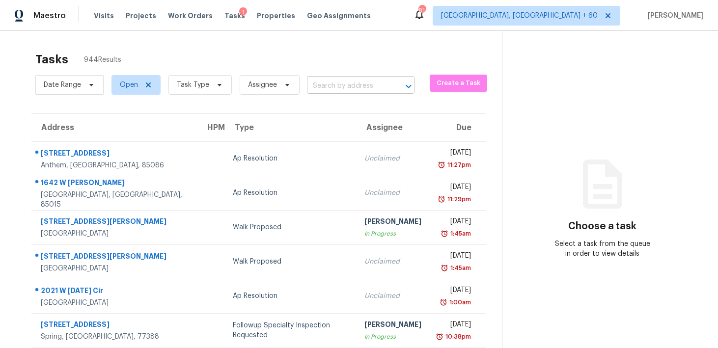
click at [327, 86] on input "text" at bounding box center [347, 86] width 80 height 15
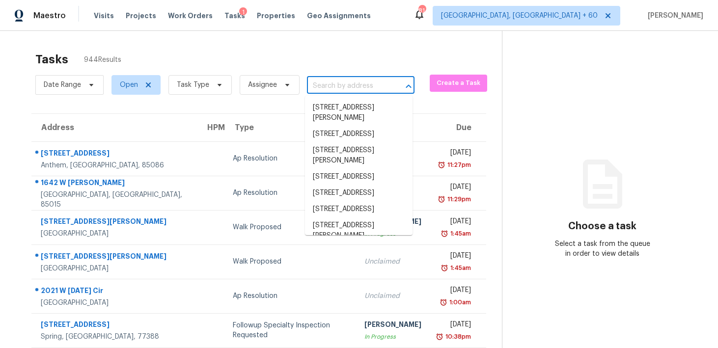
paste input "[STREET_ADDRESS][PERSON_NAME]"
type input "[STREET_ADDRESS][PERSON_NAME]"
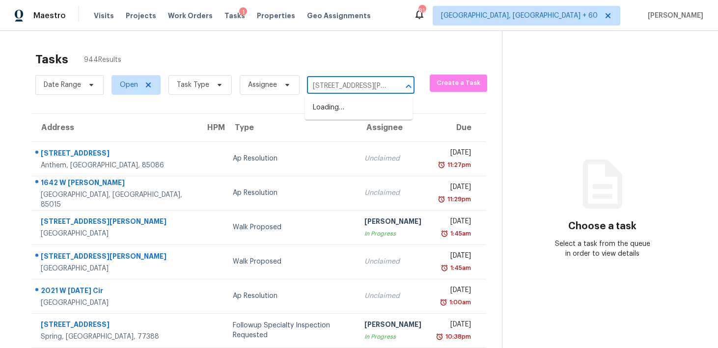
scroll to position [0, 41]
click at [329, 108] on li "[STREET_ADDRESS]" at bounding box center [359, 108] width 108 height 16
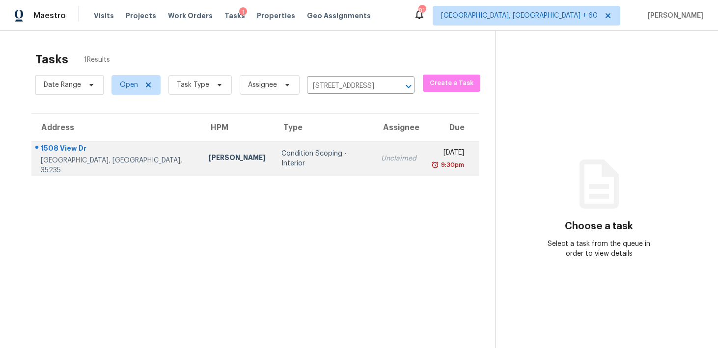
click at [381, 159] on div "Unclaimed" at bounding box center [398, 159] width 35 height 10
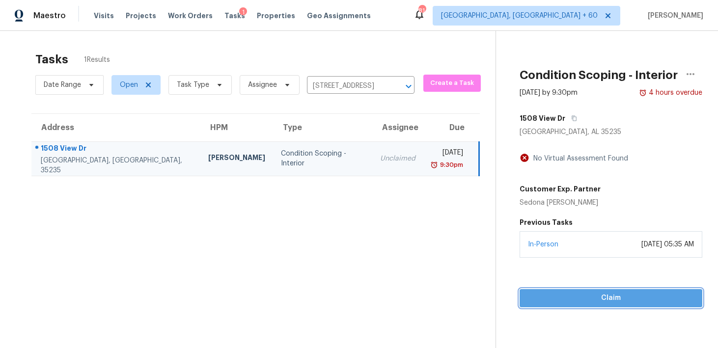
click at [555, 301] on span "Claim" at bounding box center [611, 298] width 167 height 12
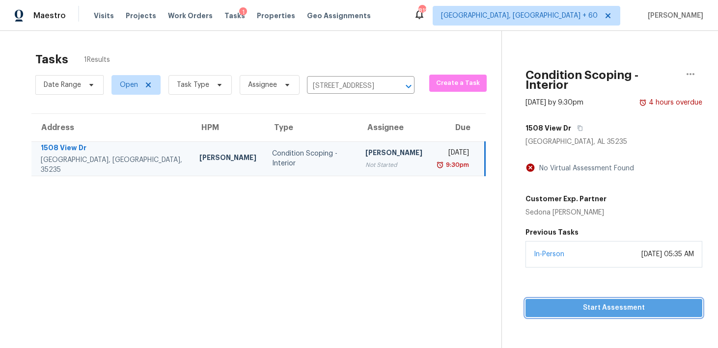
click at [557, 302] on span "Start Assessment" at bounding box center [614, 308] width 161 height 12
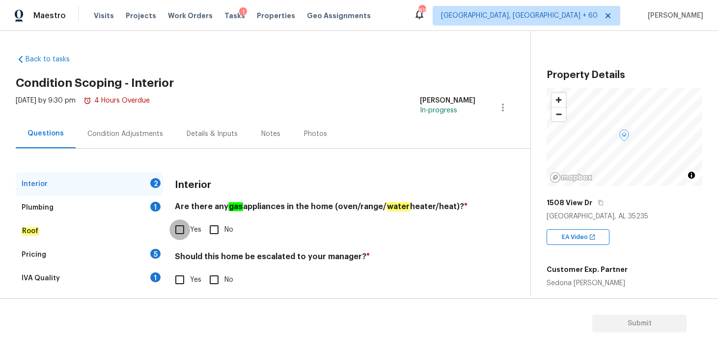
click at [189, 227] on input "Yes" at bounding box center [180, 230] width 21 height 21
checkbox input "true"
click at [177, 281] on input "Yes" at bounding box center [180, 280] width 21 height 21
checkbox input "true"
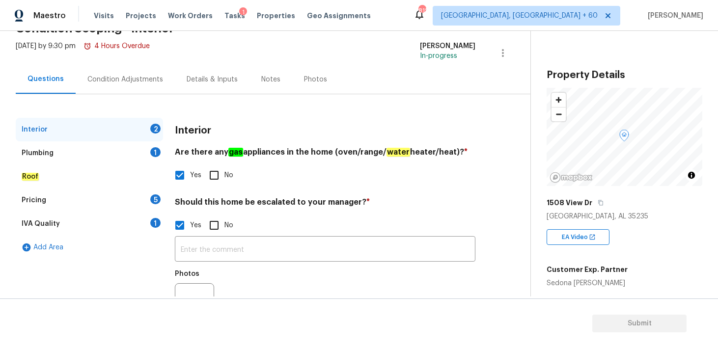
scroll to position [101, 0]
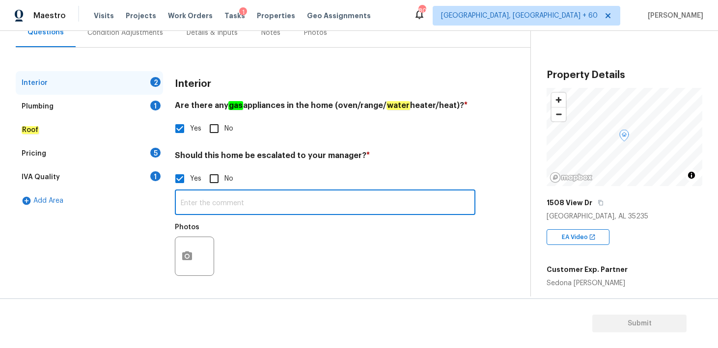
click at [194, 208] on input "text" at bounding box center [325, 203] width 301 height 23
paste input "Soldier beams in garage"
type input "Soldier beams in garage"
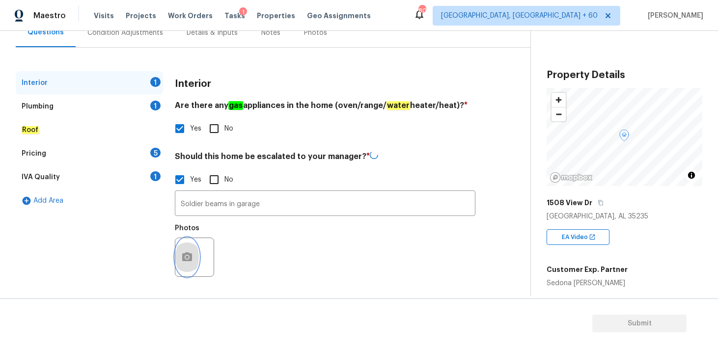
click at [190, 255] on icon "button" at bounding box center [187, 257] width 10 height 9
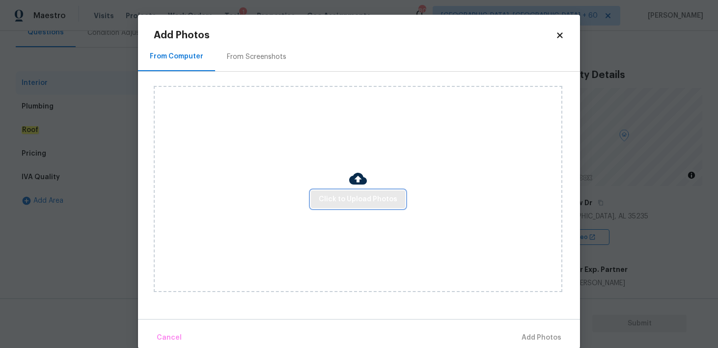
click at [328, 195] on span "Click to Upload Photos" at bounding box center [358, 200] width 79 height 12
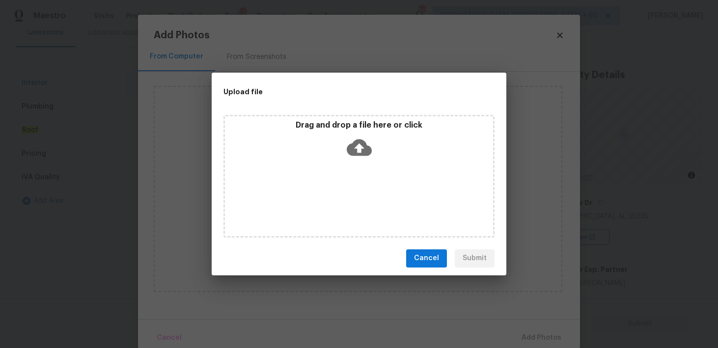
click at [348, 135] on icon at bounding box center [359, 147] width 25 height 25
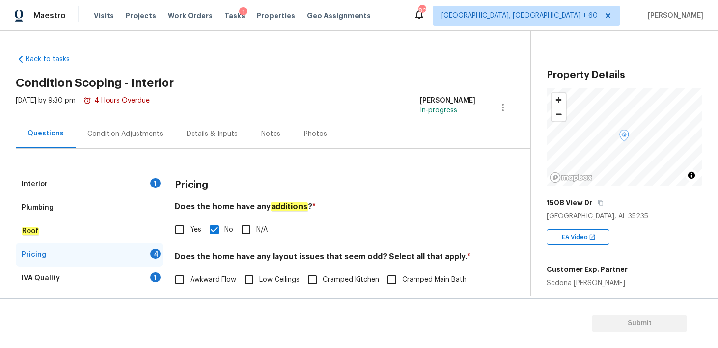
scroll to position [129, 0]
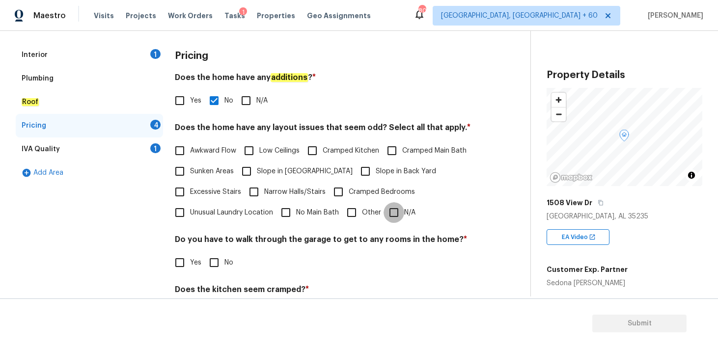
click at [392, 213] on input "N/A" at bounding box center [394, 212] width 21 height 21
checkbox input "true"
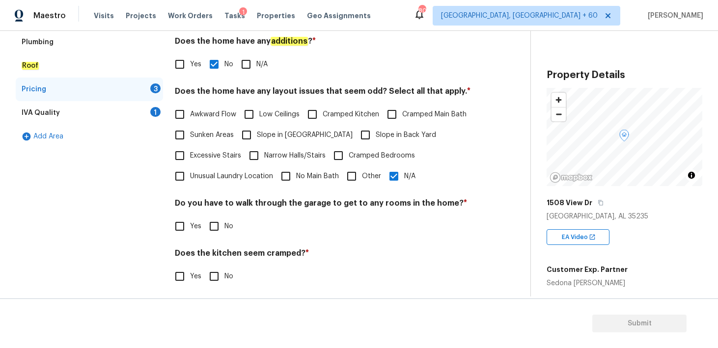
scroll to position [221, 0]
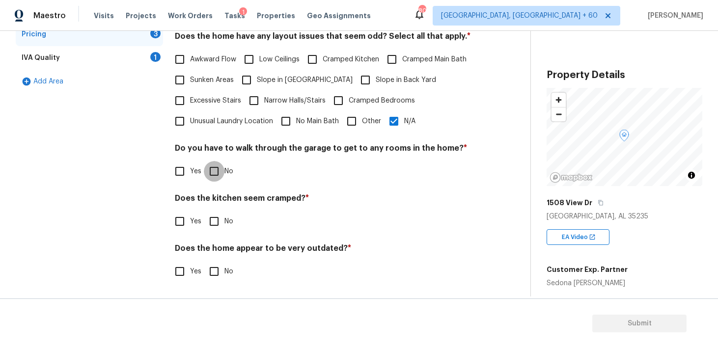
click at [212, 170] on input "No" at bounding box center [214, 171] width 21 height 21
checkbox input "true"
click at [215, 222] on input "No" at bounding box center [214, 221] width 21 height 21
checkbox input "true"
click at [213, 272] on input "No" at bounding box center [214, 271] width 21 height 21
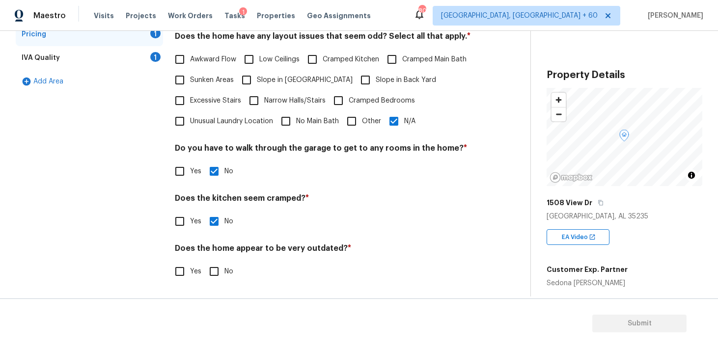
checkbox input "true"
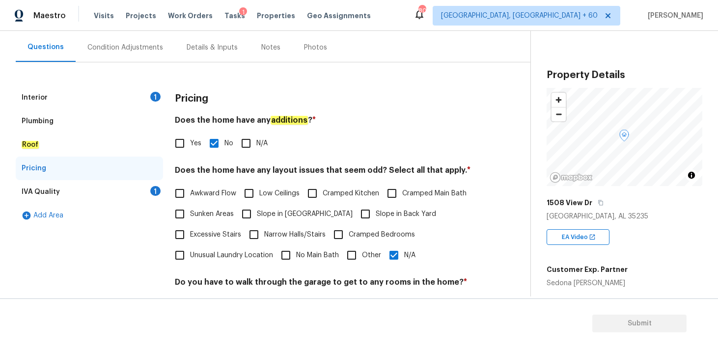
click at [52, 198] on div "IVA Quality 1" at bounding box center [89, 192] width 147 height 24
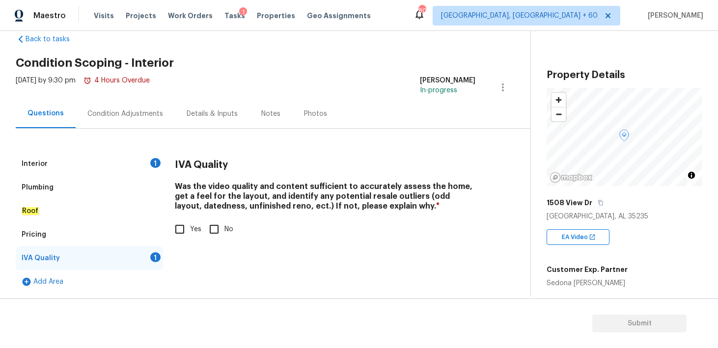
click at [181, 229] on input "Yes" at bounding box center [180, 229] width 21 height 21
checkbox input "true"
click at [146, 118] on div "Condition Adjustments" at bounding box center [125, 113] width 99 height 29
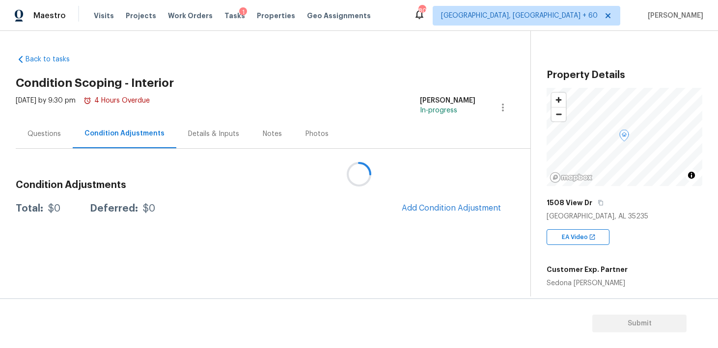
click at [429, 209] on div at bounding box center [359, 174] width 718 height 348
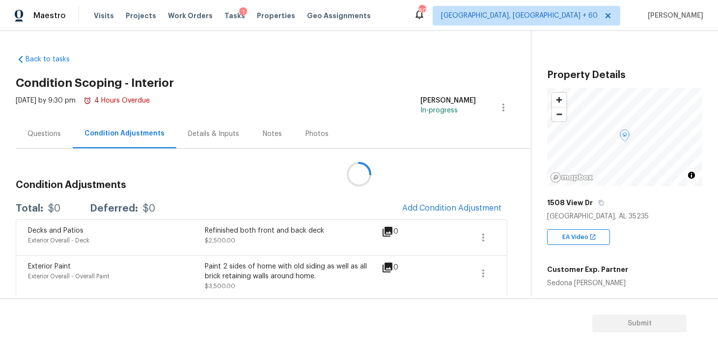
click at [409, 206] on div at bounding box center [359, 174] width 718 height 348
click at [406, 207] on span "Add Condition Adjustment" at bounding box center [451, 208] width 99 height 9
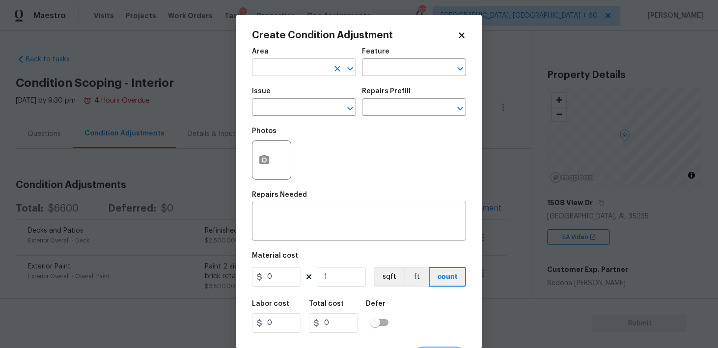
click at [279, 67] on input "text" at bounding box center [290, 68] width 77 height 15
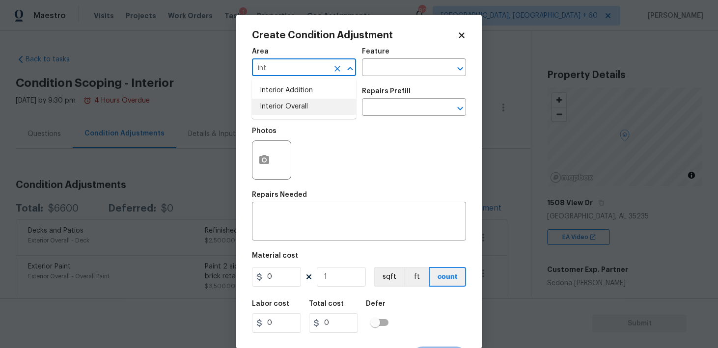
click at [306, 110] on li "Interior Overall" at bounding box center [304, 107] width 104 height 16
type input "Interior Overall"
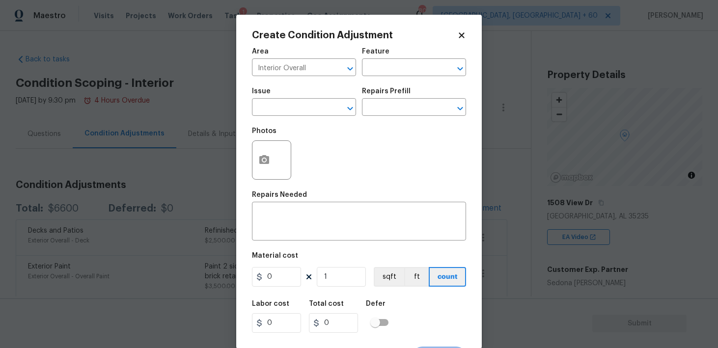
click at [379, 84] on div "Issue ​ Repairs Prefill ​" at bounding box center [359, 102] width 214 height 40
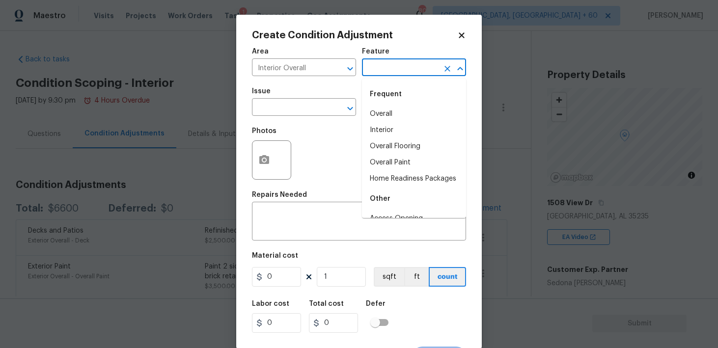
click at [380, 76] on input "text" at bounding box center [400, 68] width 77 height 15
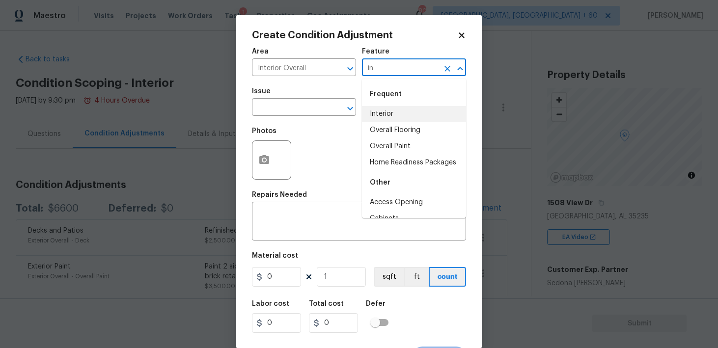
click at [370, 114] on li "Interior" at bounding box center [414, 114] width 104 height 16
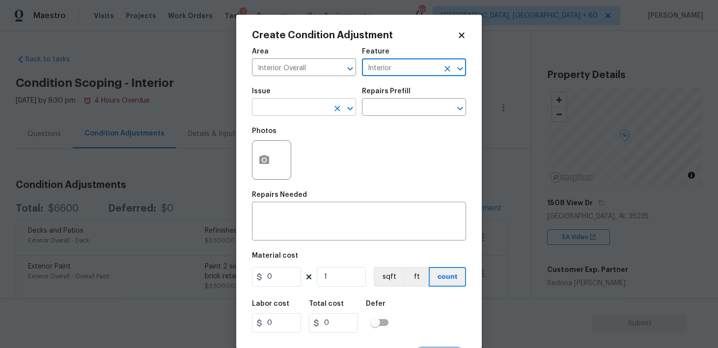
type input "Interior"
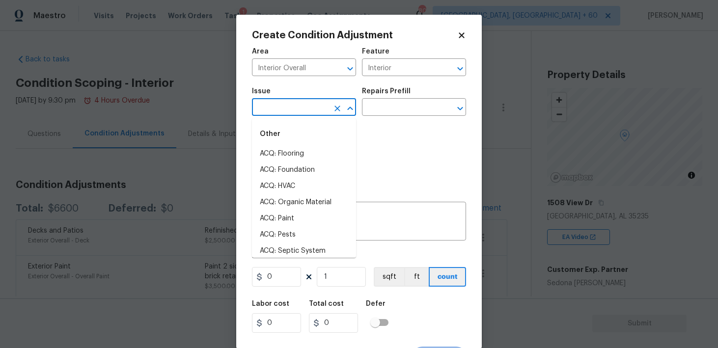
click at [301, 109] on input "text" at bounding box center [290, 108] width 77 height 15
click at [277, 152] on li "ACQ: Flooring" at bounding box center [304, 154] width 104 height 16
type input "ACQ: Flooring"
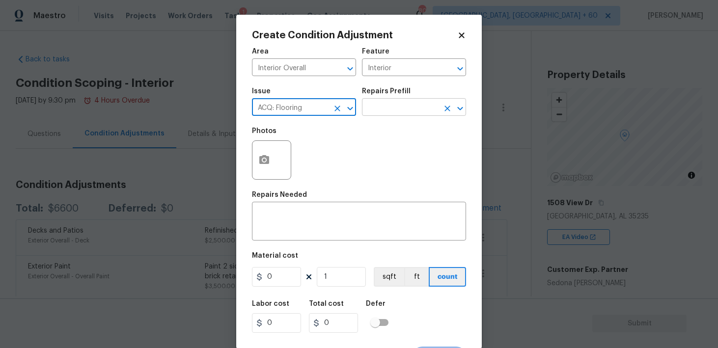
click at [380, 108] on input "text" at bounding box center [400, 108] width 77 height 15
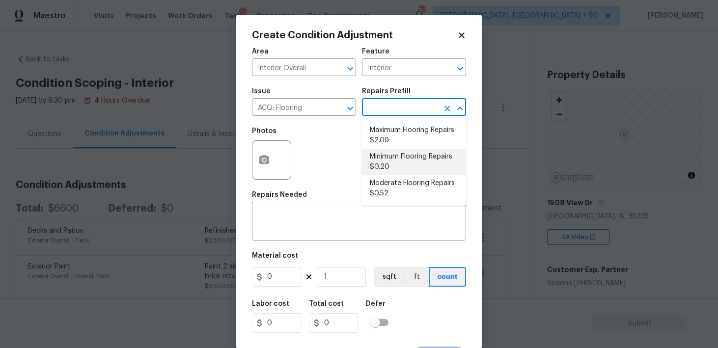
click at [379, 164] on li "Minimum Flooring Repairs $0.20" at bounding box center [414, 162] width 104 height 27
type input "Acquisition"
type textarea "Acquisition Scope: Minimum flooring repairs"
type input "0.2"
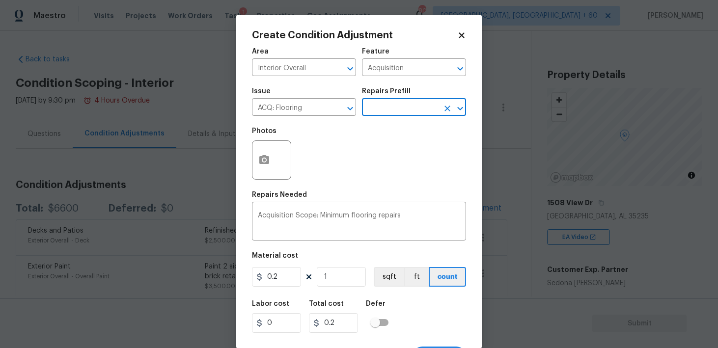
click at [458, 40] on div "Create Condition Adjustment" at bounding box center [359, 35] width 214 height 10
click at [460, 35] on icon at bounding box center [461, 35] width 9 height 9
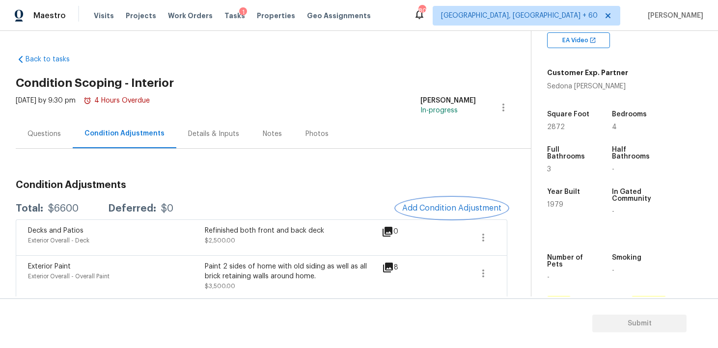
scroll to position [198, 0]
click at [439, 197] on div "Condition Adjustments Total: $6600 Deferred: $0 Add Condition Adjustment Decks …" at bounding box center [262, 280] width 492 height 216
click at [432, 209] on span "Add Condition Adjustment" at bounding box center [451, 208] width 99 height 9
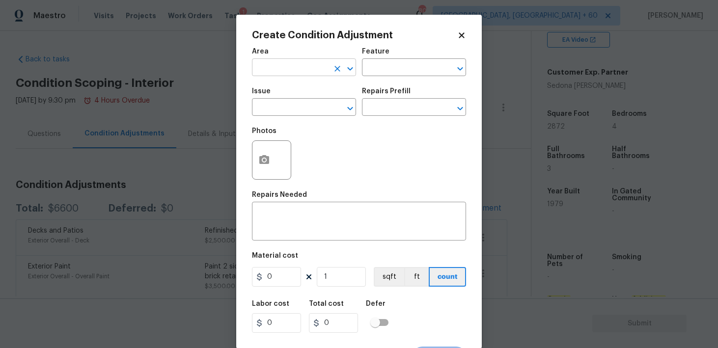
click at [287, 70] on input "text" at bounding box center [290, 68] width 77 height 15
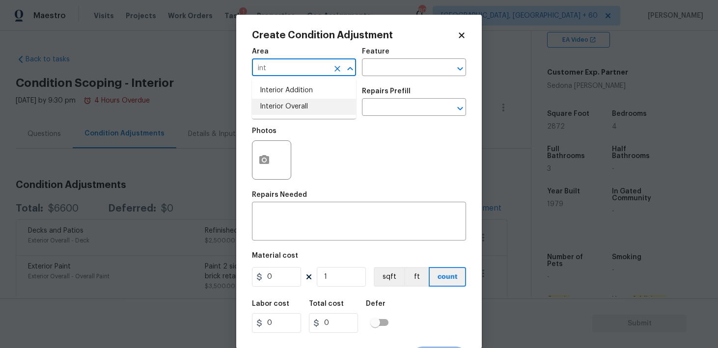
click at [285, 110] on li "Interior Overall" at bounding box center [304, 107] width 104 height 16
type input "Interior Overall"
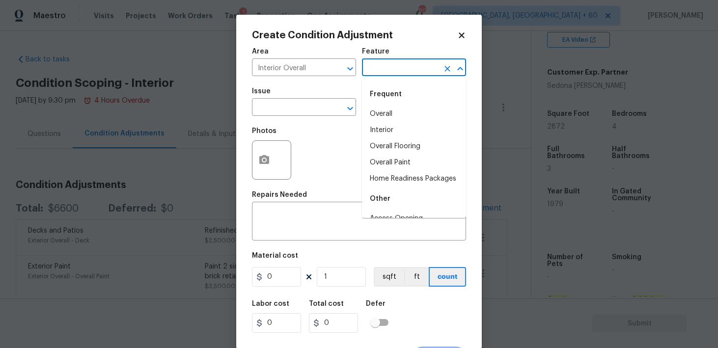
click at [380, 69] on input "text" at bounding box center [400, 68] width 77 height 15
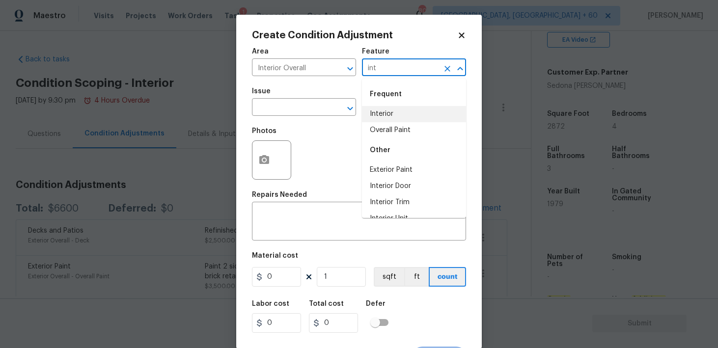
click at [369, 113] on li "Interior" at bounding box center [414, 114] width 104 height 16
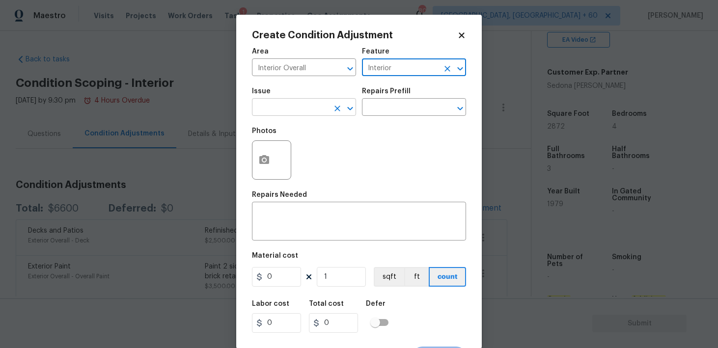
type input "Interior"
click at [295, 112] on input "text" at bounding box center [290, 108] width 77 height 15
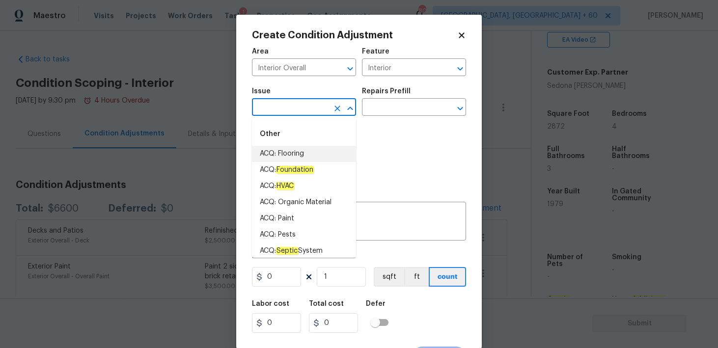
click at [276, 157] on li "ACQ: Flooring" at bounding box center [304, 154] width 104 height 16
type input "ACQ: Flooring"
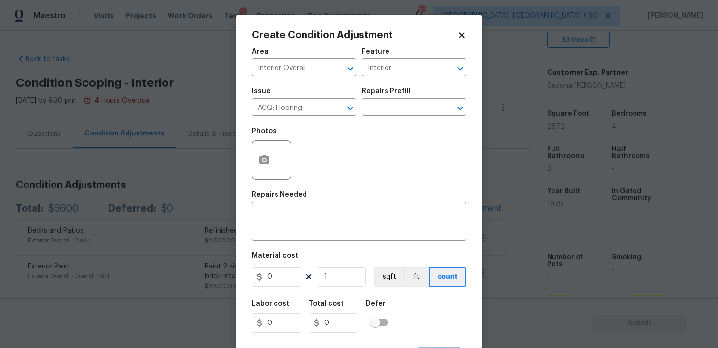
click at [390, 98] on div "Repairs Prefill" at bounding box center [414, 94] width 104 height 13
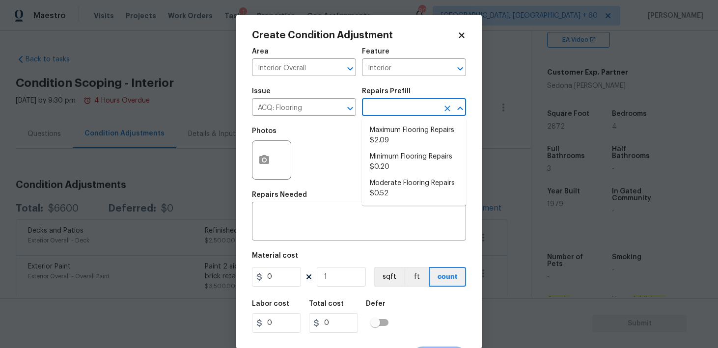
click at [384, 111] on input "text" at bounding box center [400, 108] width 77 height 15
click at [382, 158] on li "Minimum Flooring Repairs $0.20" at bounding box center [414, 162] width 104 height 27
type input "Acquisition"
type textarea "Acquisition Scope: Minimum flooring repairs"
type input "0.2"
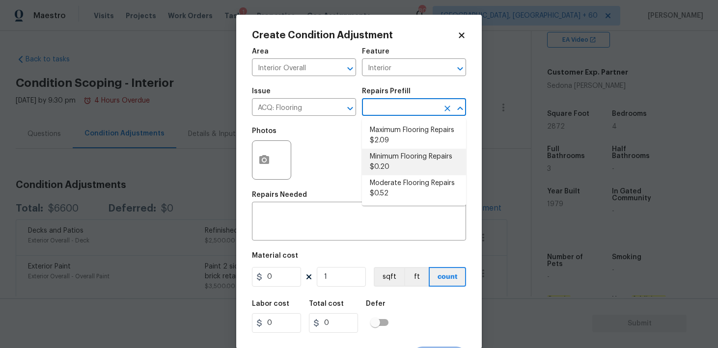
type input "0.2"
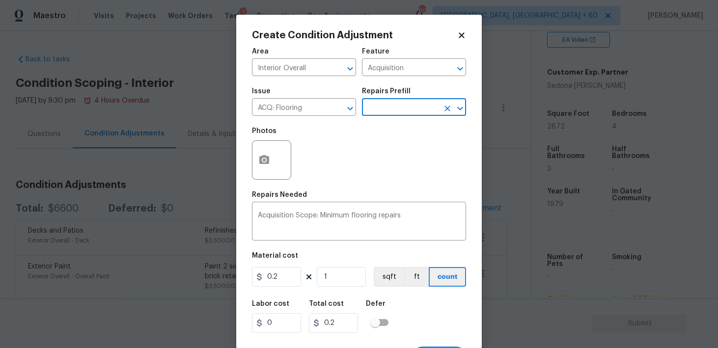
scroll to position [19, 0]
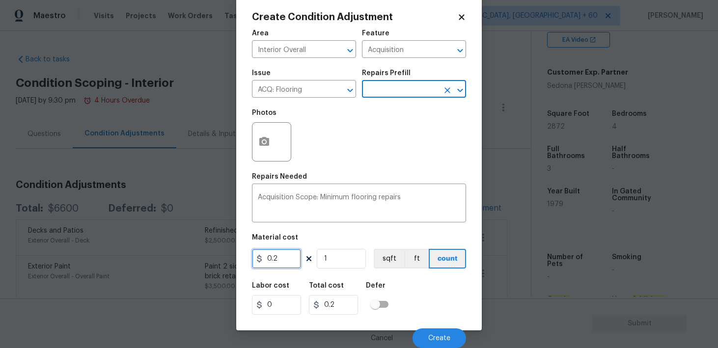
click at [273, 259] on input "0.2" at bounding box center [276, 259] width 49 height 20
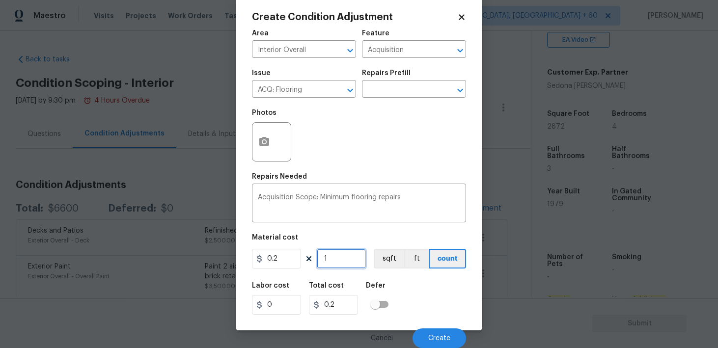
click at [338, 257] on input "1" at bounding box center [341, 259] width 49 height 20
type input "2"
type input "0.4"
type input "28"
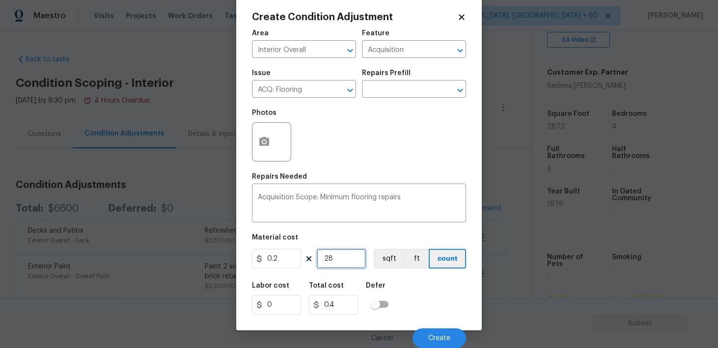
type input "5.6"
type input "287"
type input "57.4"
type input "2872"
type input "574.4"
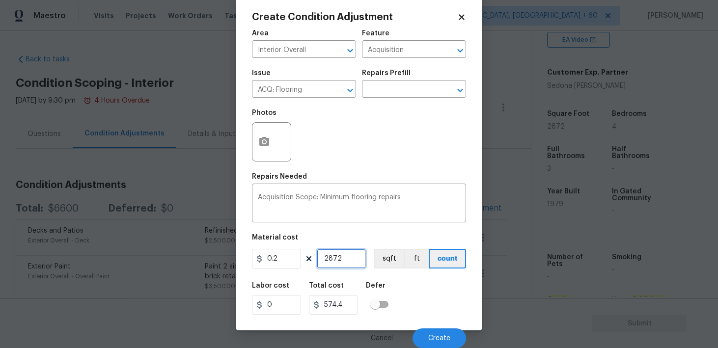
type input "2872"
click at [420, 293] on div "Labor cost 0 Total cost 574.4 Defer" at bounding box center [359, 299] width 214 height 44
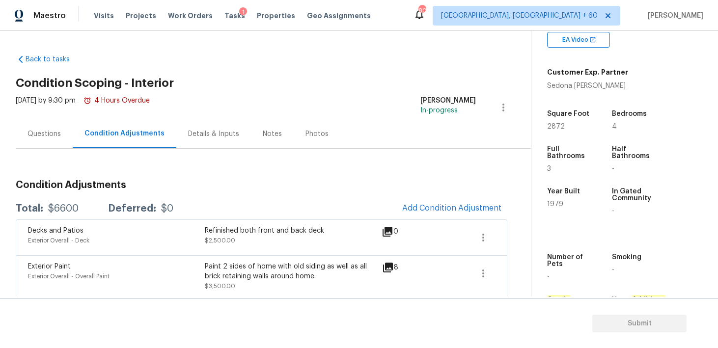
click at [673, 300] on body "Maestro Visits Projects Work Orders Tasks 1 Properties Geo Assignments 801 [GEO…" at bounding box center [359, 174] width 718 height 348
click at [439, 207] on span "Add Condition Adjustment" at bounding box center [451, 208] width 99 height 9
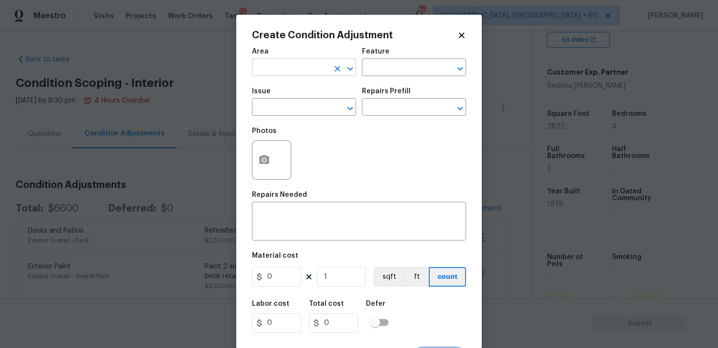
click at [289, 68] on input "text" at bounding box center [290, 68] width 77 height 15
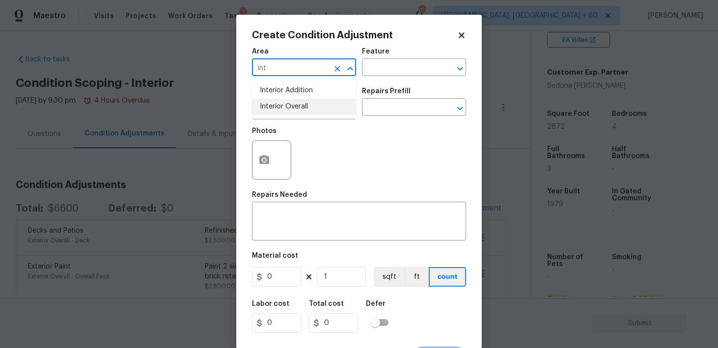
click at [282, 103] on li "Interior Overall" at bounding box center [304, 107] width 104 height 16
type input "Interior Overall"
click at [409, 72] on input "text" at bounding box center [400, 68] width 77 height 15
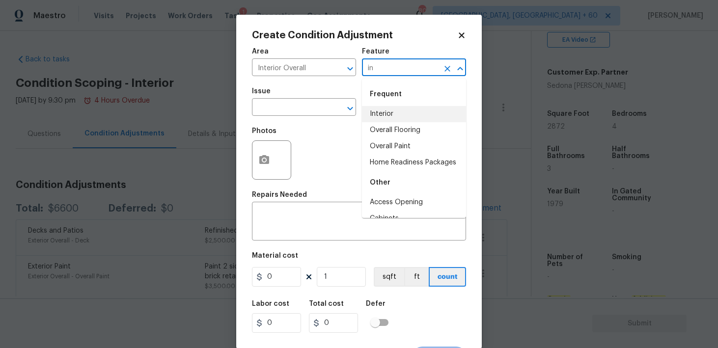
click at [388, 111] on li "Interior" at bounding box center [414, 114] width 104 height 16
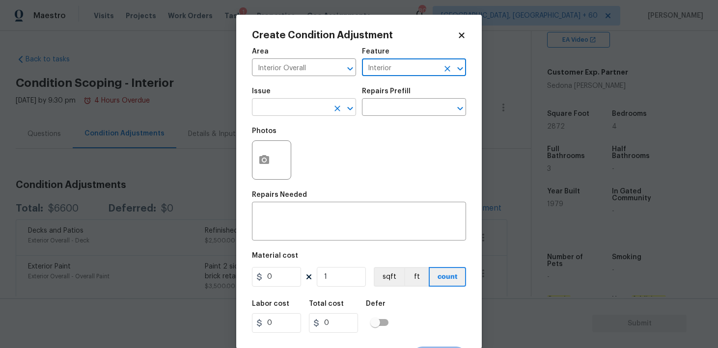
type input "Interior"
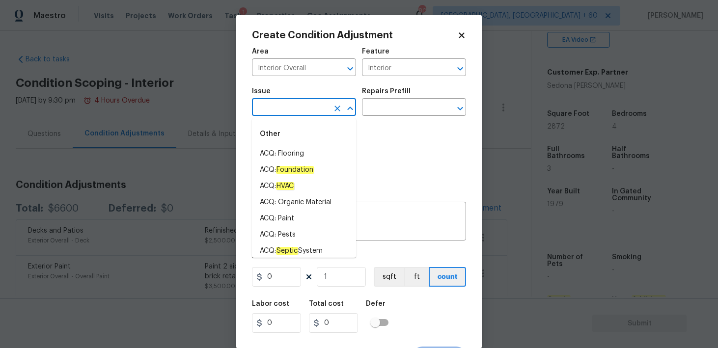
click at [260, 114] on input "text" at bounding box center [290, 108] width 77 height 15
click at [282, 154] on li "ACQ: Flooring" at bounding box center [304, 154] width 104 height 16
type input "ACQ: Flooring"
click at [401, 111] on input "text" at bounding box center [400, 108] width 77 height 15
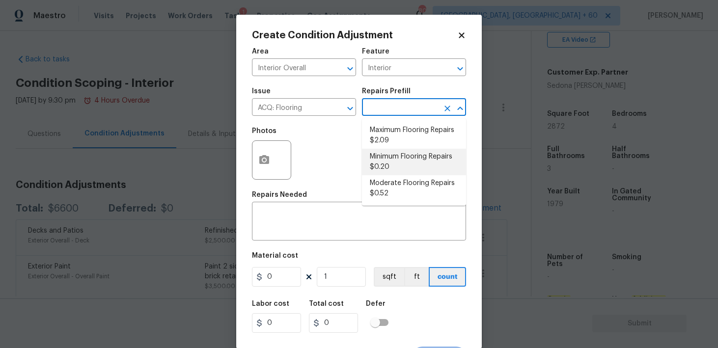
click at [396, 160] on li "Minimum Flooring Repairs $0.20" at bounding box center [414, 162] width 104 height 27
type input "Acquisition"
type textarea "Acquisition Scope: Minimum flooring repairs"
type input "0.2"
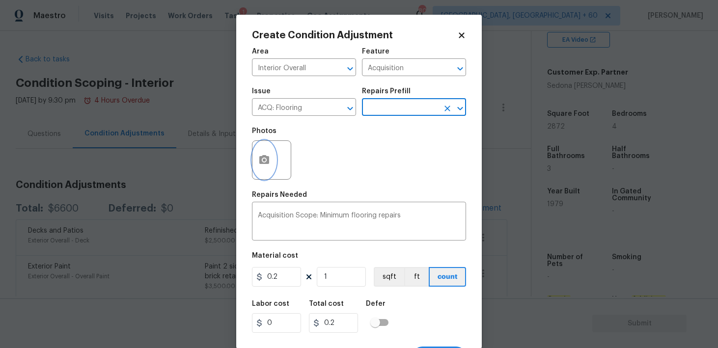
click at [267, 160] on icon "button" at bounding box center [264, 159] width 10 height 9
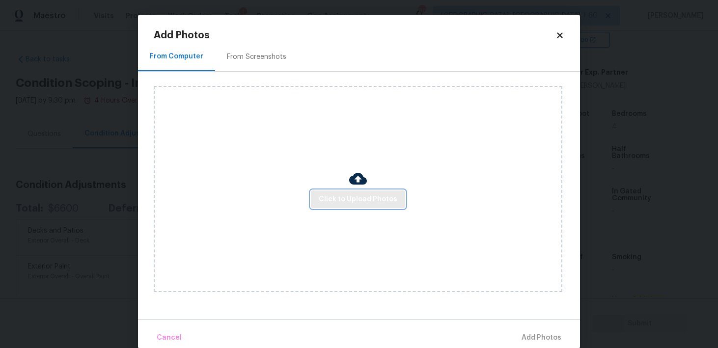
click at [338, 192] on button "Click to Upload Photos" at bounding box center [358, 200] width 94 height 18
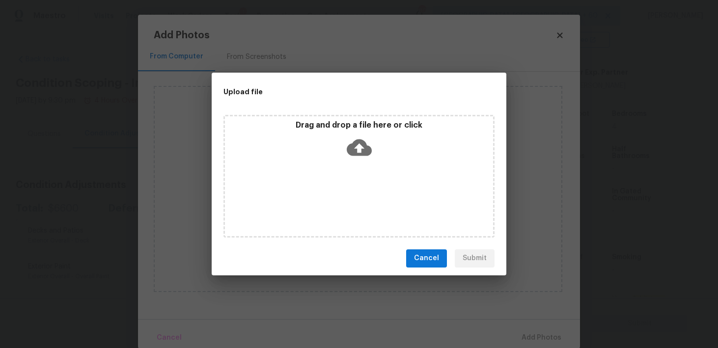
click at [366, 140] on icon at bounding box center [359, 147] width 25 height 25
